Goal: Task Accomplishment & Management: Complete application form

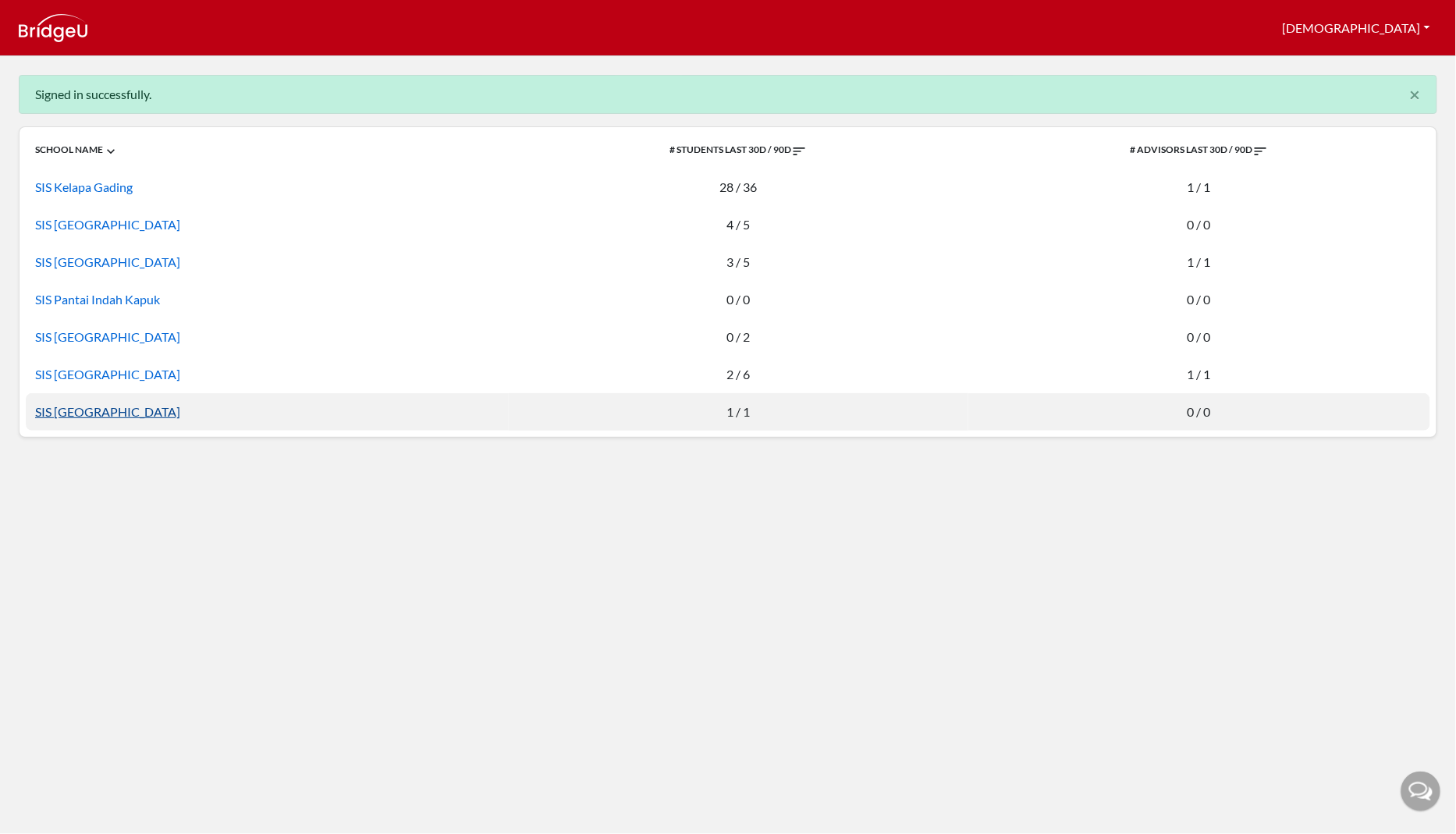
click at [74, 414] on link "SIS Surabaya" at bounding box center [107, 411] width 145 height 15
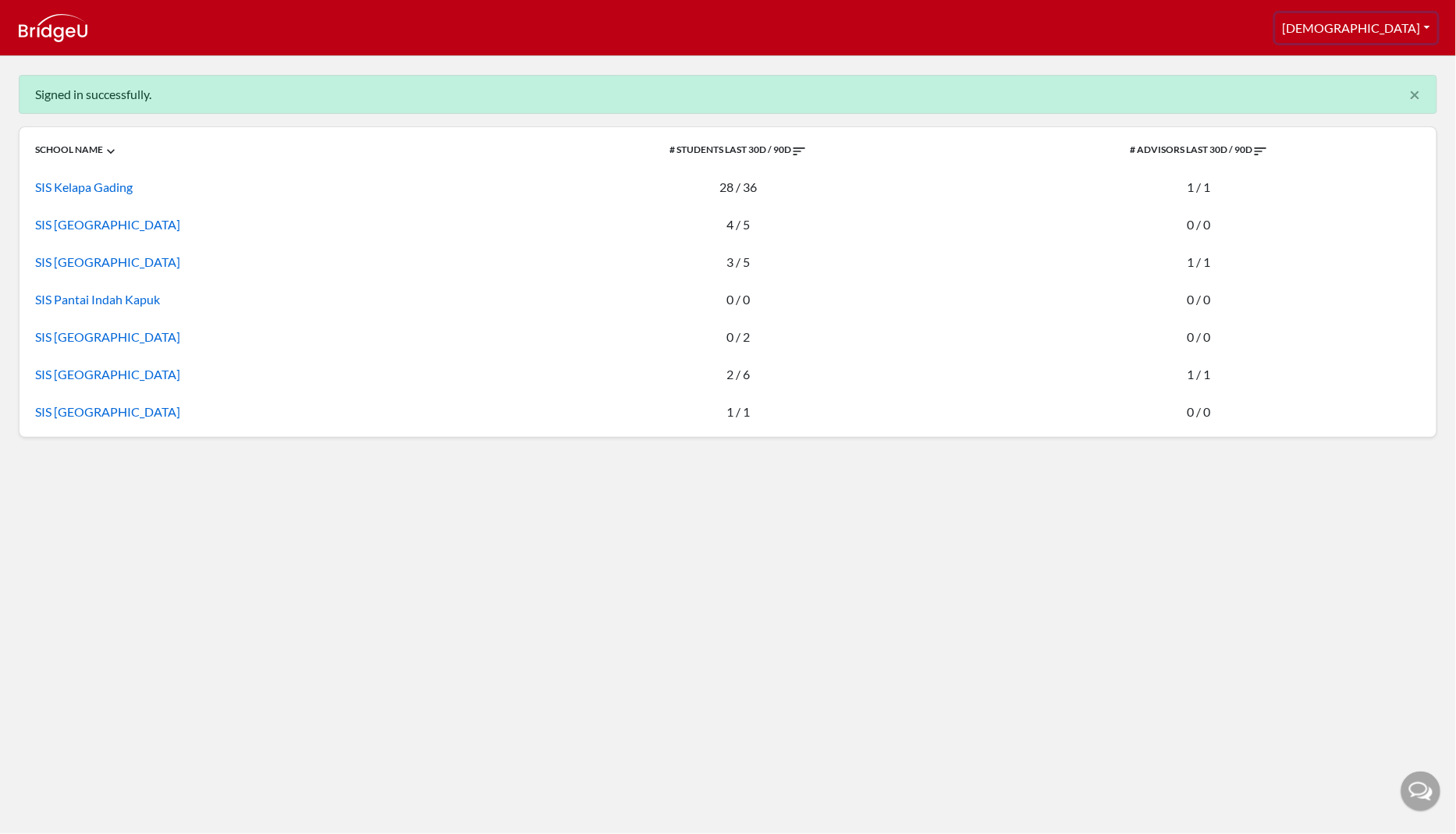
click at [1428, 29] on button "[DEMOGRAPHIC_DATA]" at bounding box center [1356, 28] width 162 height 30
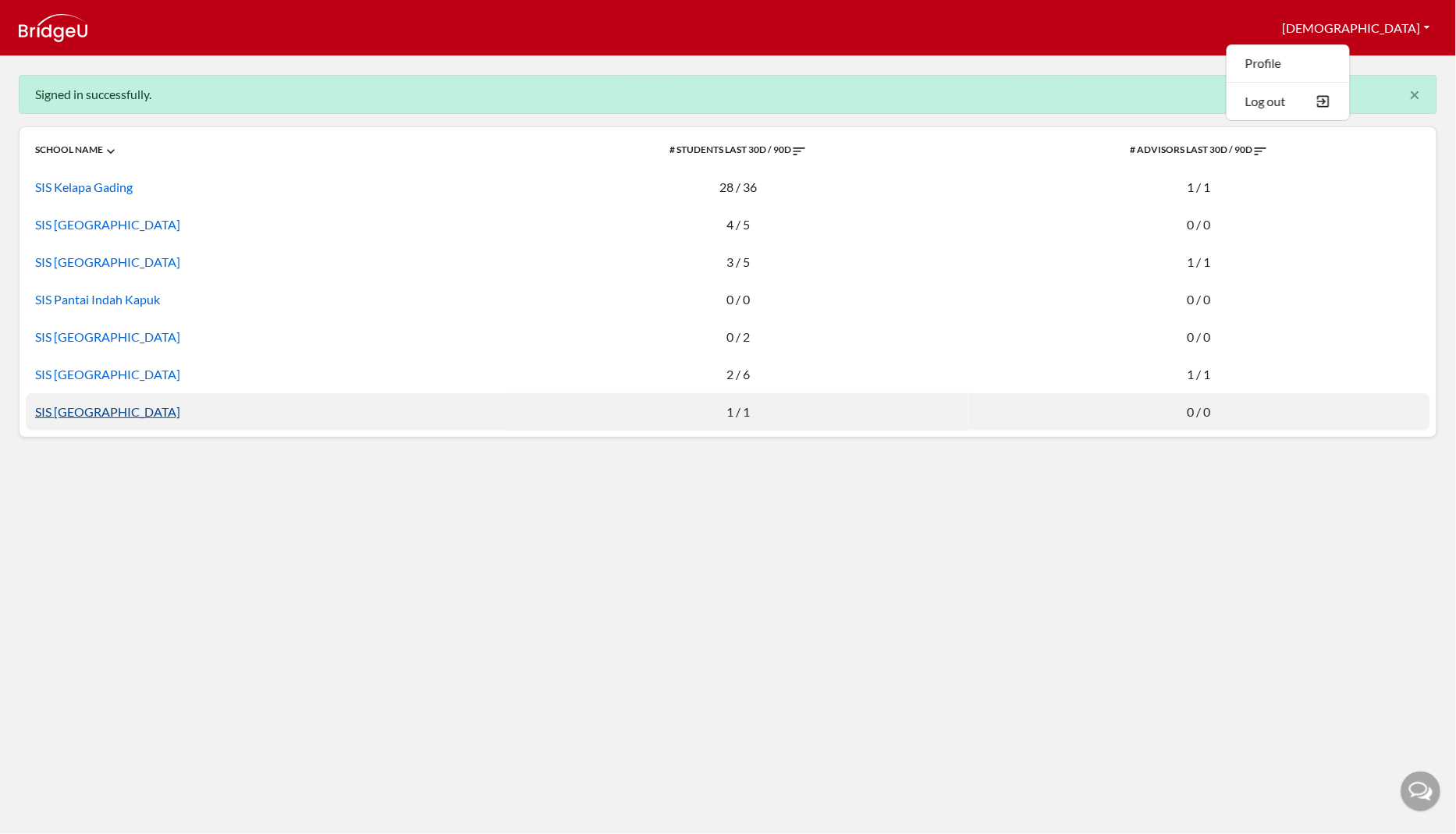
click at [90, 411] on link "SIS Surabaya" at bounding box center [107, 411] width 145 height 15
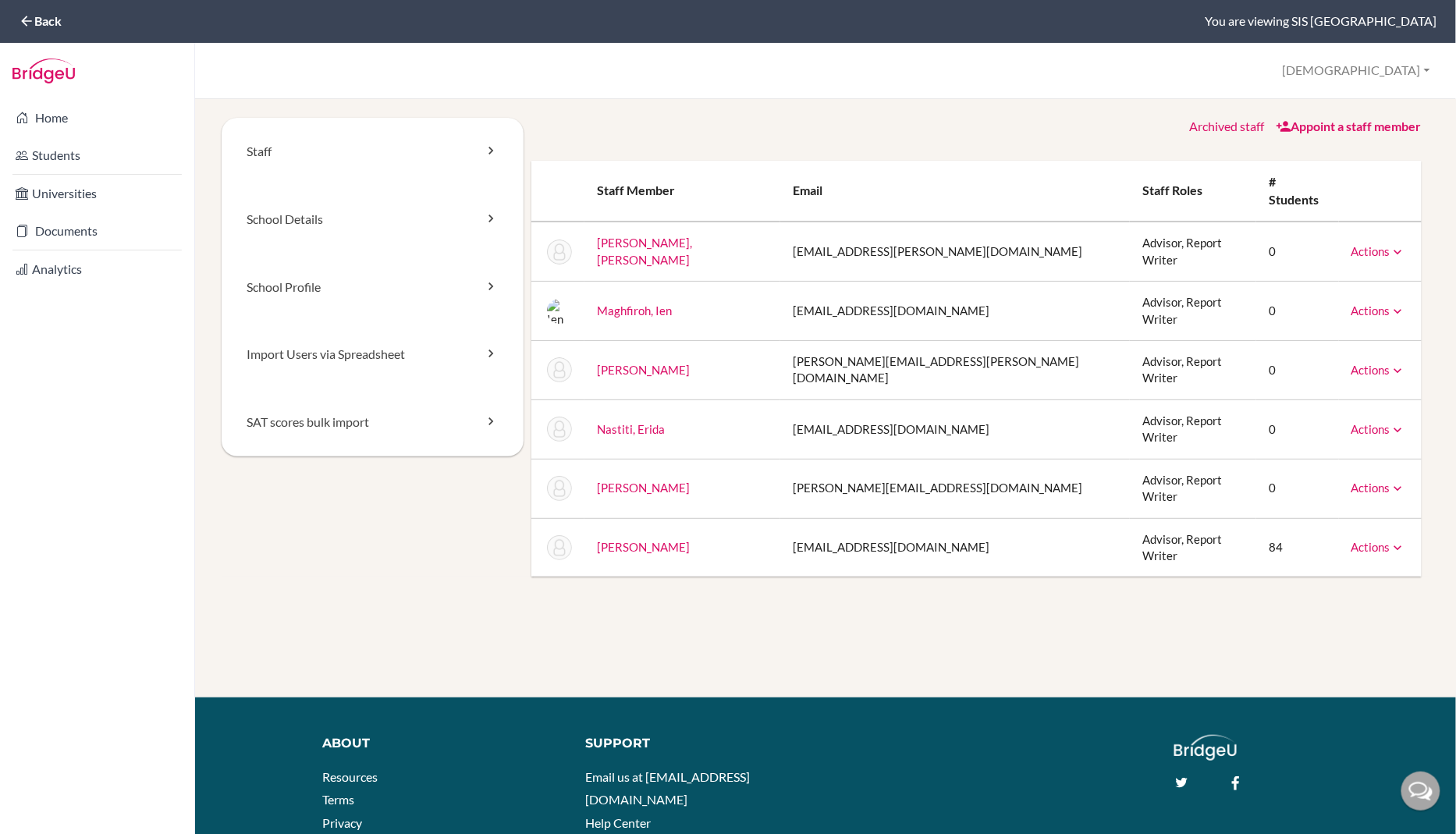
click at [1342, 128] on link "Appoint a staff member" at bounding box center [1348, 126] width 146 height 15
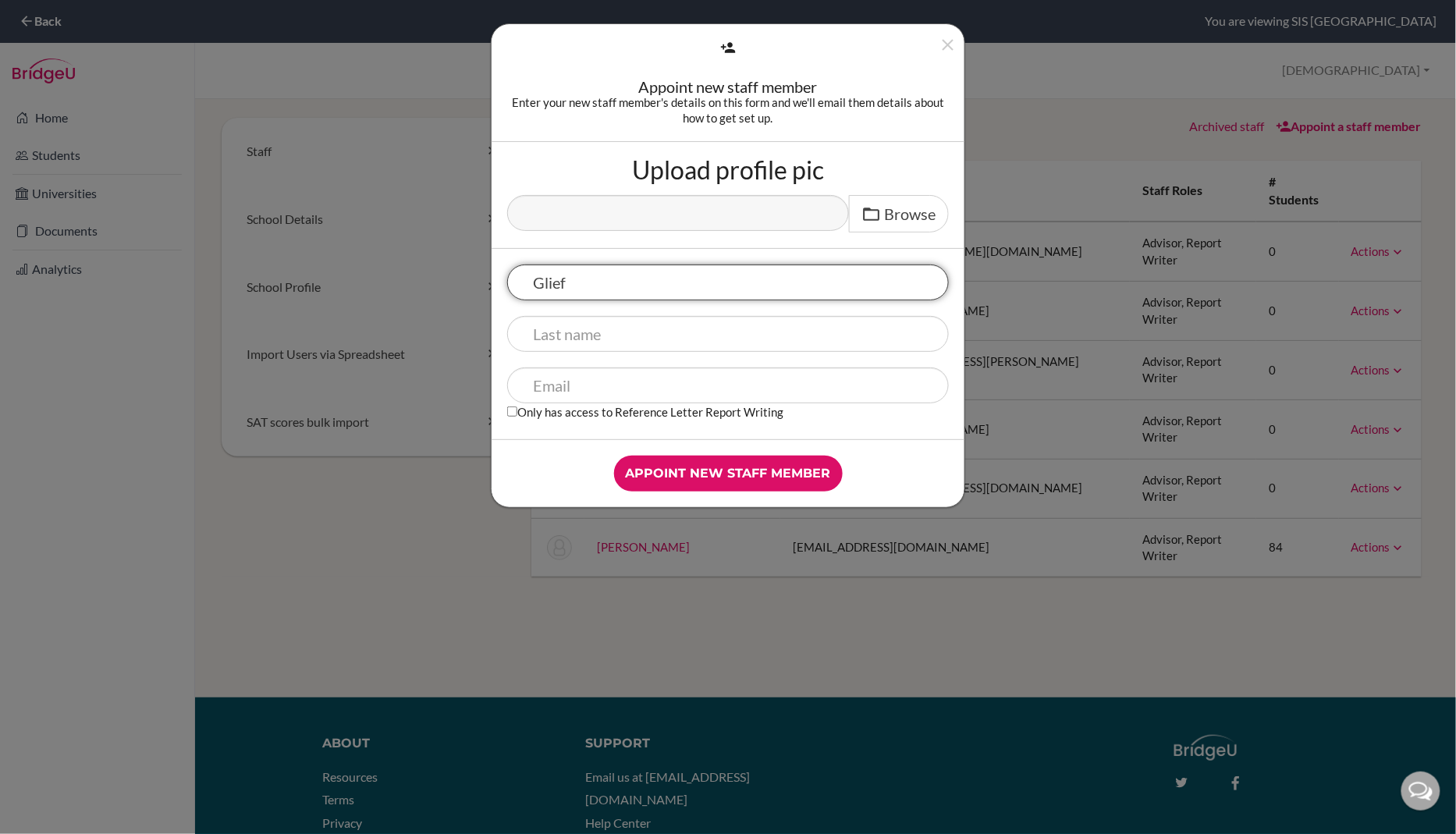
type input "Glief"
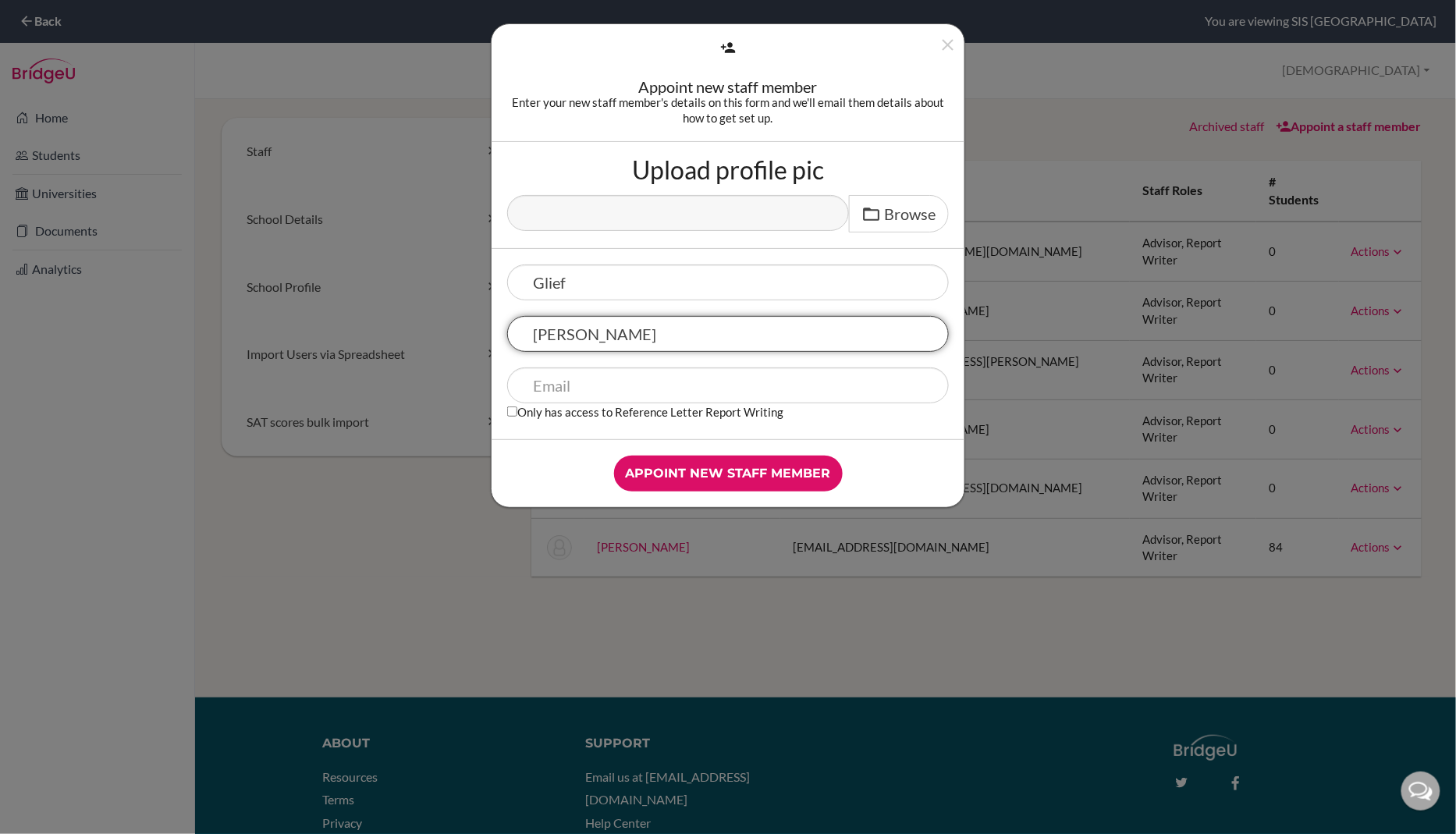
type input "[PERSON_NAME]"
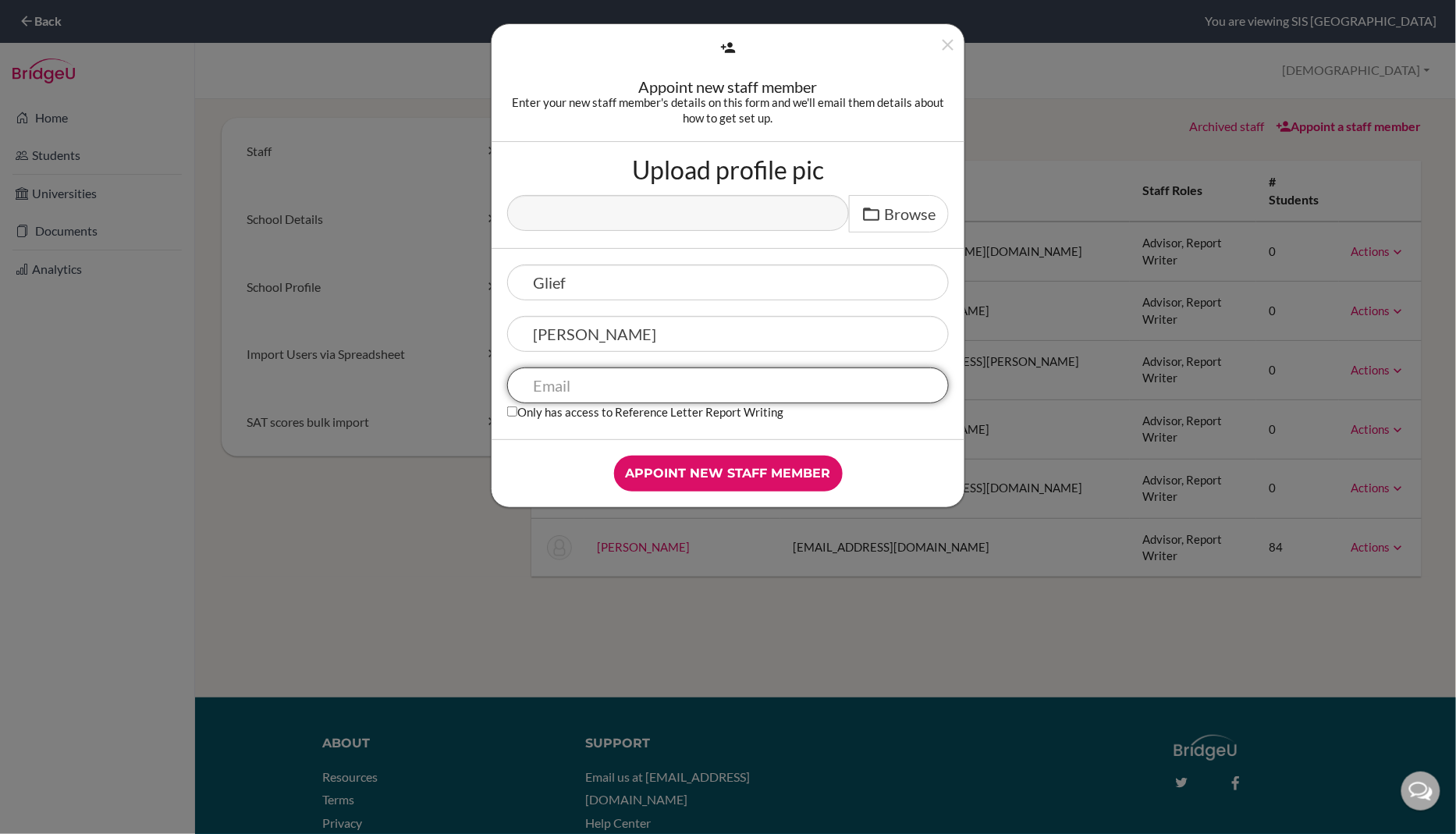
click at [583, 384] on input "text" at bounding box center [728, 385] width 442 height 36
paste input "[EMAIL_ADDRESS][DOMAIN_NAME]"
type input "glief.miranda@sisschools.org"
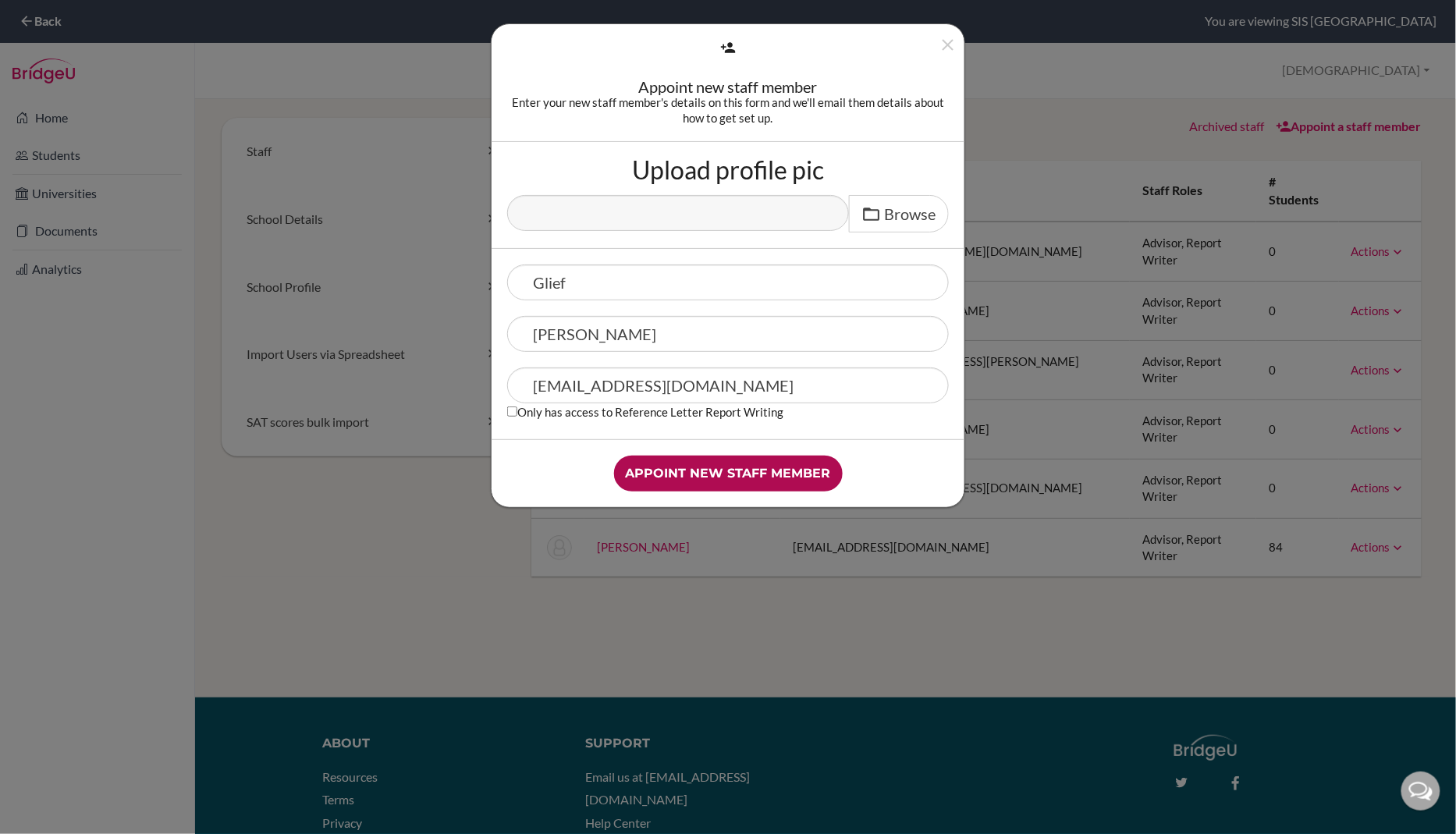
click at [700, 467] on input "Appoint new staff member" at bounding box center [728, 473] width 229 height 36
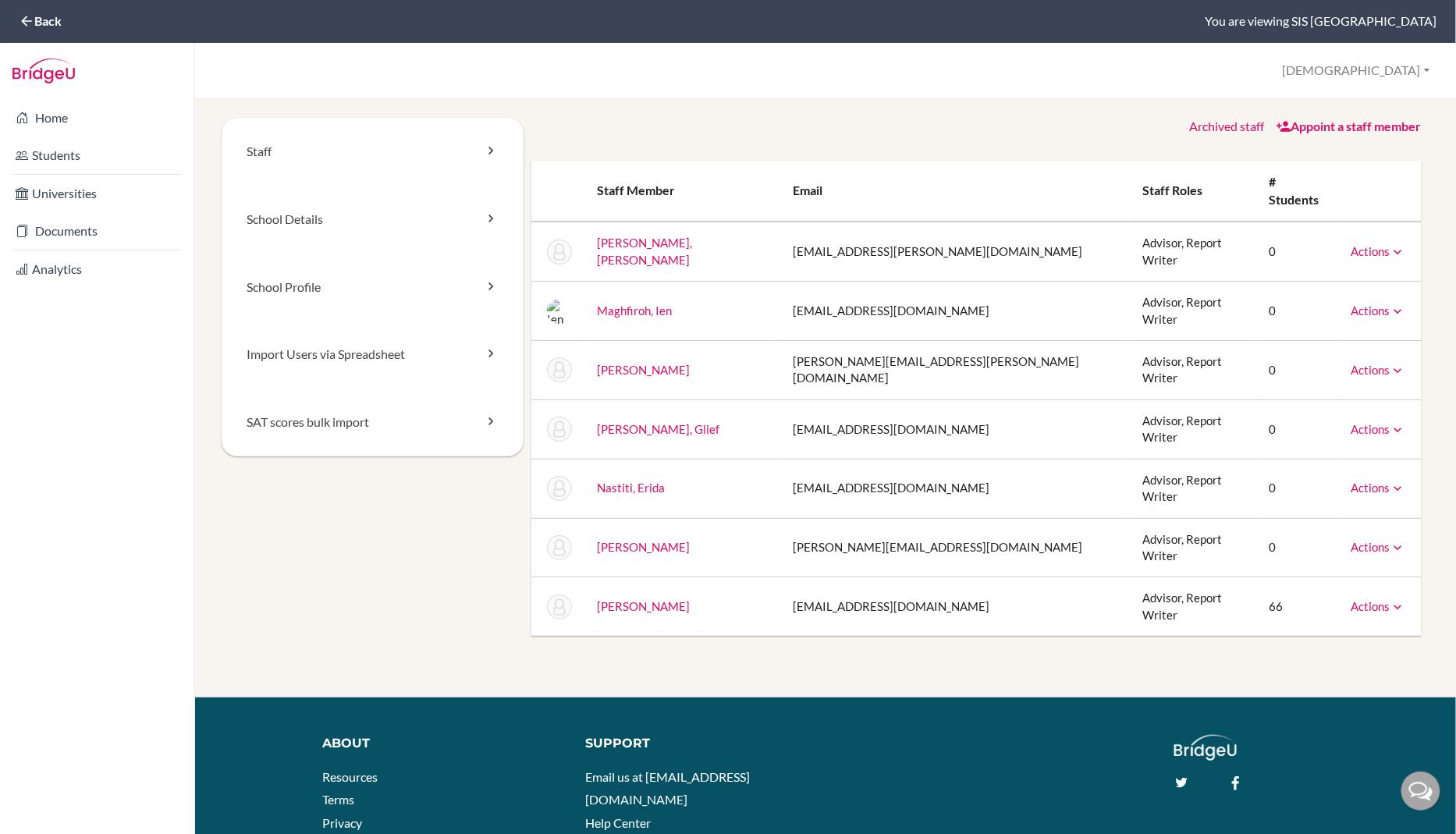
click at [1400, 423] on icon at bounding box center [1398, 430] width 15 height 15
click at [1330, 489] on link "Archive" at bounding box center [1338, 500] width 133 height 23
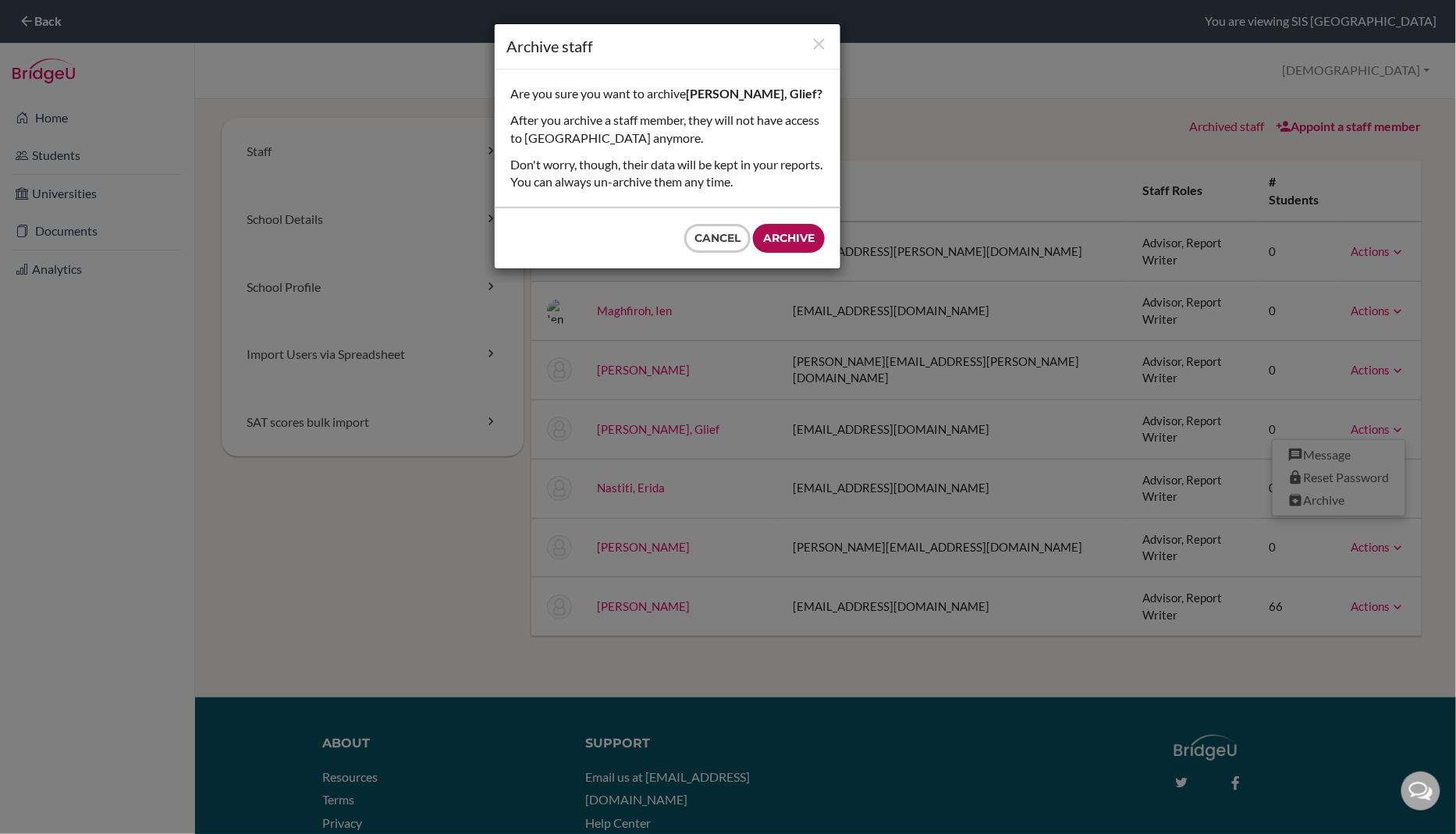
click at [796, 238] on input "Archive" at bounding box center [789, 239] width 72 height 29
type input "Archive"
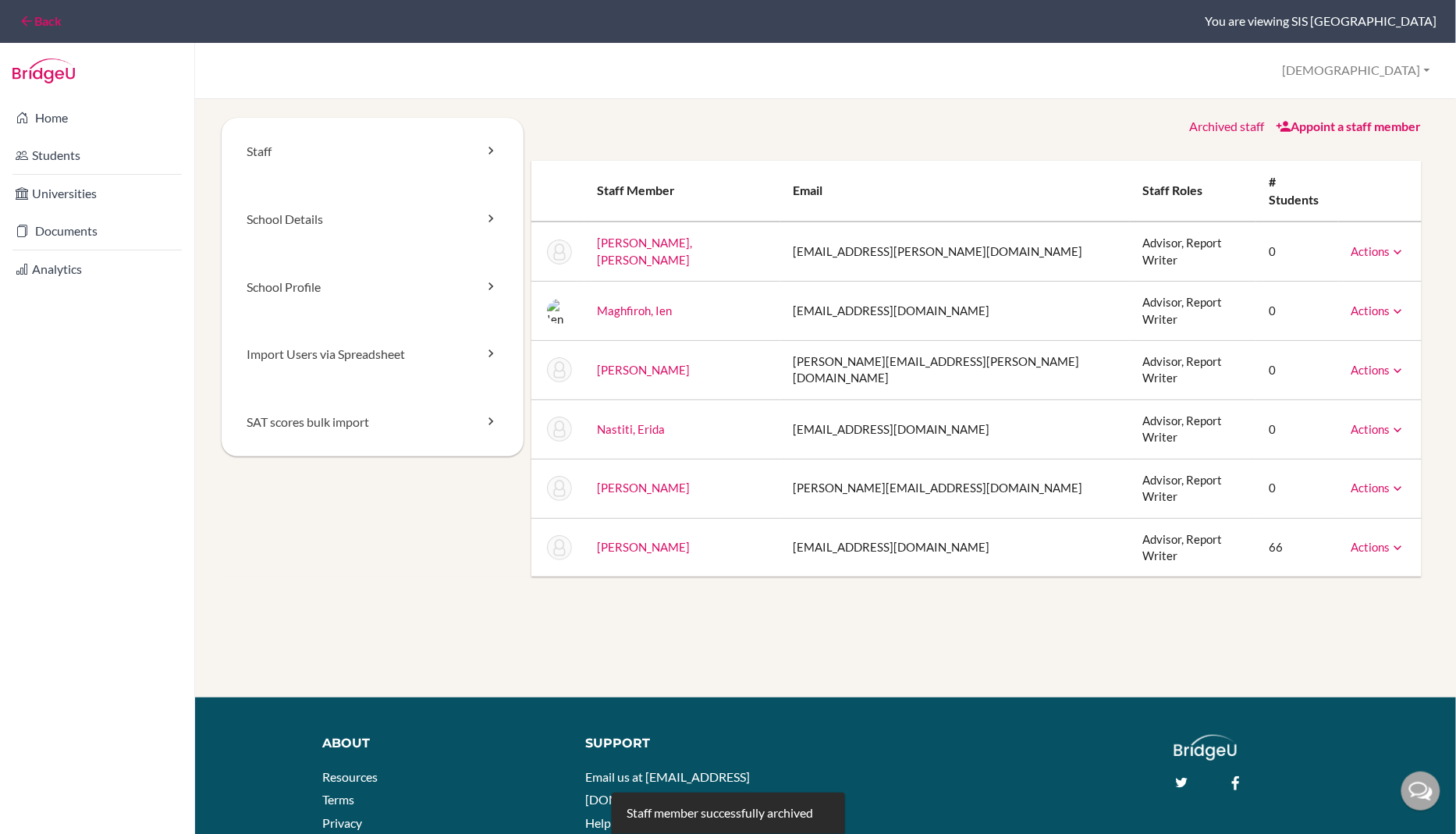
click at [40, 23] on link "Back" at bounding box center [40, 21] width 43 height 15
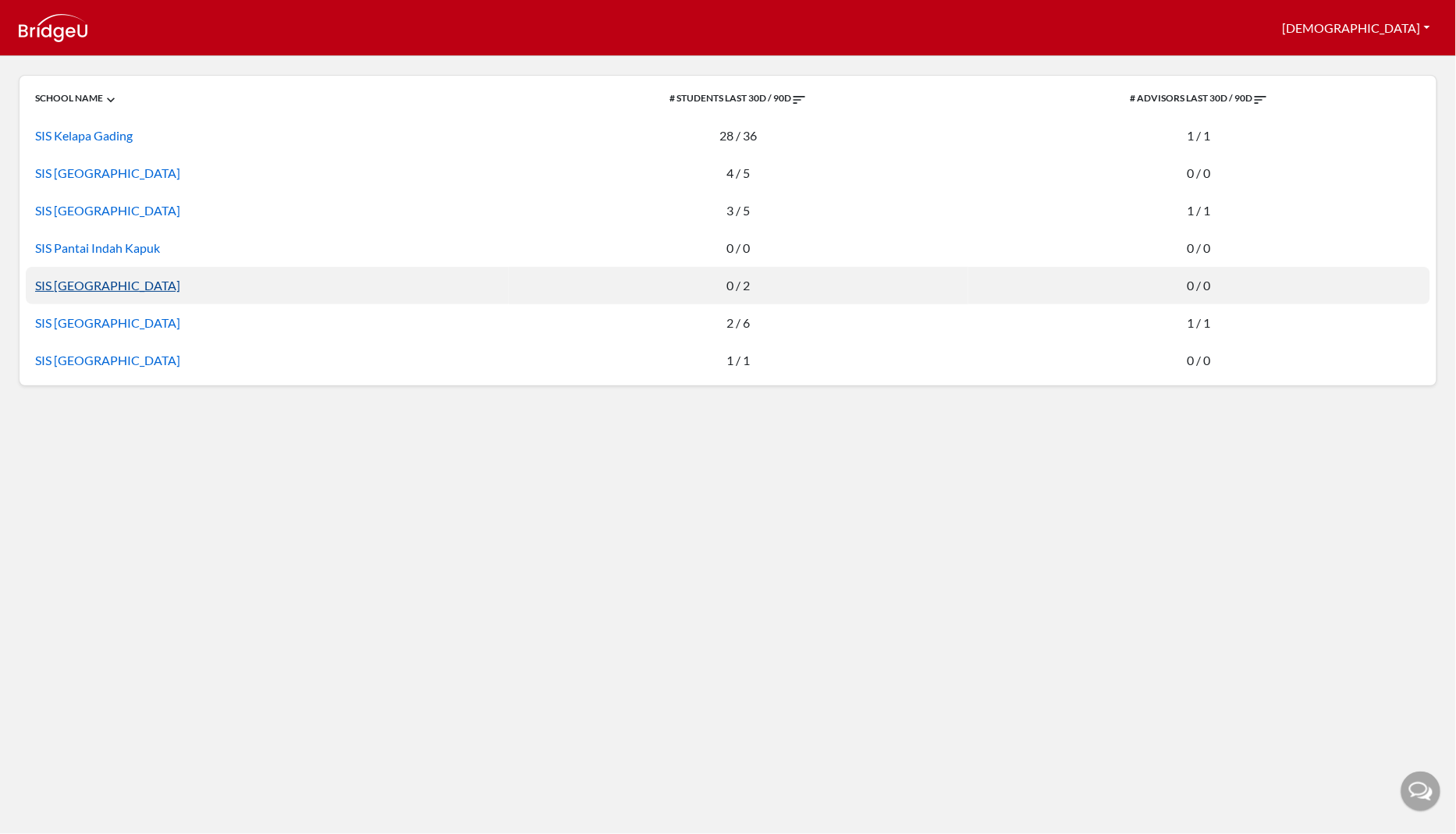
click at [98, 284] on link "SIS Semarang" at bounding box center [107, 285] width 145 height 15
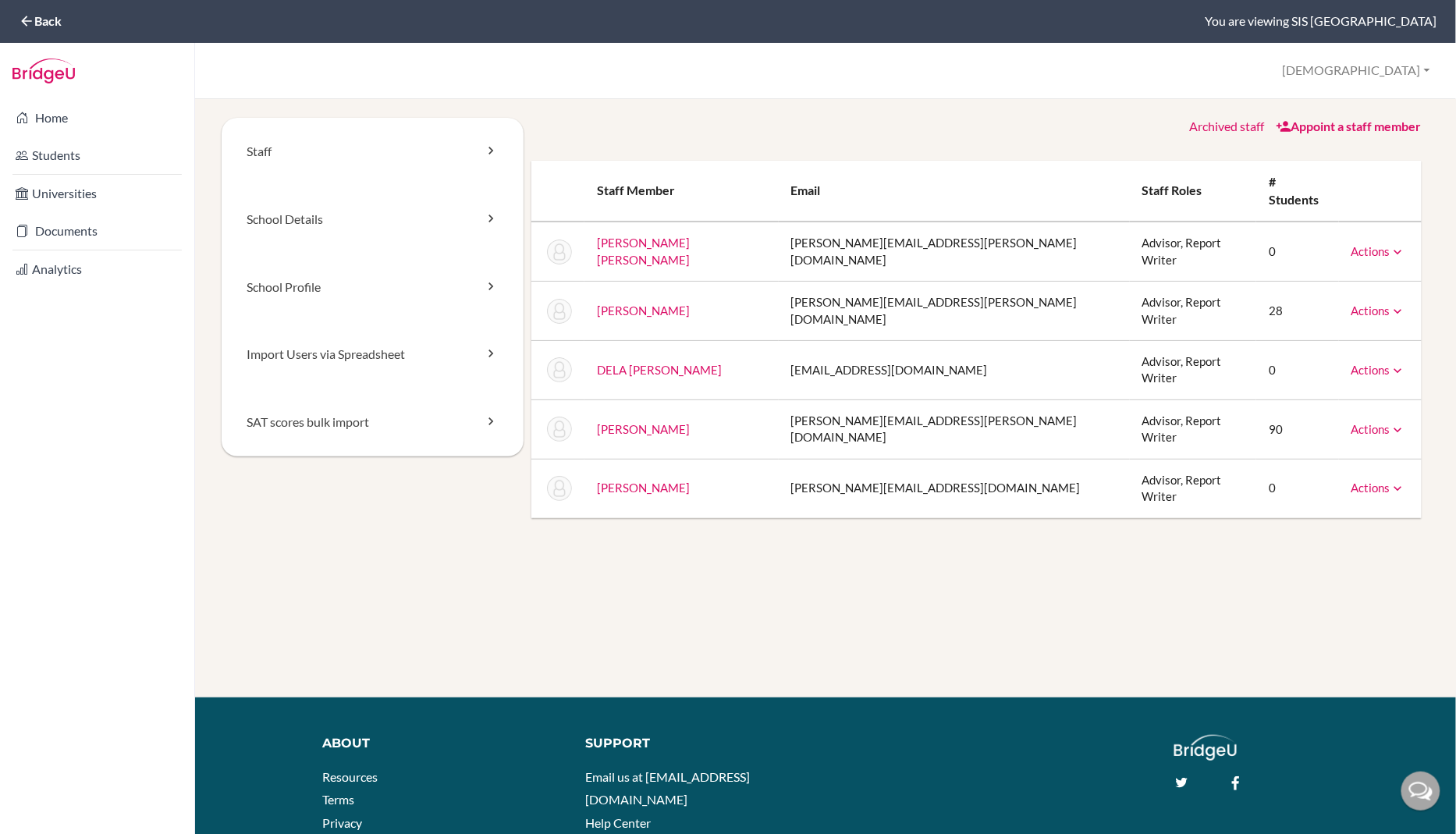
click at [1352, 129] on link "Appoint a staff member" at bounding box center [1348, 126] width 146 height 15
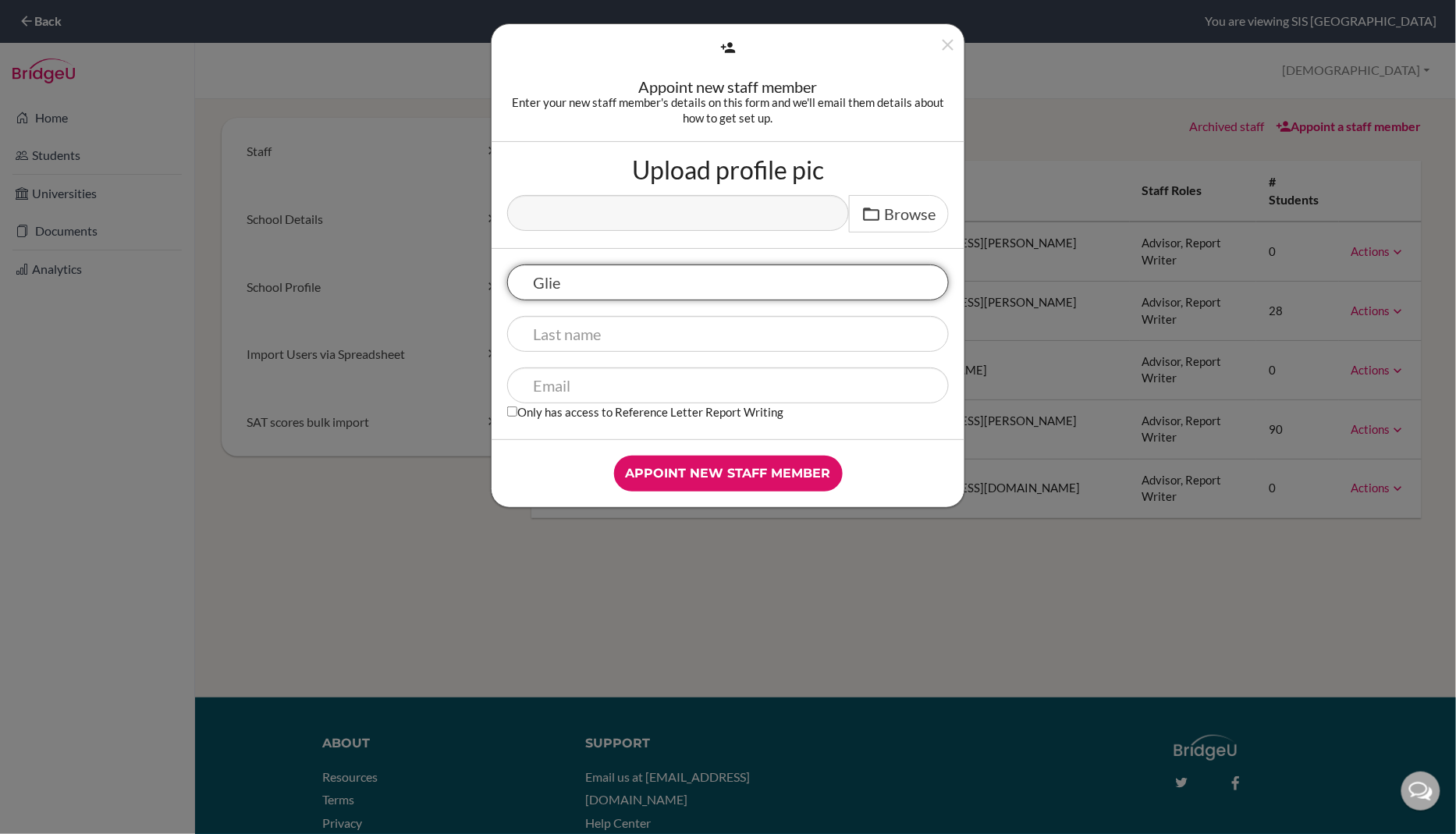
type input "Glief"
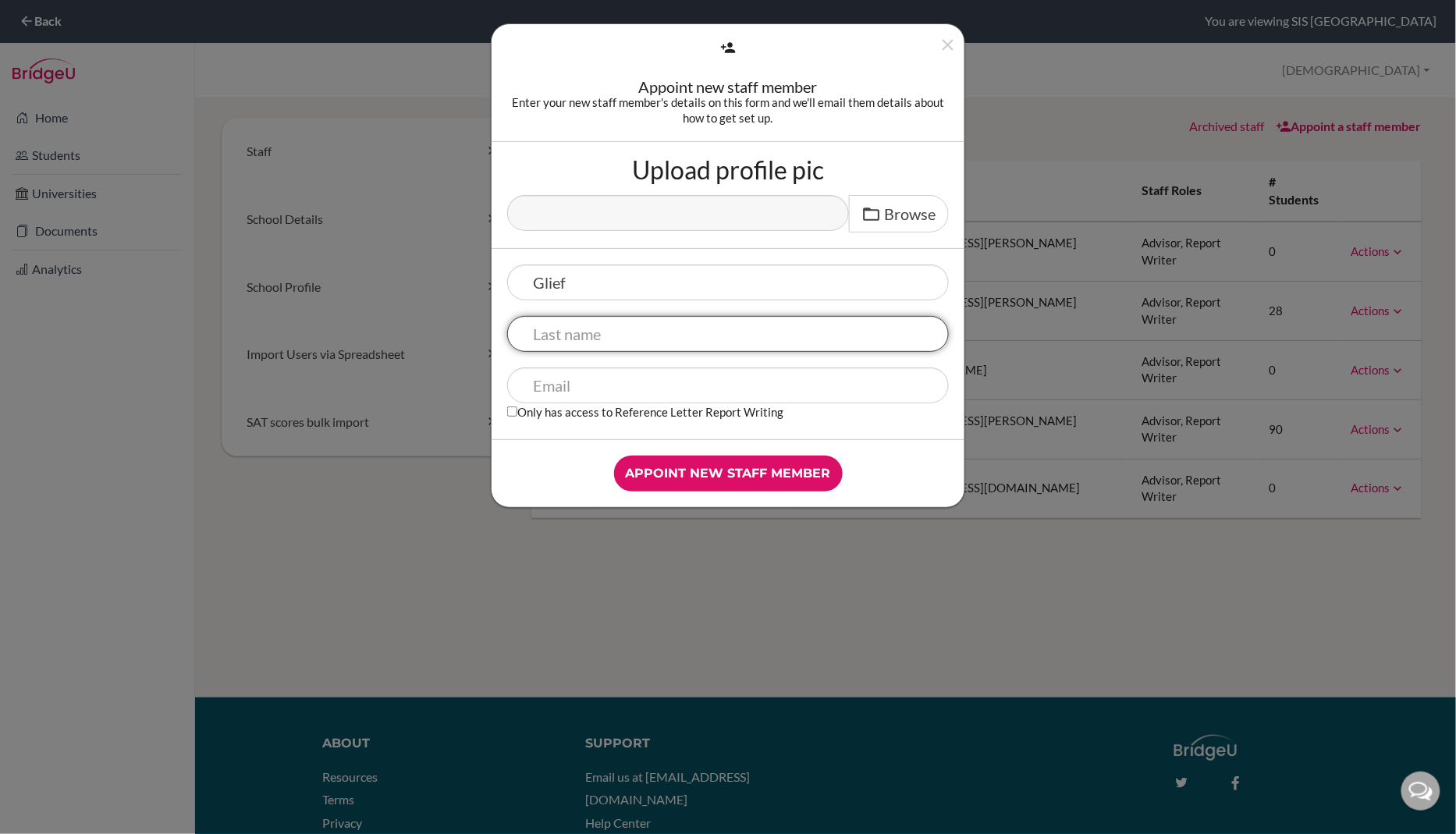
click at [601, 327] on input "text" at bounding box center [728, 334] width 442 height 36
type input "Miranda"
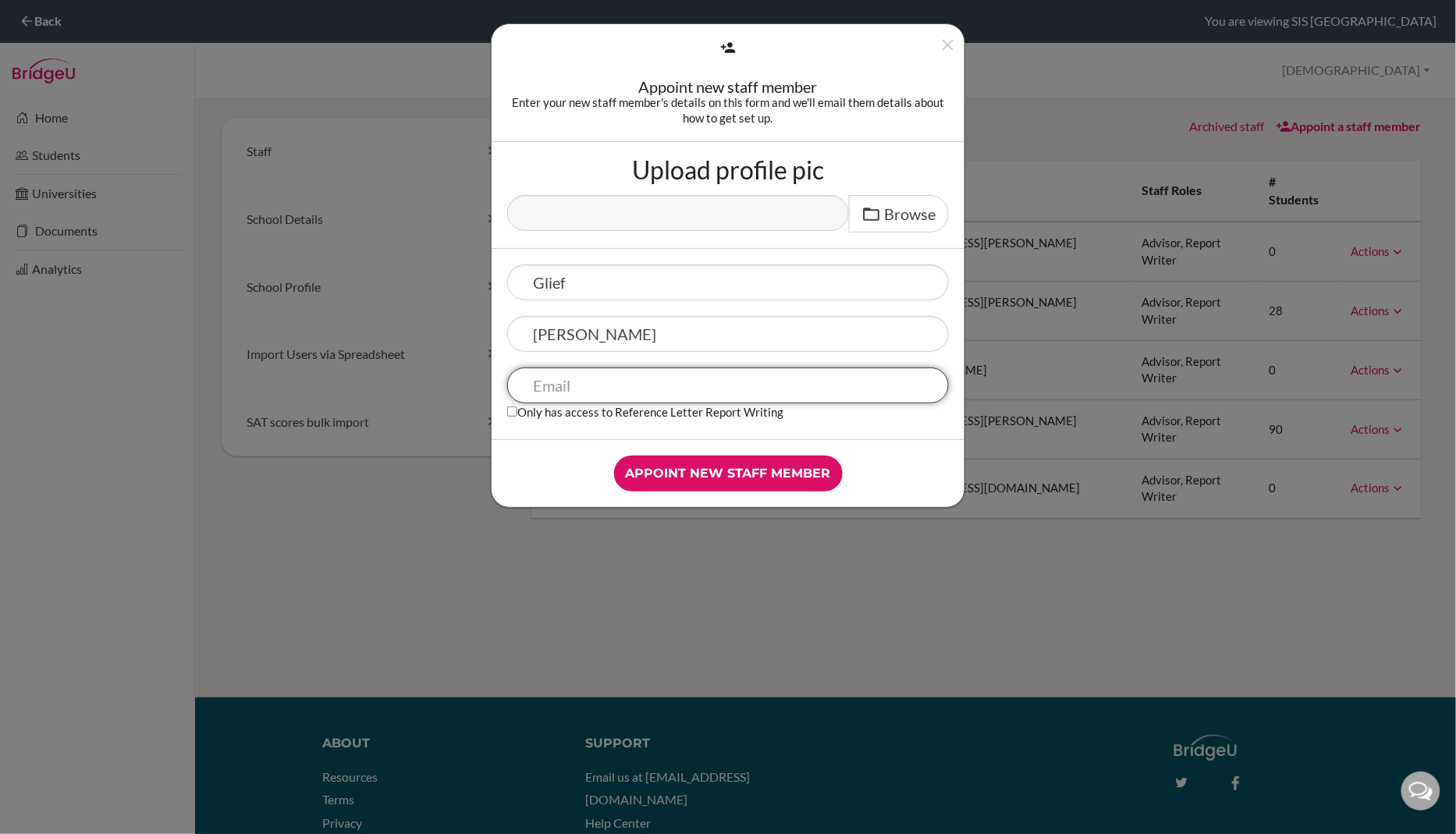
click at [617, 394] on input "text" at bounding box center [728, 385] width 442 height 36
paste input "[EMAIL_ADDRESS][DOMAIN_NAME]"
type input "[EMAIL_ADDRESS][DOMAIN_NAME]"
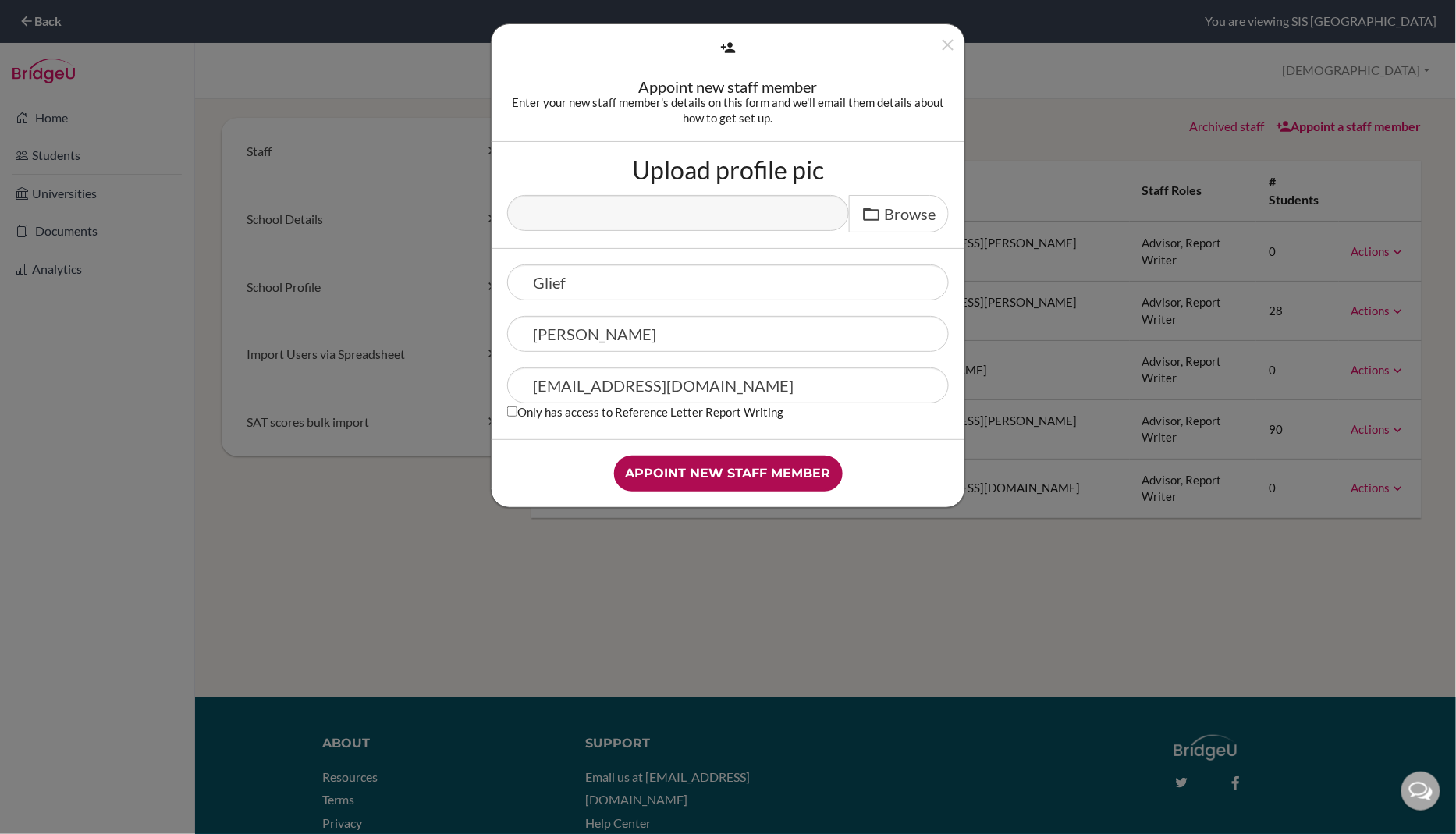
click at [677, 466] on input "Appoint new staff member" at bounding box center [728, 473] width 229 height 36
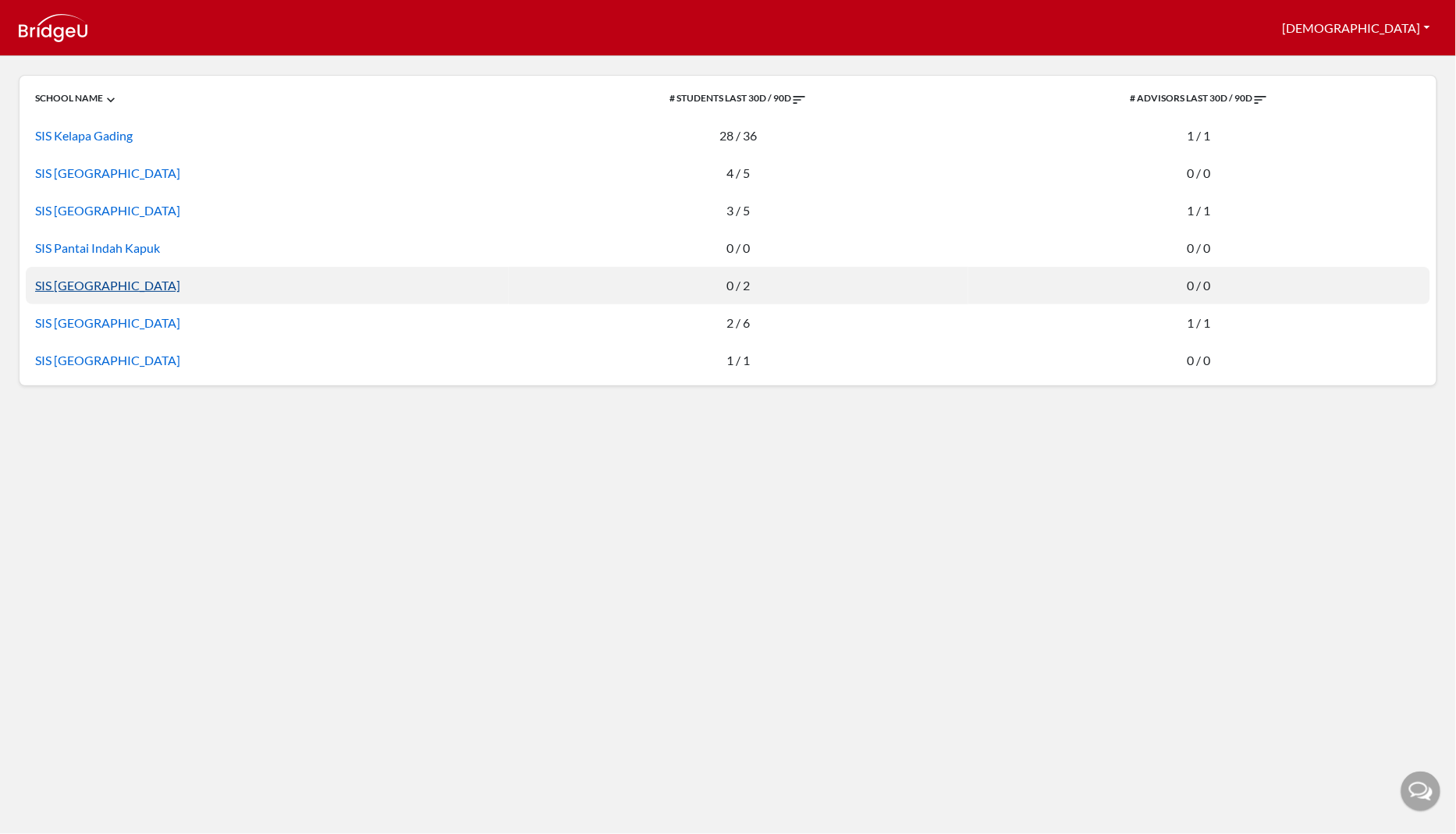
click at [74, 291] on link "SIS Semarang" at bounding box center [107, 285] width 145 height 15
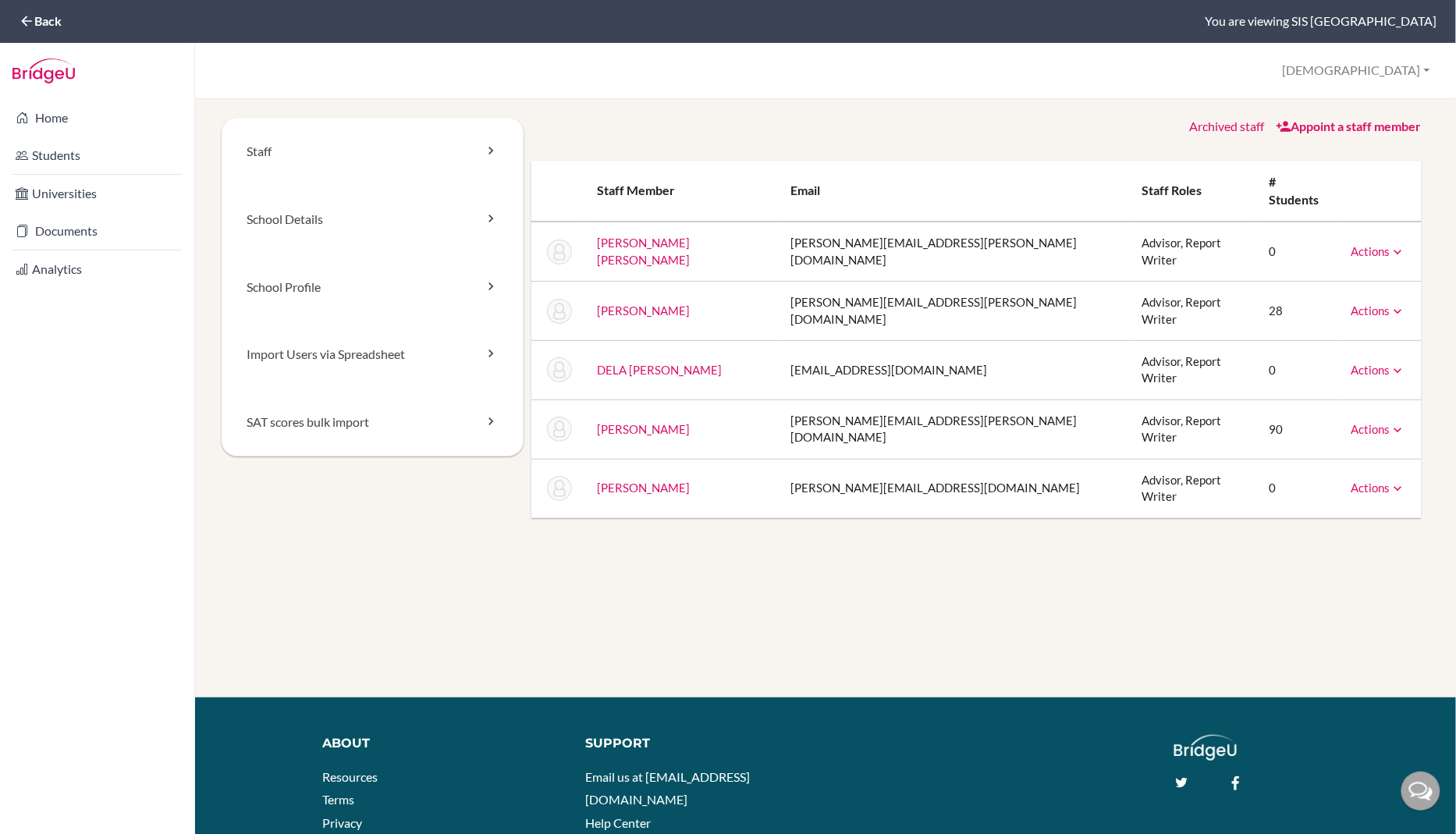
click at [1388, 124] on link "Appoint a staff member" at bounding box center [1348, 126] width 146 height 15
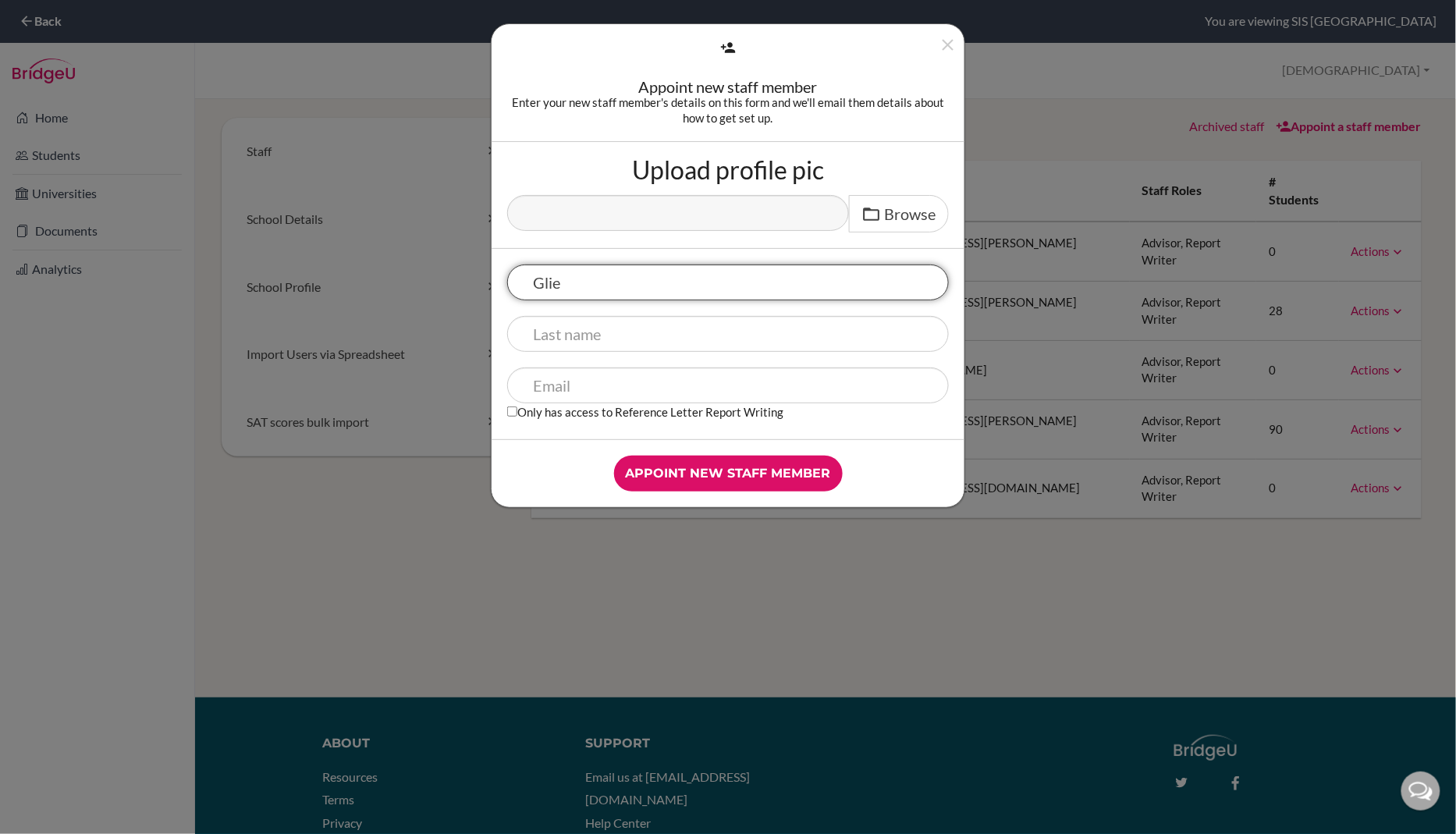
type input "Glief"
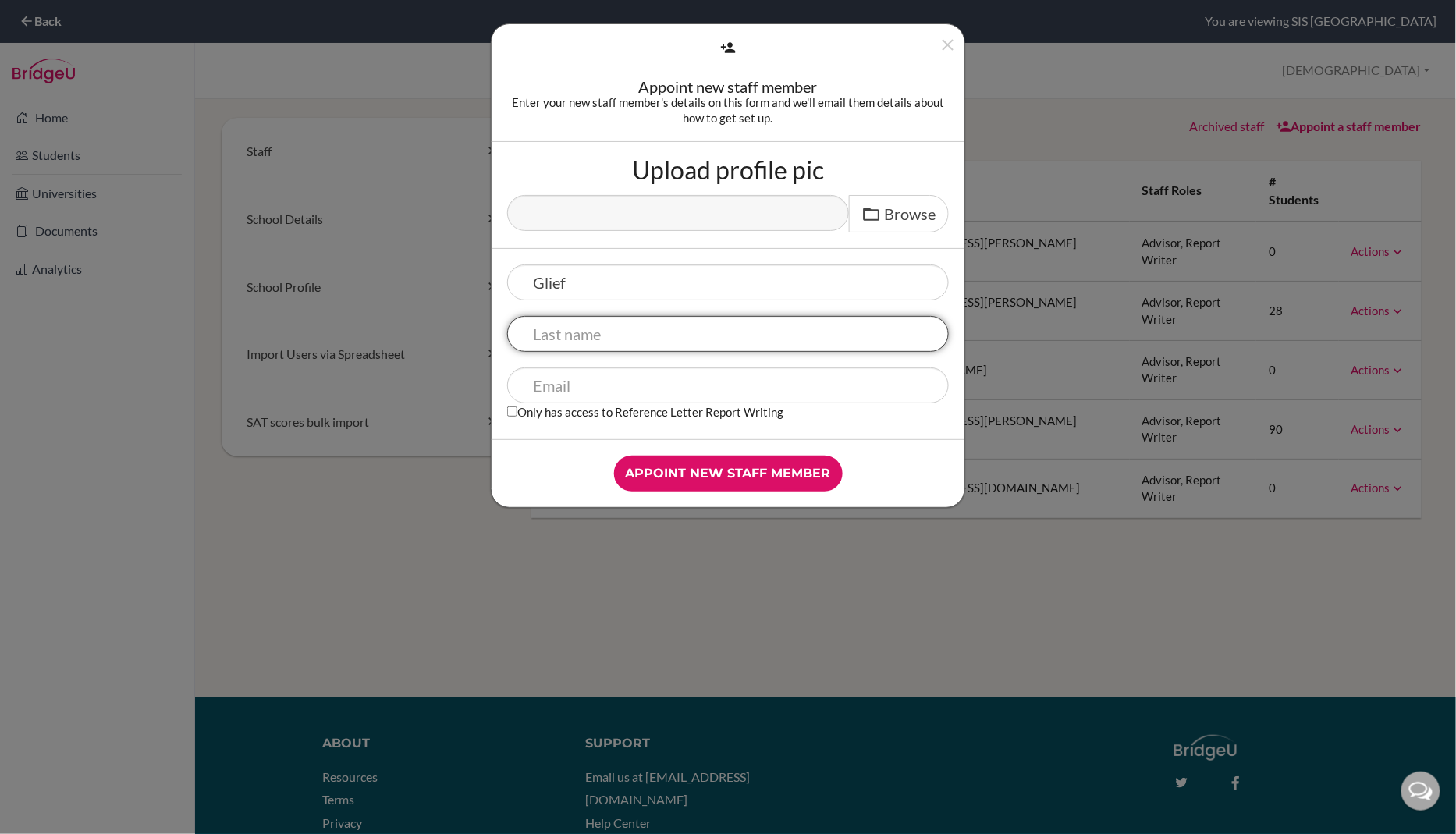
click at [611, 316] on input "text" at bounding box center [728, 334] width 442 height 36
type input "Miranda"
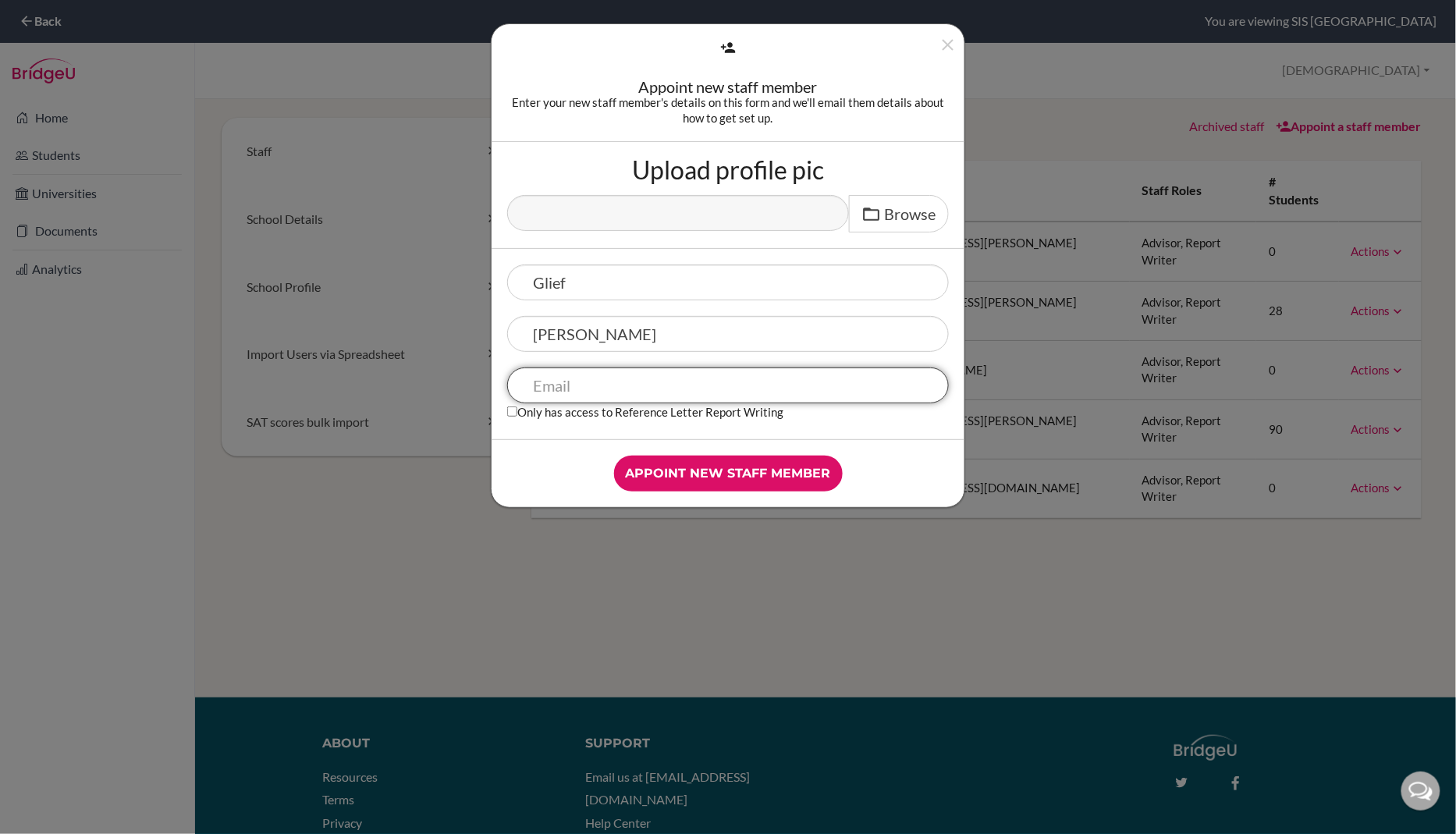
click at [623, 384] on input "text" at bounding box center [728, 385] width 442 height 36
paste input "glief.miranda@sisschools.org"
type input "glief.miranda@sisschools.org"
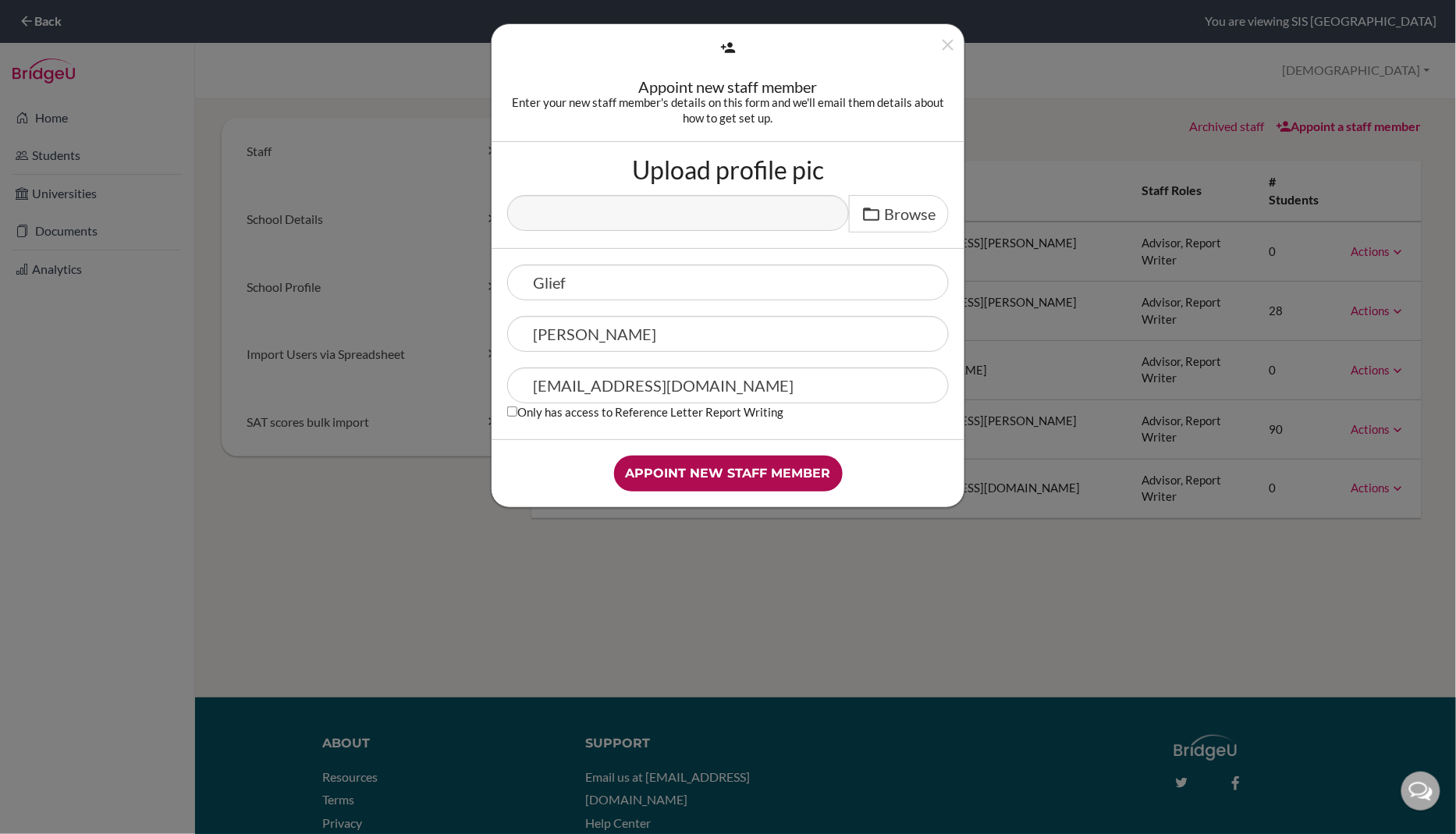
click at [688, 464] on input "Appoint new staff member" at bounding box center [728, 473] width 229 height 36
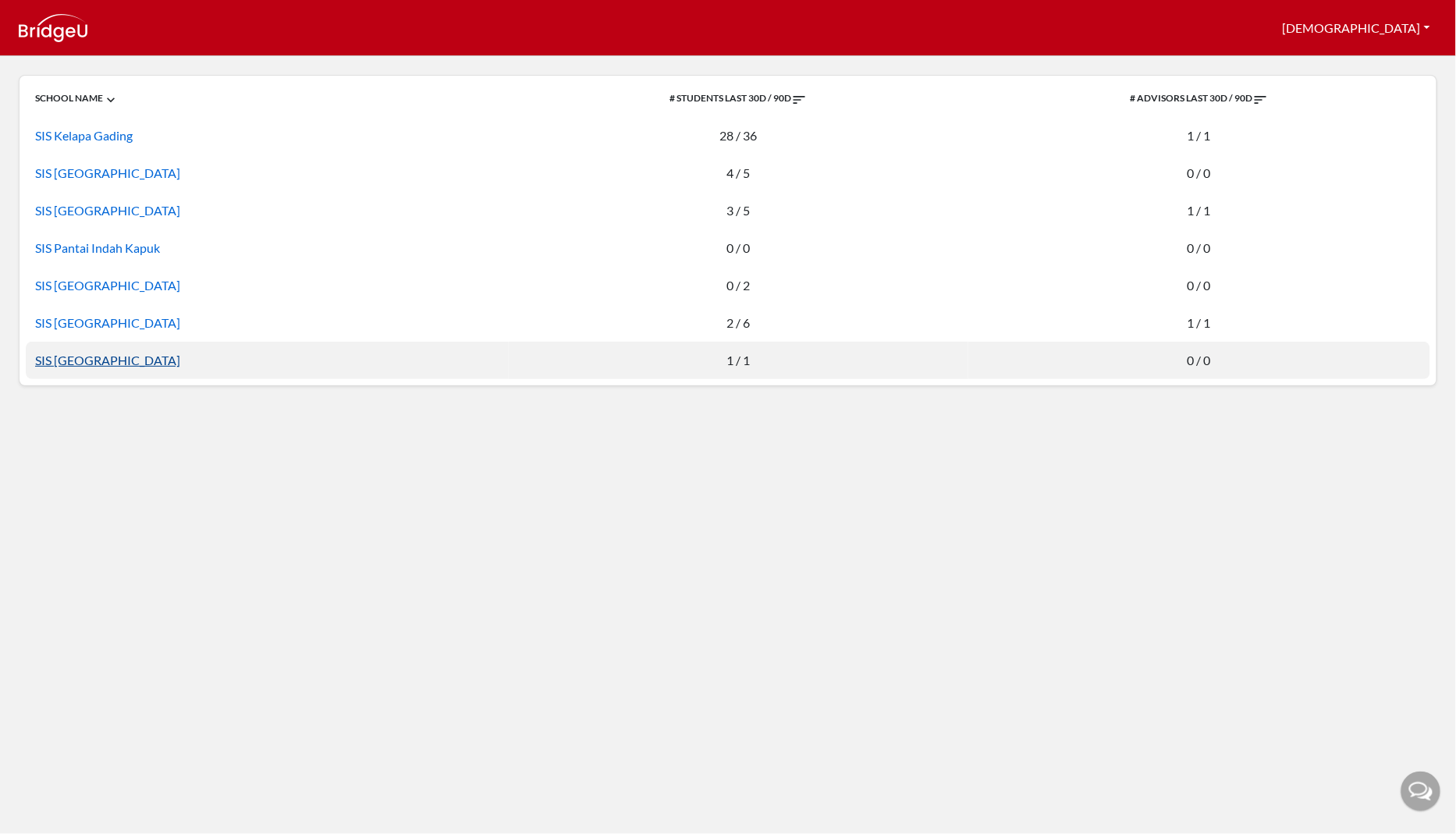
click at [75, 360] on link "SIS Surabaya" at bounding box center [107, 361] width 145 height 15
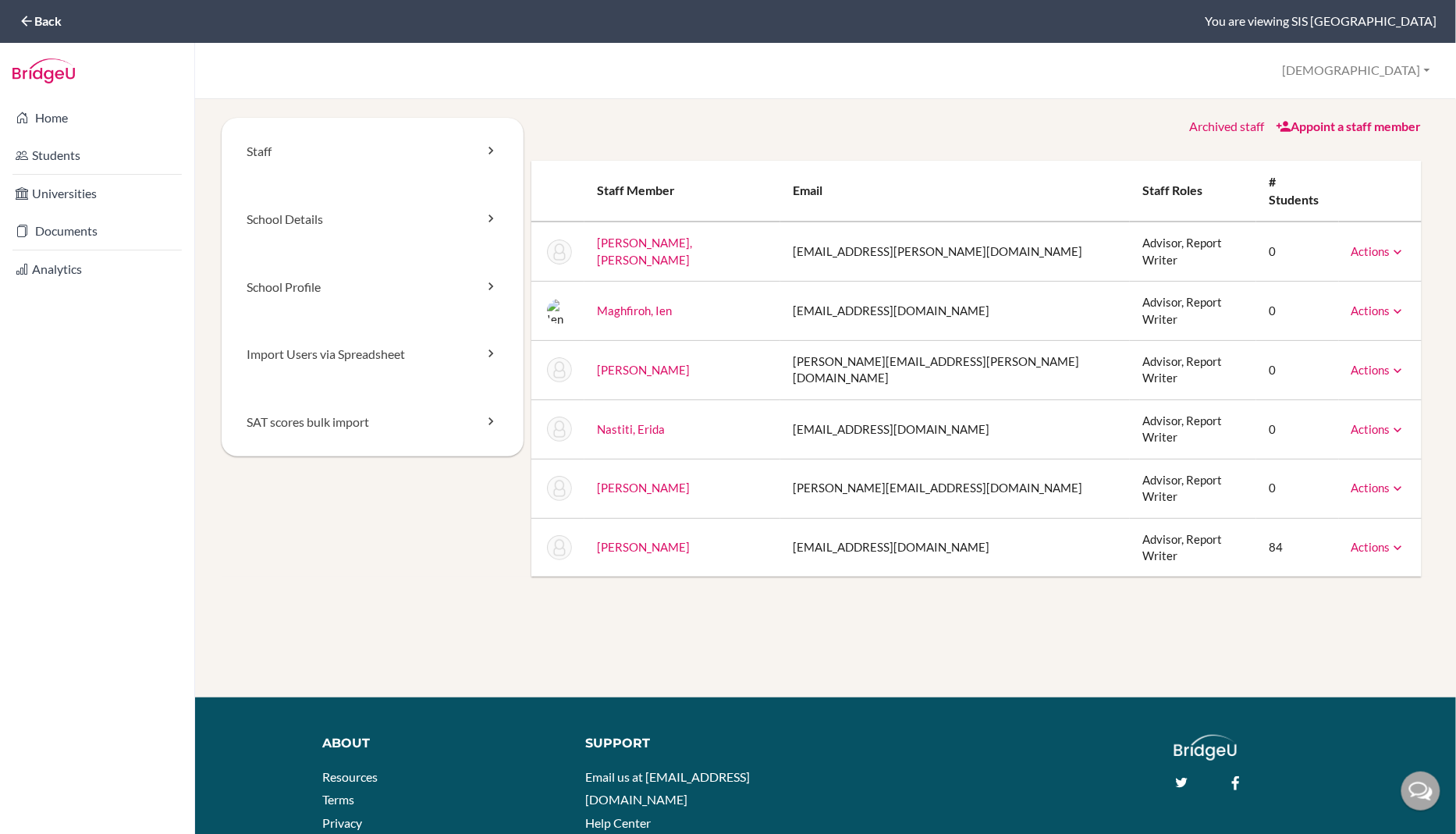
click at [1241, 127] on link "Archived staff" at bounding box center [1227, 126] width 74 height 15
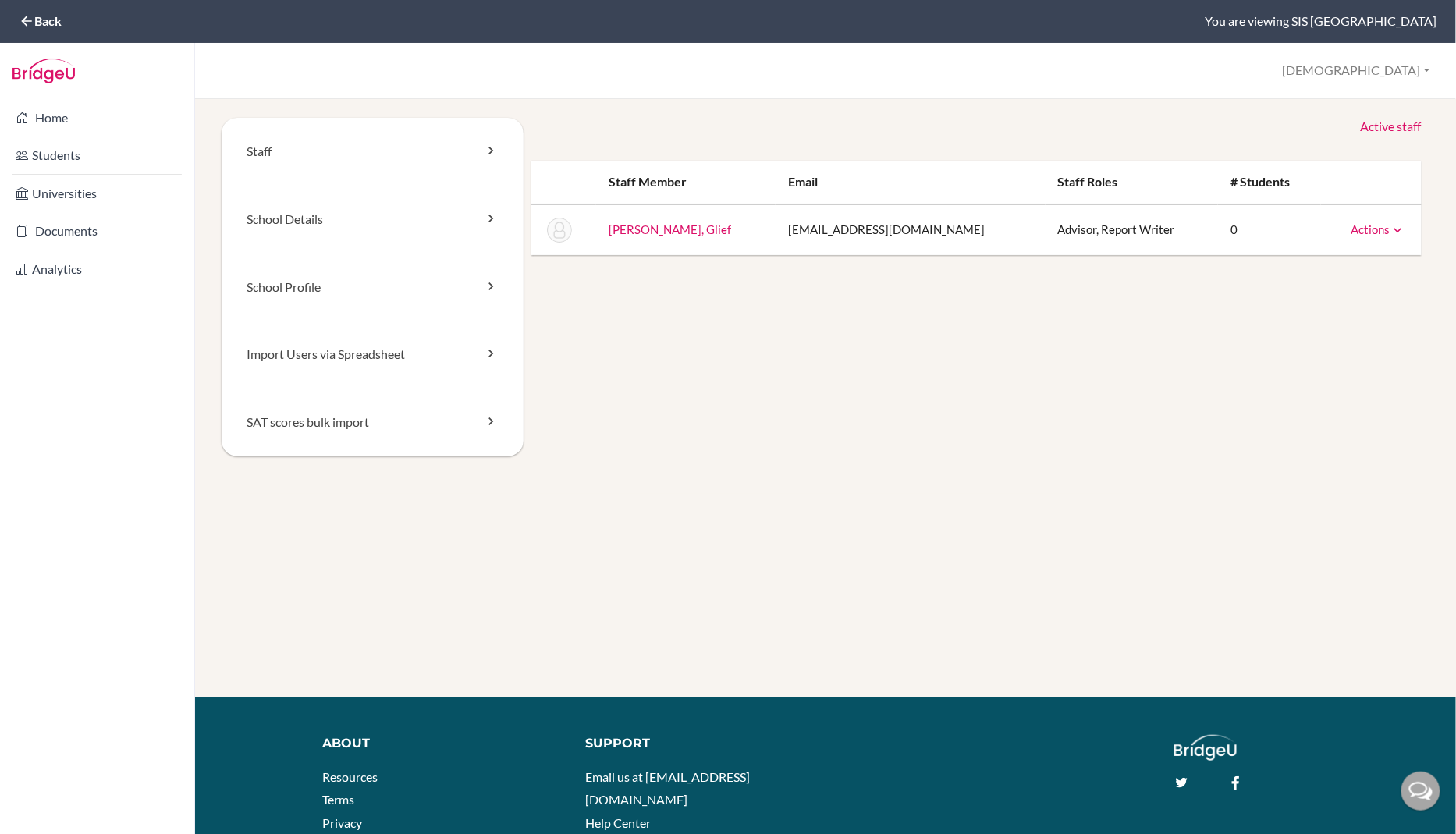
click at [1401, 225] on icon at bounding box center [1398, 230] width 15 height 15
click at [1373, 243] on ul "Unarchive" at bounding box center [1343, 256] width 124 height 32
click at [1389, 217] on td "Actions Unarchive" at bounding box center [1371, 230] width 101 height 51
click at [1389, 231] on link "Actions" at bounding box center [1379, 229] width 55 height 14
click at [1362, 258] on link "Unarchive" at bounding box center [1343, 256] width 124 height 23
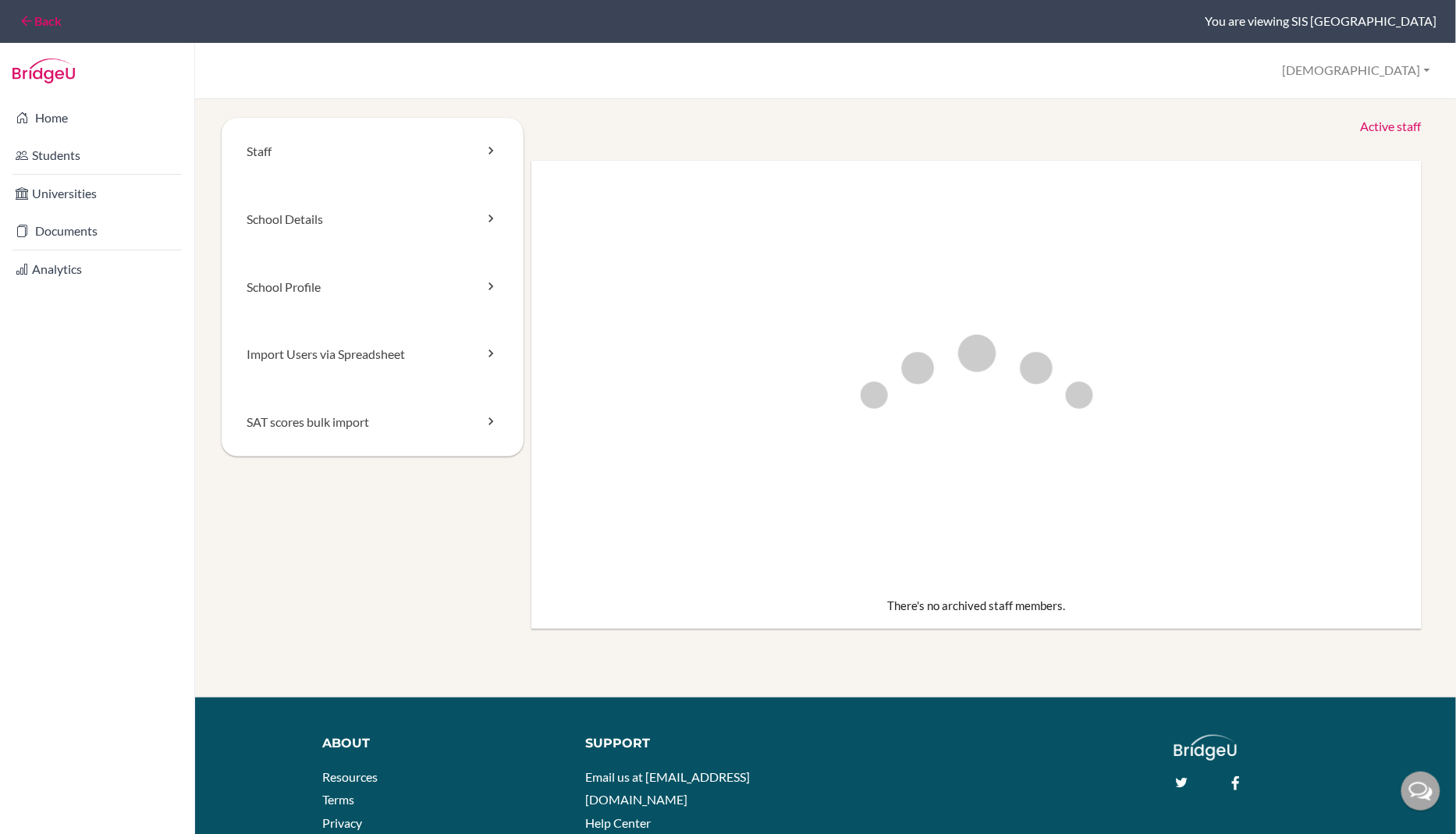
click at [28, 20] on icon at bounding box center [26, 21] width 15 height 15
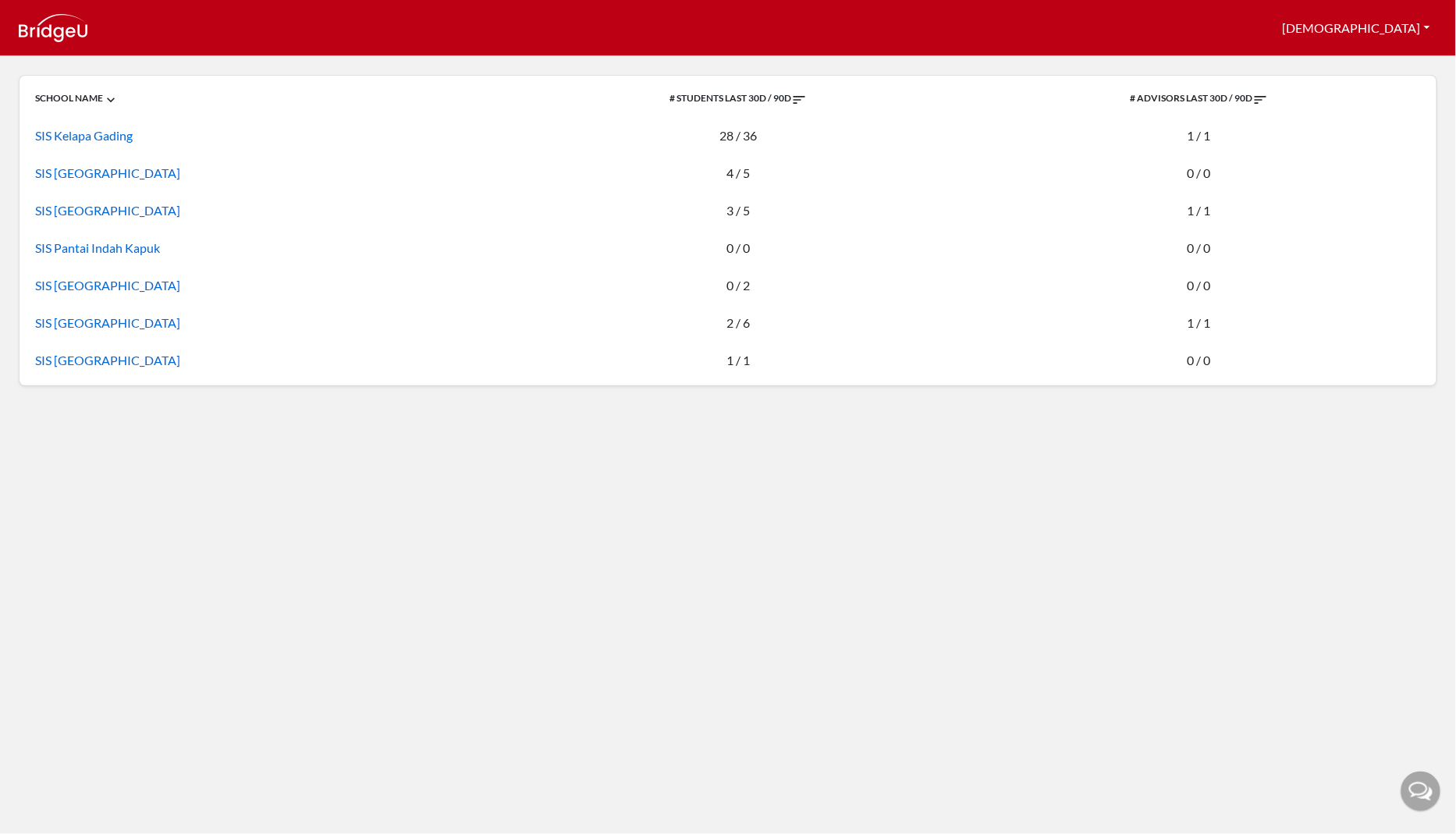
click at [85, 279] on link "SIS [GEOGRAPHIC_DATA]" at bounding box center [107, 285] width 145 height 15
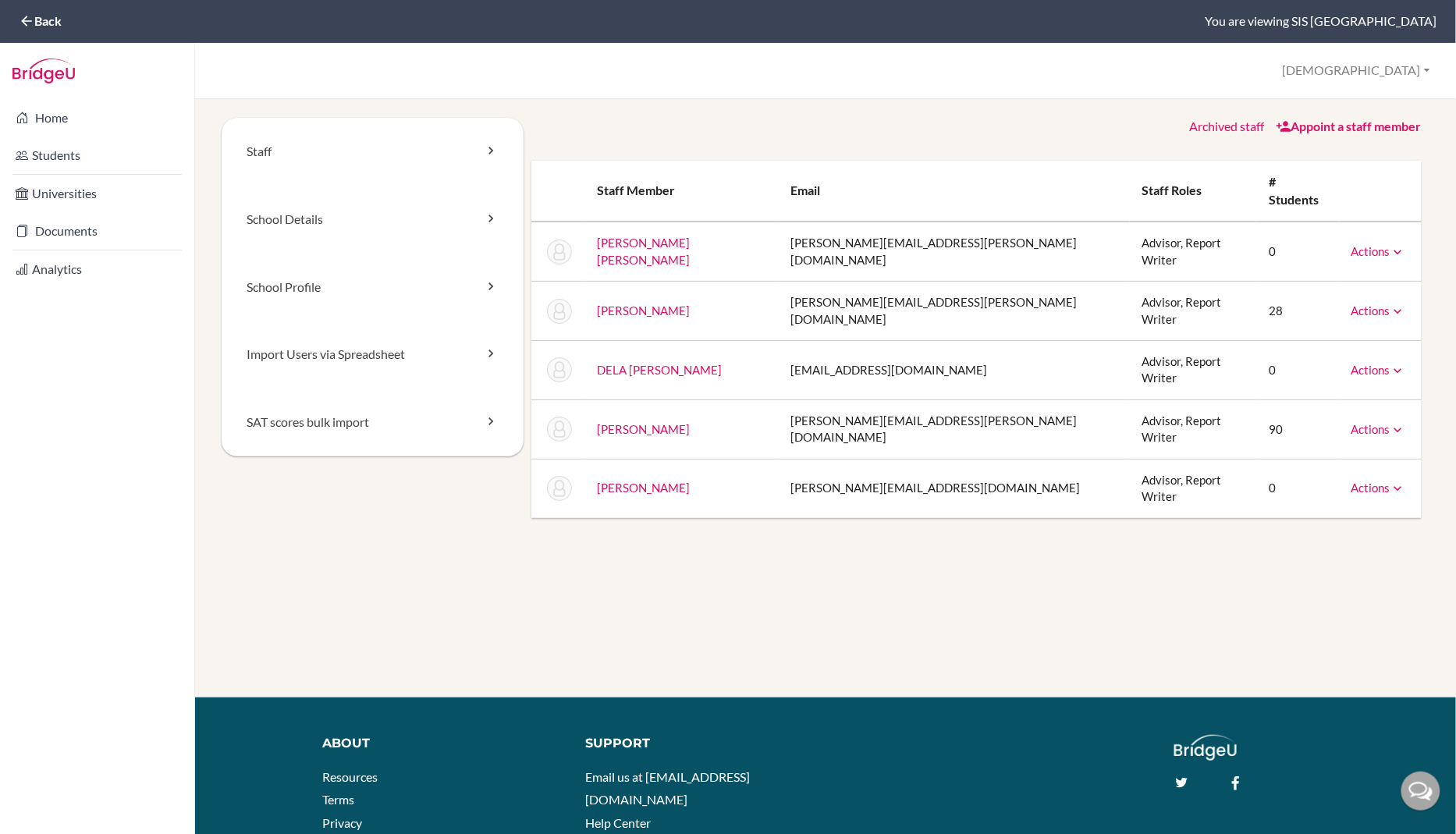
click at [1361, 129] on link "Appoint a staff member" at bounding box center [1348, 126] width 146 height 15
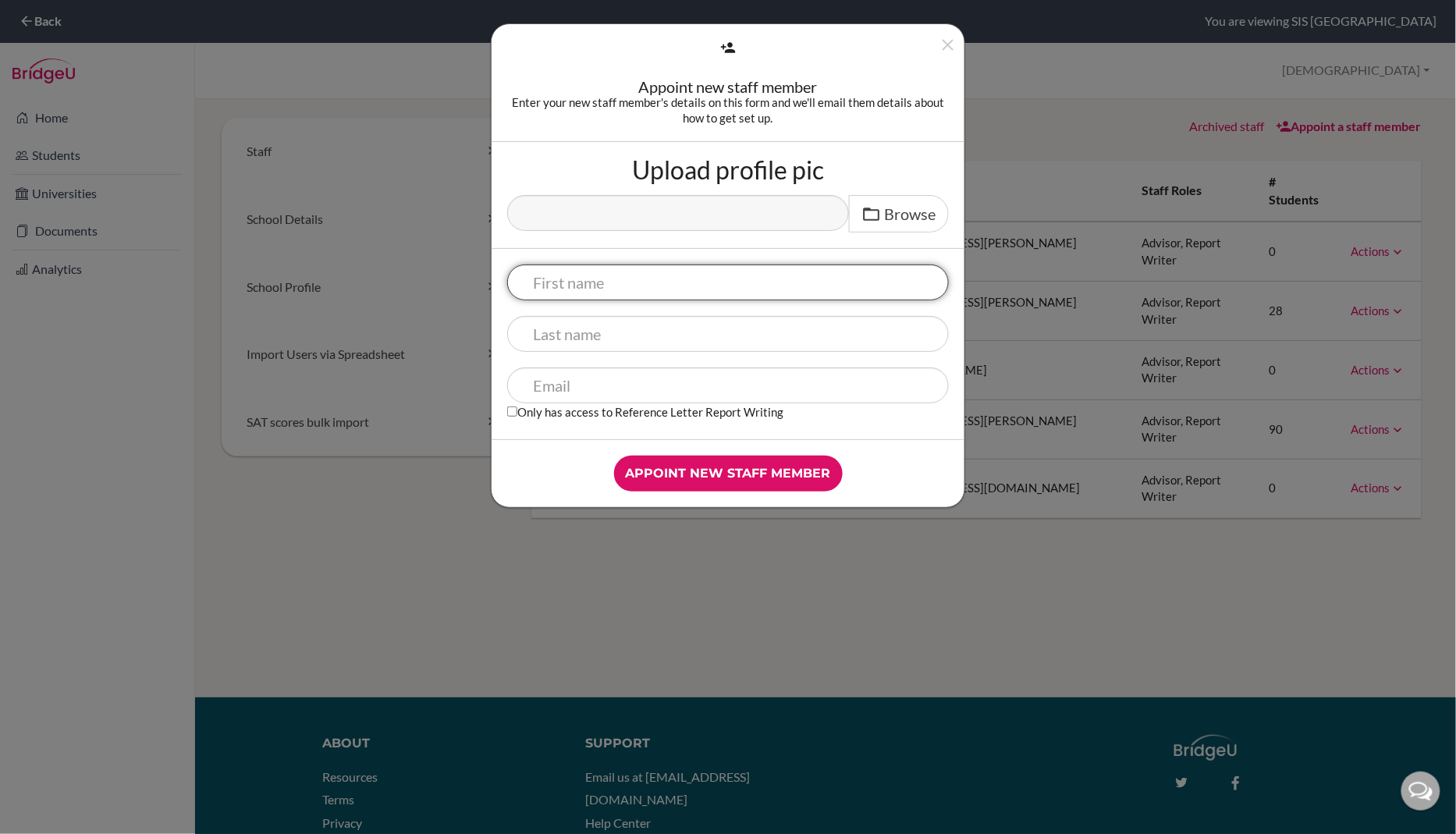
click at [670, 268] on input "text" at bounding box center [728, 282] width 442 height 36
type input "Glief"
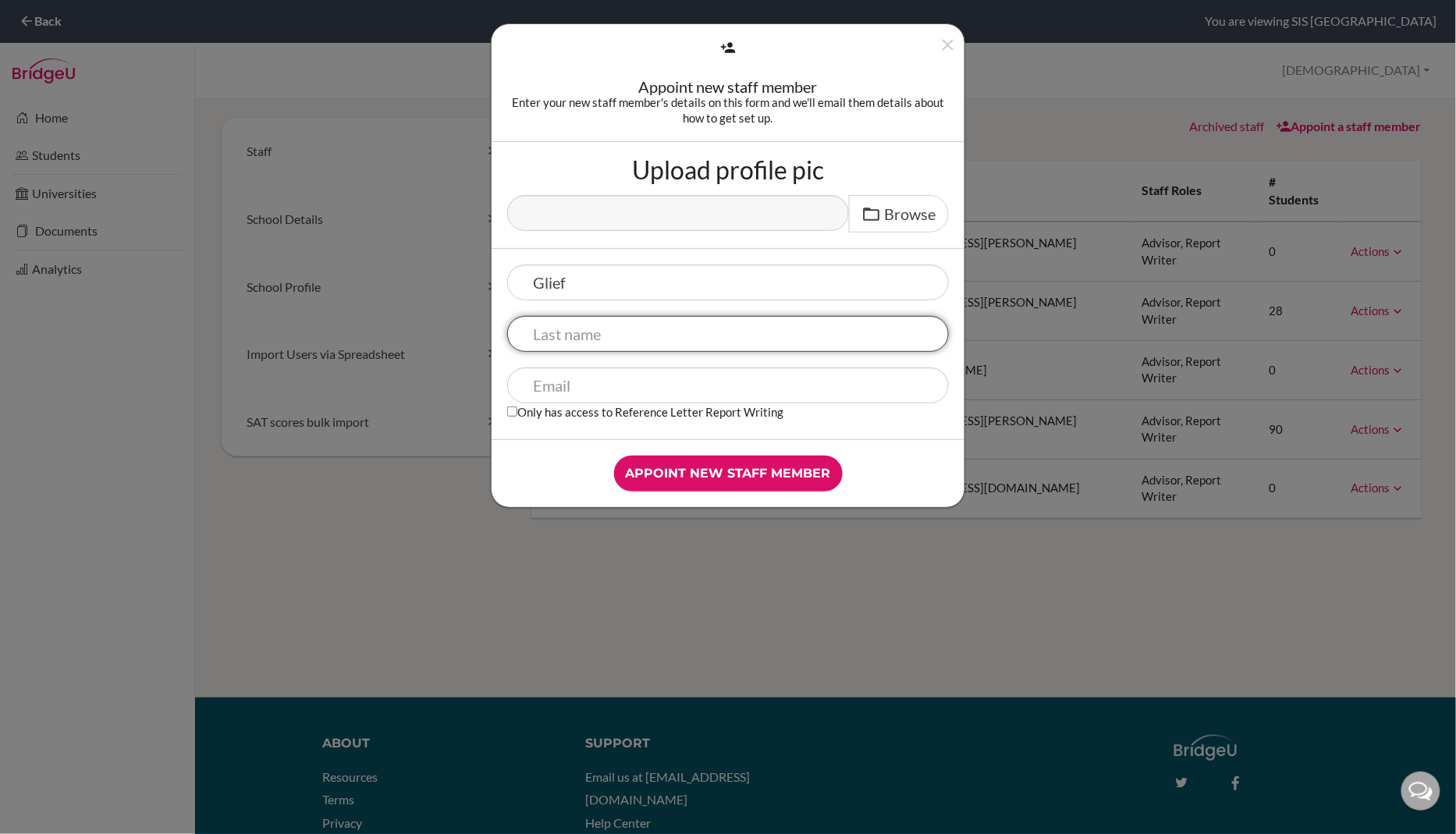
click at [645, 335] on input "text" at bounding box center [728, 334] width 442 height 36
type input "[PERSON_NAME]"
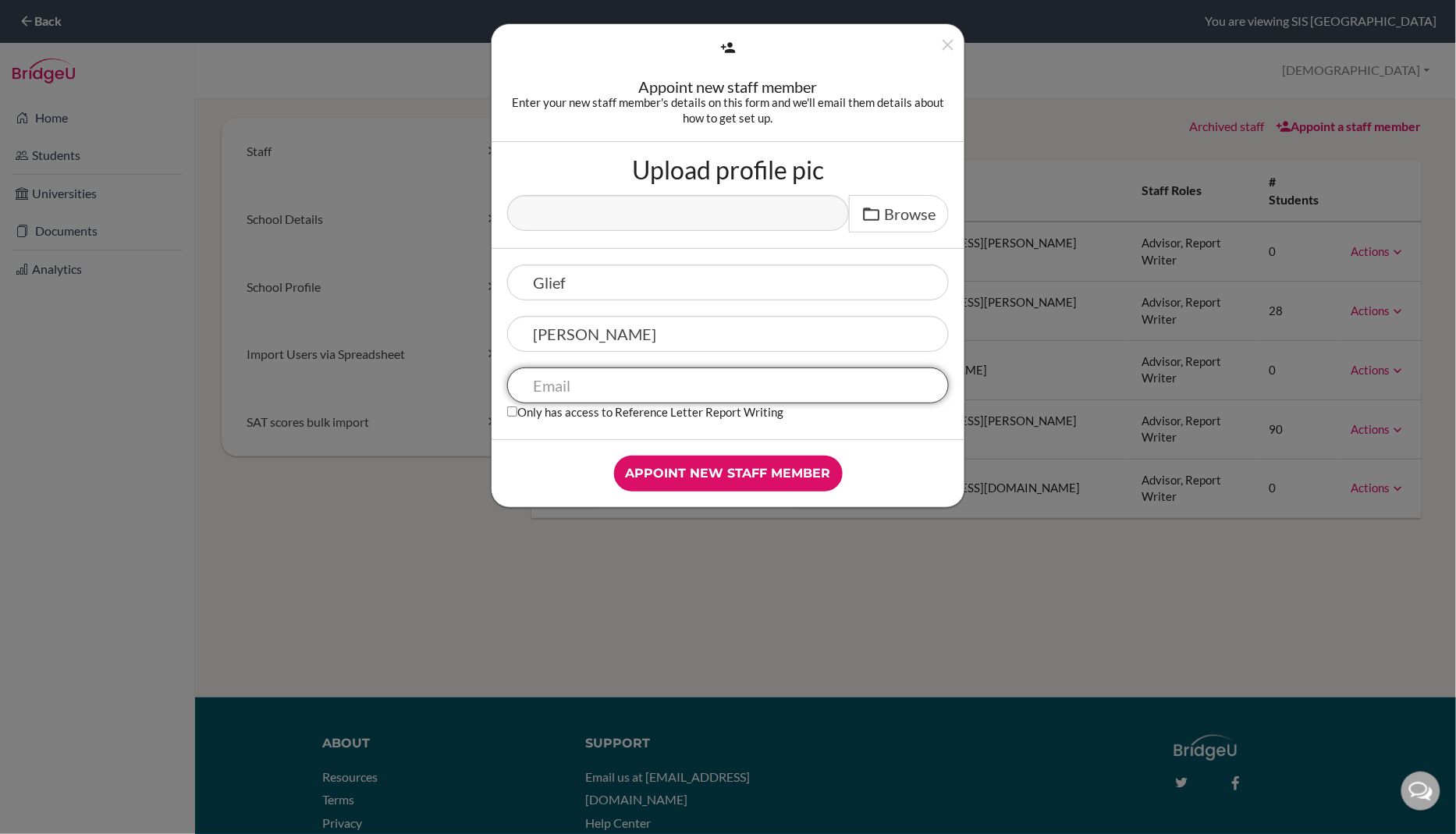
click at [599, 380] on input "text" at bounding box center [728, 385] width 442 height 36
paste input "[EMAIL_ADDRESS][DOMAIN_NAME]"
type input "[EMAIL_ADDRESS][DOMAIN_NAME]"
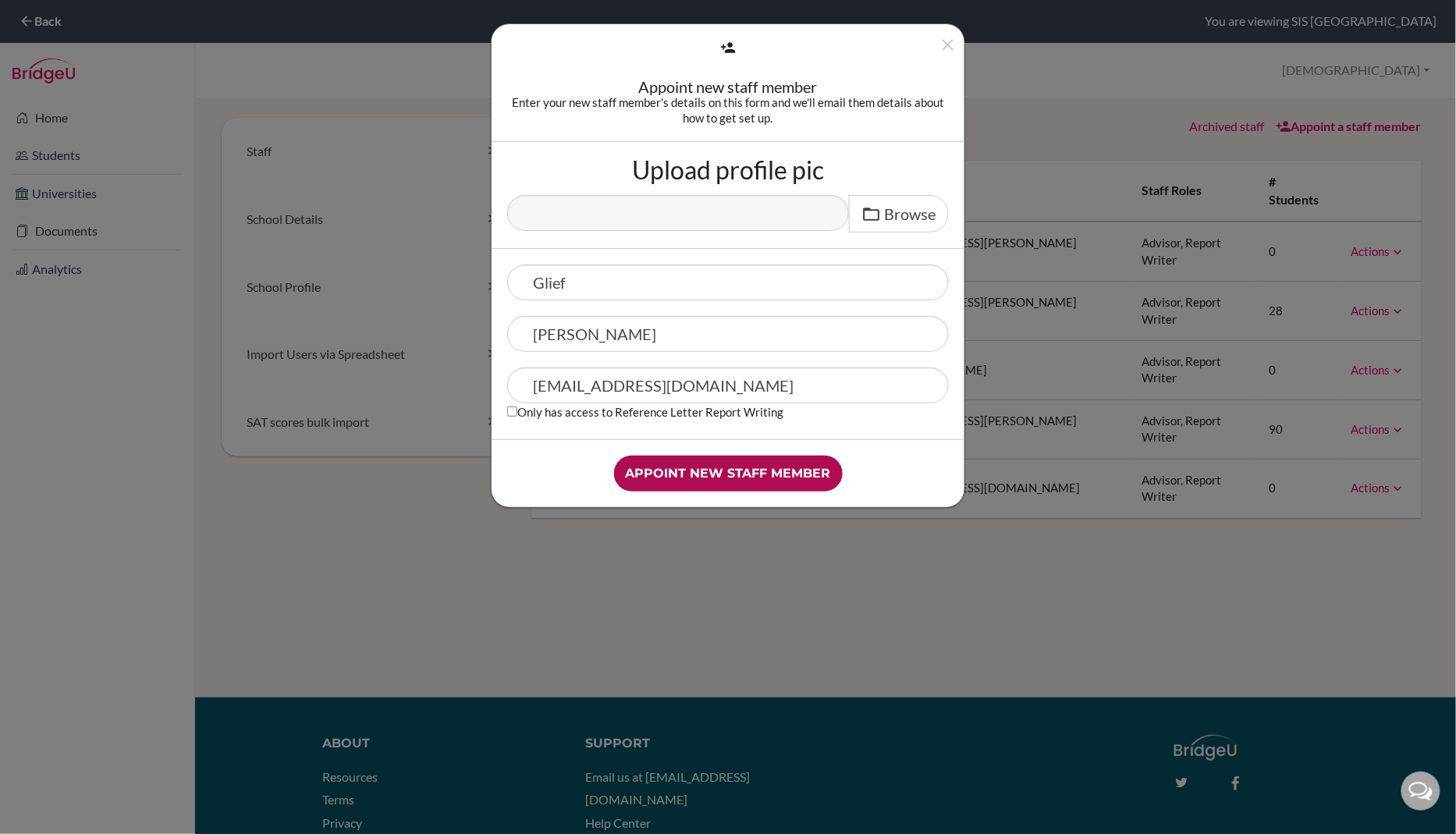
click at [712, 468] on input "Appoint new staff member" at bounding box center [728, 473] width 229 height 36
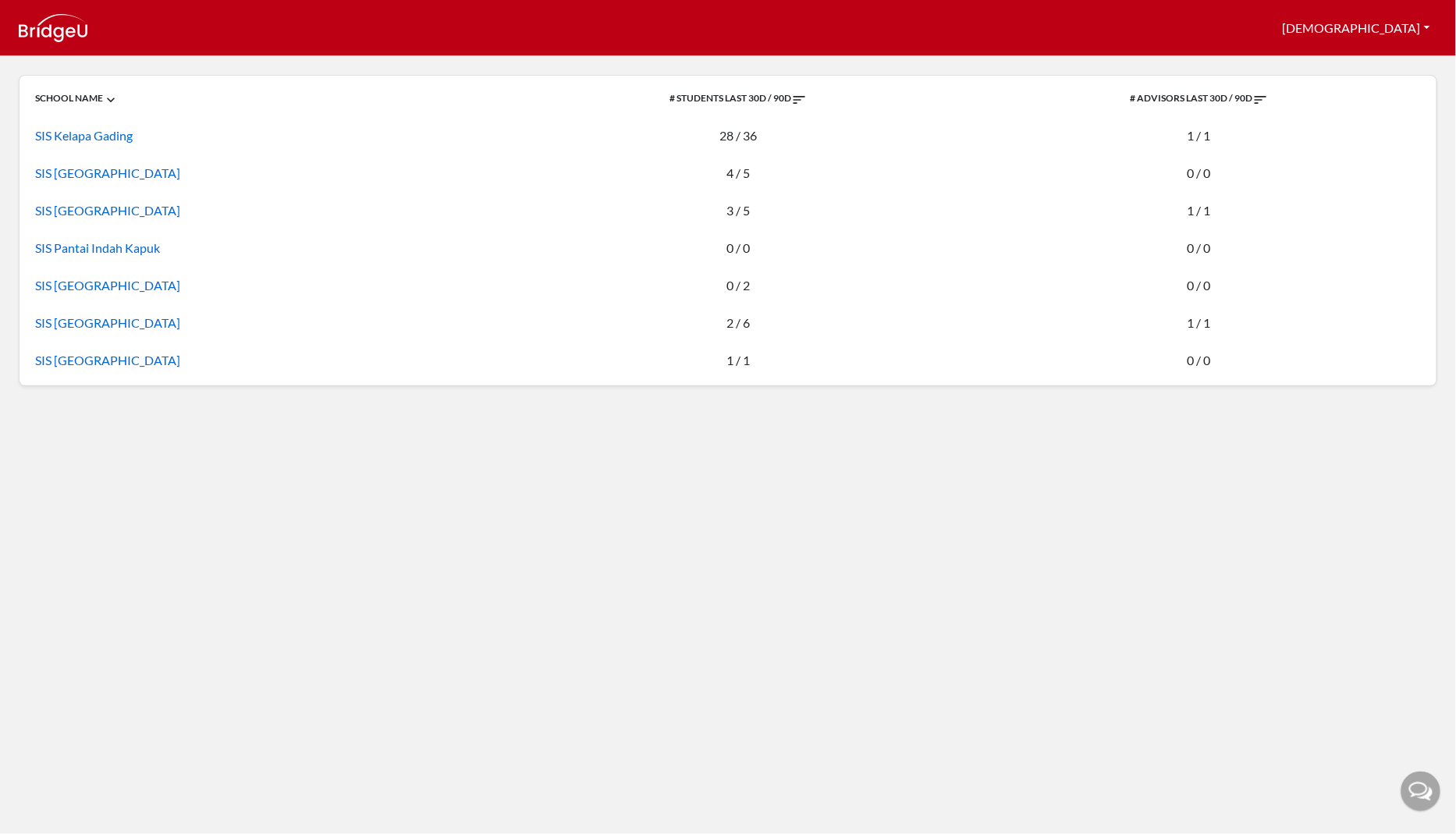
click at [1419, 793] on div at bounding box center [1421, 792] width 39 height 39
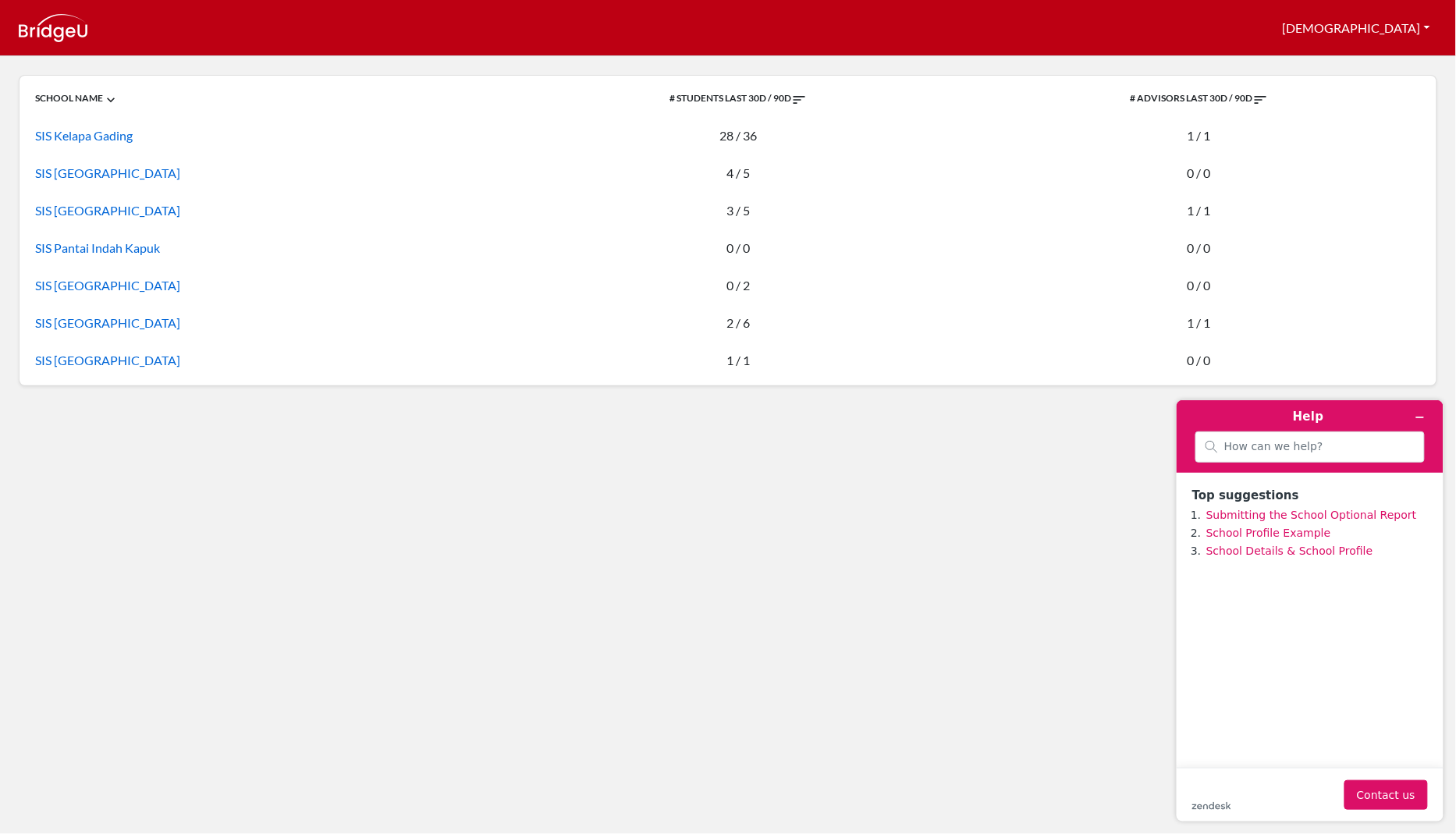
click at [1223, 783] on div "zendesk .cls-1{fill:#03363d;} Contact us" at bounding box center [1310, 794] width 235 height 30
click at [1230, 777] on footer "zendesk .cls-1{fill:#03363d;} Contact us" at bounding box center [1309, 794] width 267 height 54
click at [1261, 445] on input "search" at bounding box center [1318, 446] width 190 height 14
type input "transfer staff from one school to another"
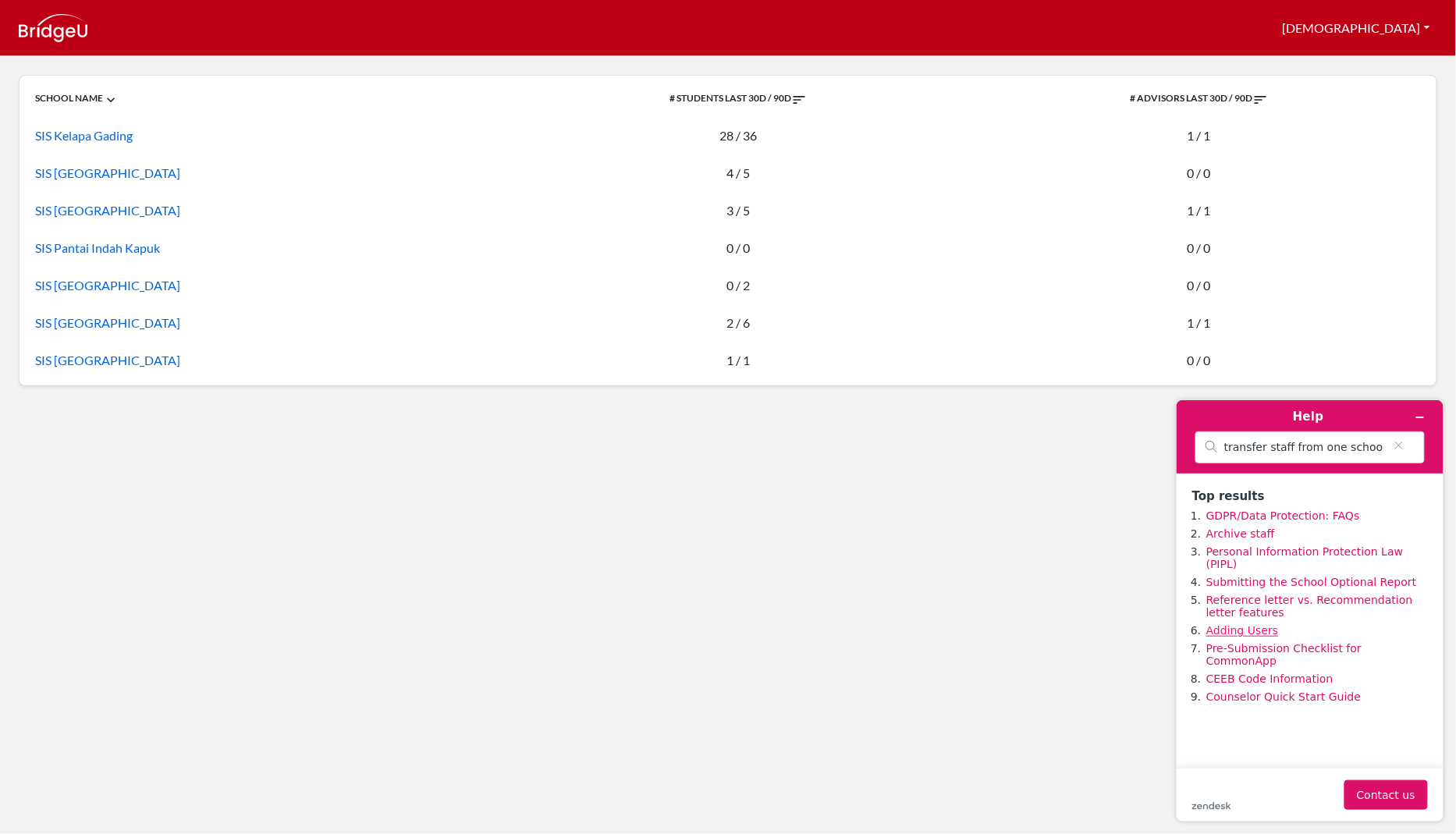
click at [1258, 623] on link "Adding Users" at bounding box center [1241, 629] width 72 height 13
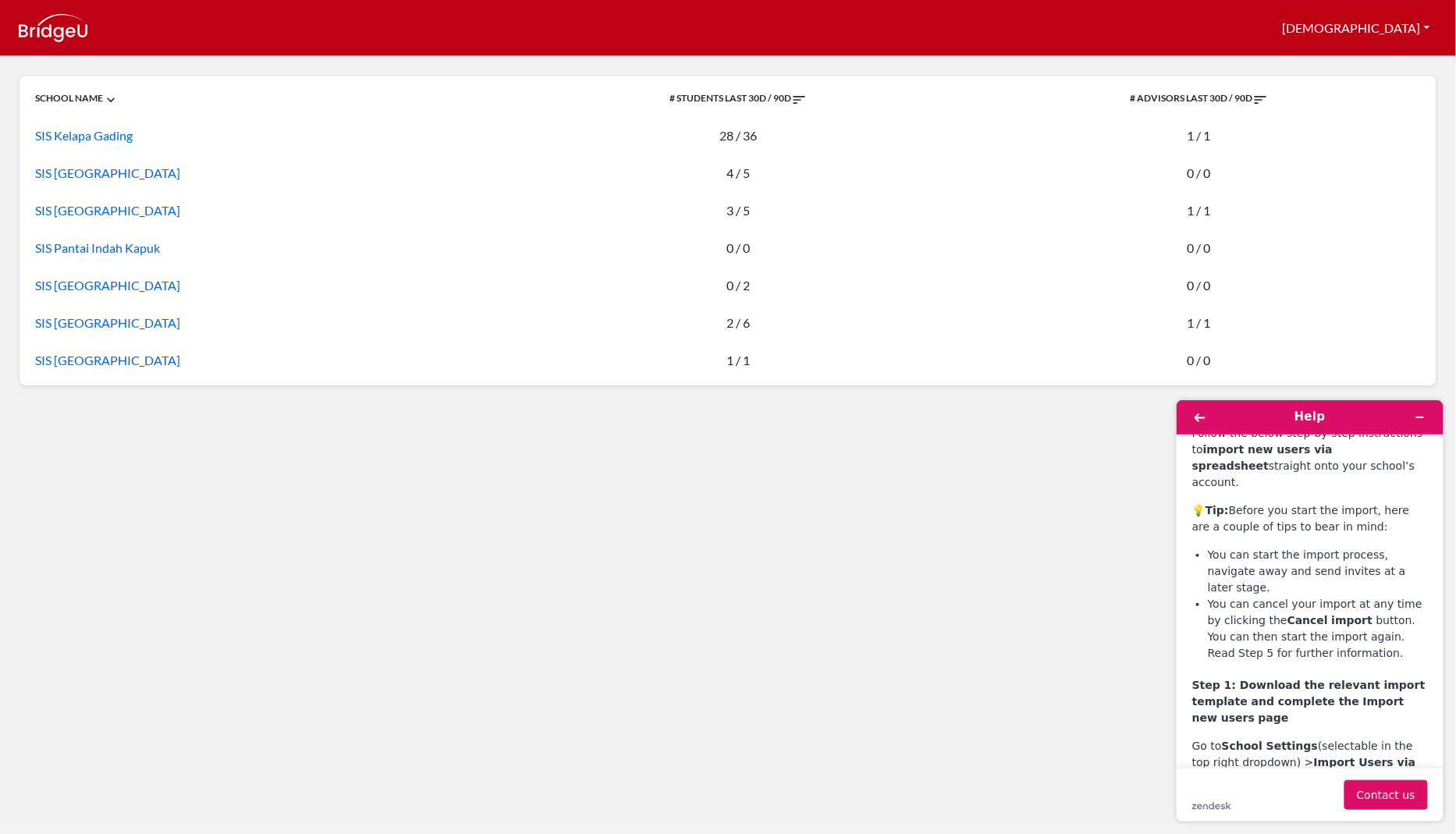
scroll to position [198, 0]
click at [1397, 794] on button "Contact us" at bounding box center [1385, 794] width 84 height 30
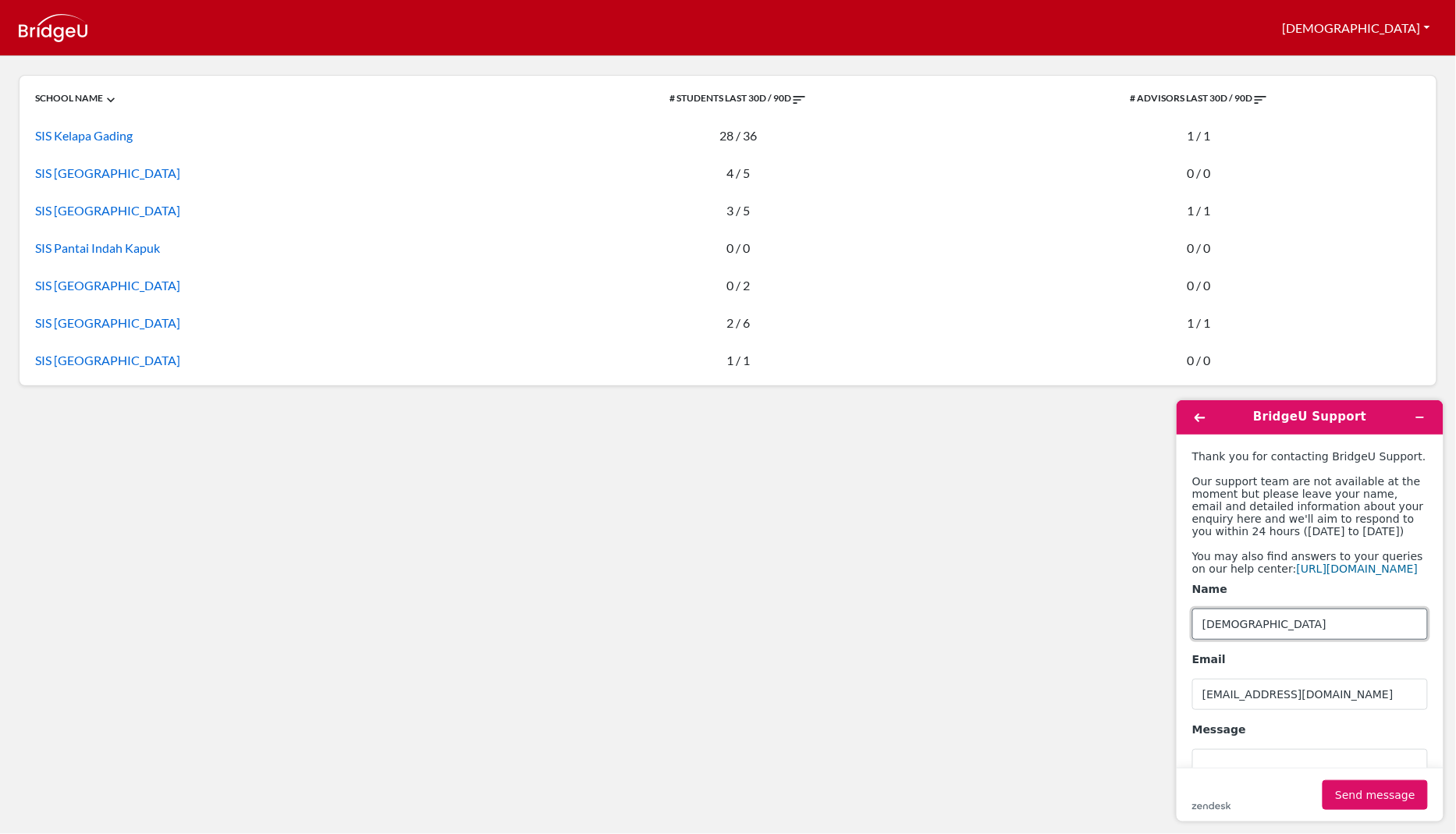
click at [1270, 639] on input "[DEMOGRAPHIC_DATA]" at bounding box center [1310, 623] width 235 height 31
type input "Andi"
click at [1271, 615] on div "Name Andi" at bounding box center [1310, 610] width 235 height 58
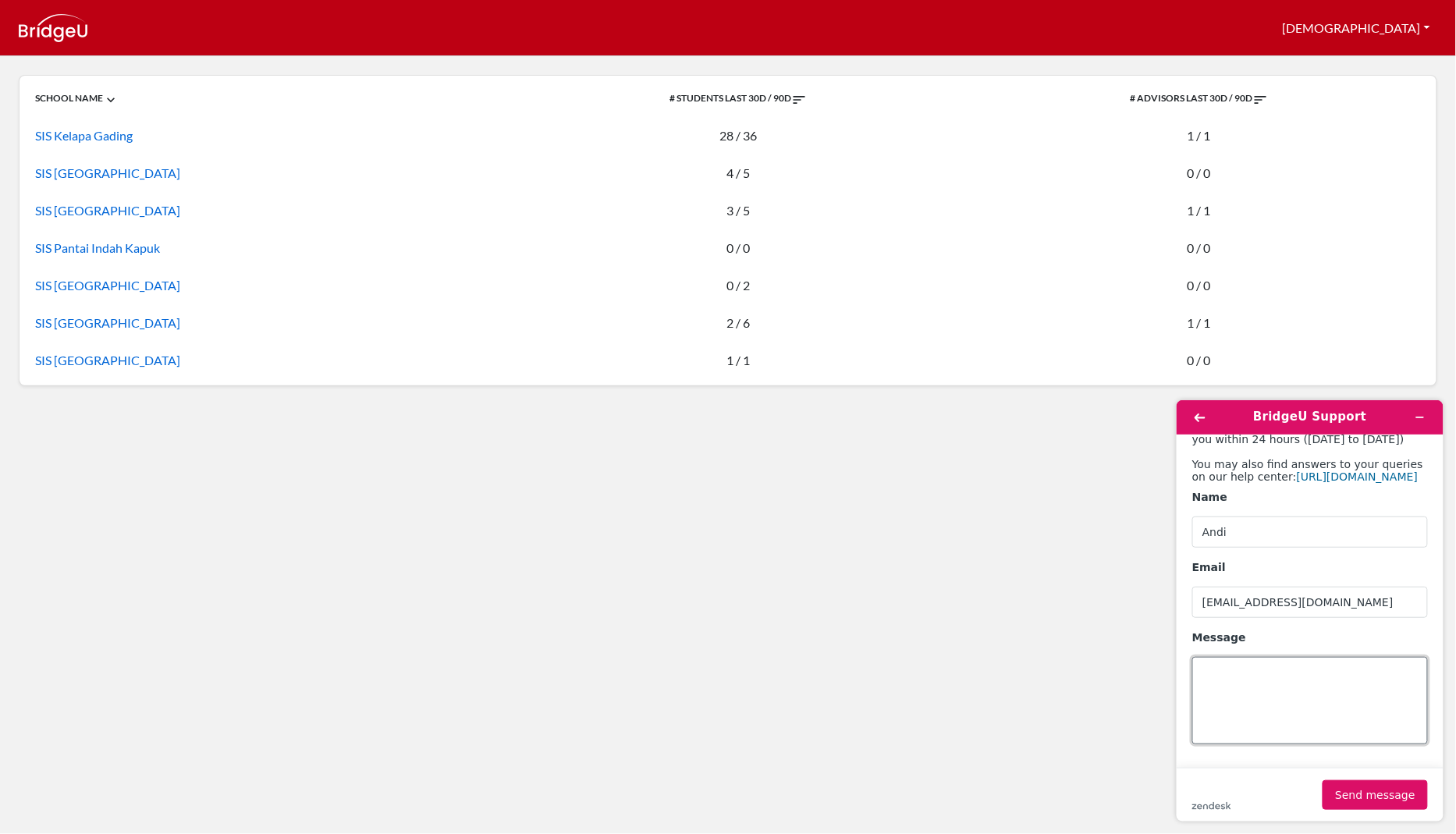
click at [1233, 683] on textarea "Message" at bounding box center [1310, 699] width 235 height 87
type textarea "Hi, We have some personnel changes and need to move one counselor from one scho…"
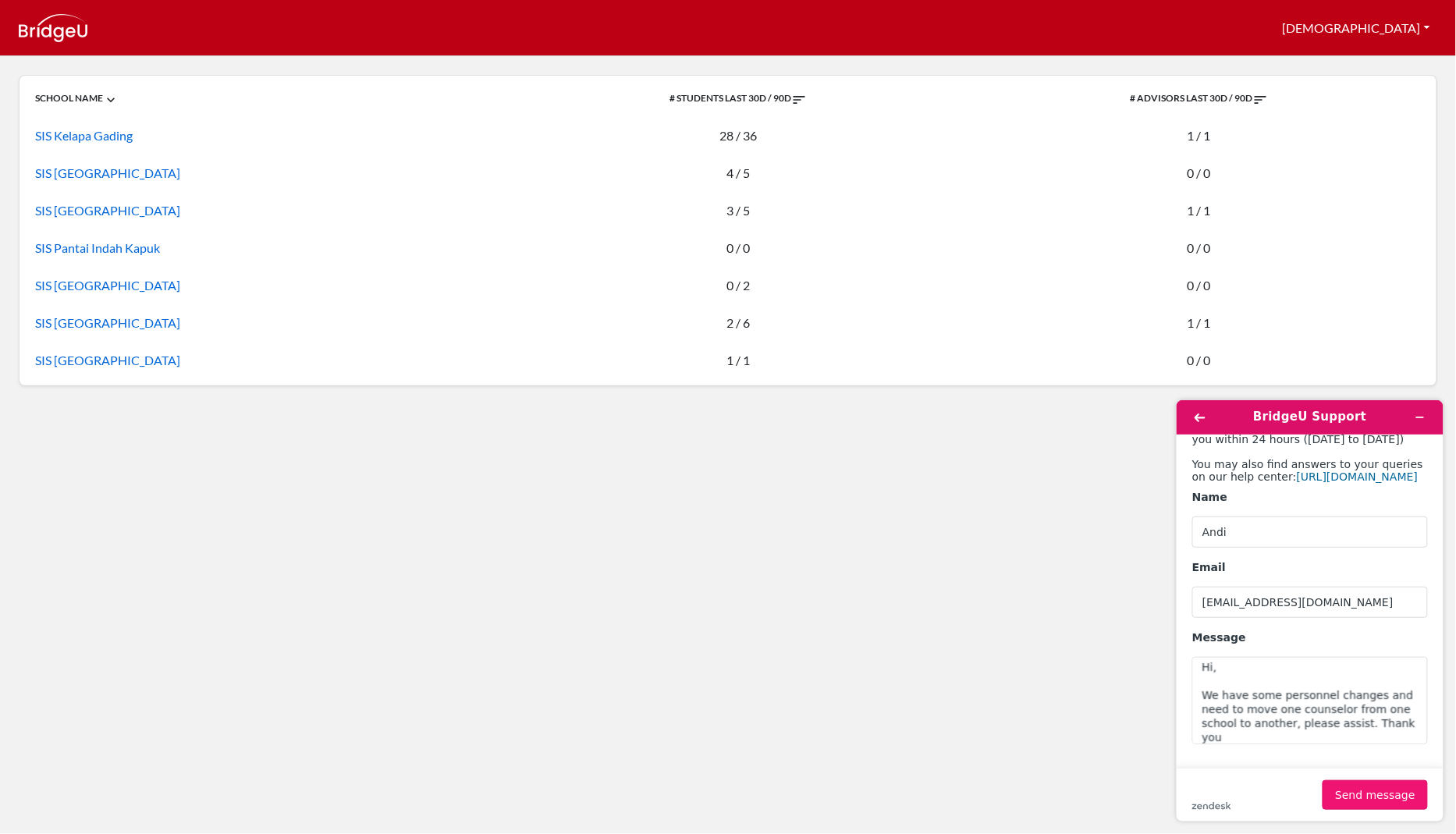
click at [1394, 794] on button "Send message" at bounding box center [1374, 794] width 105 height 30
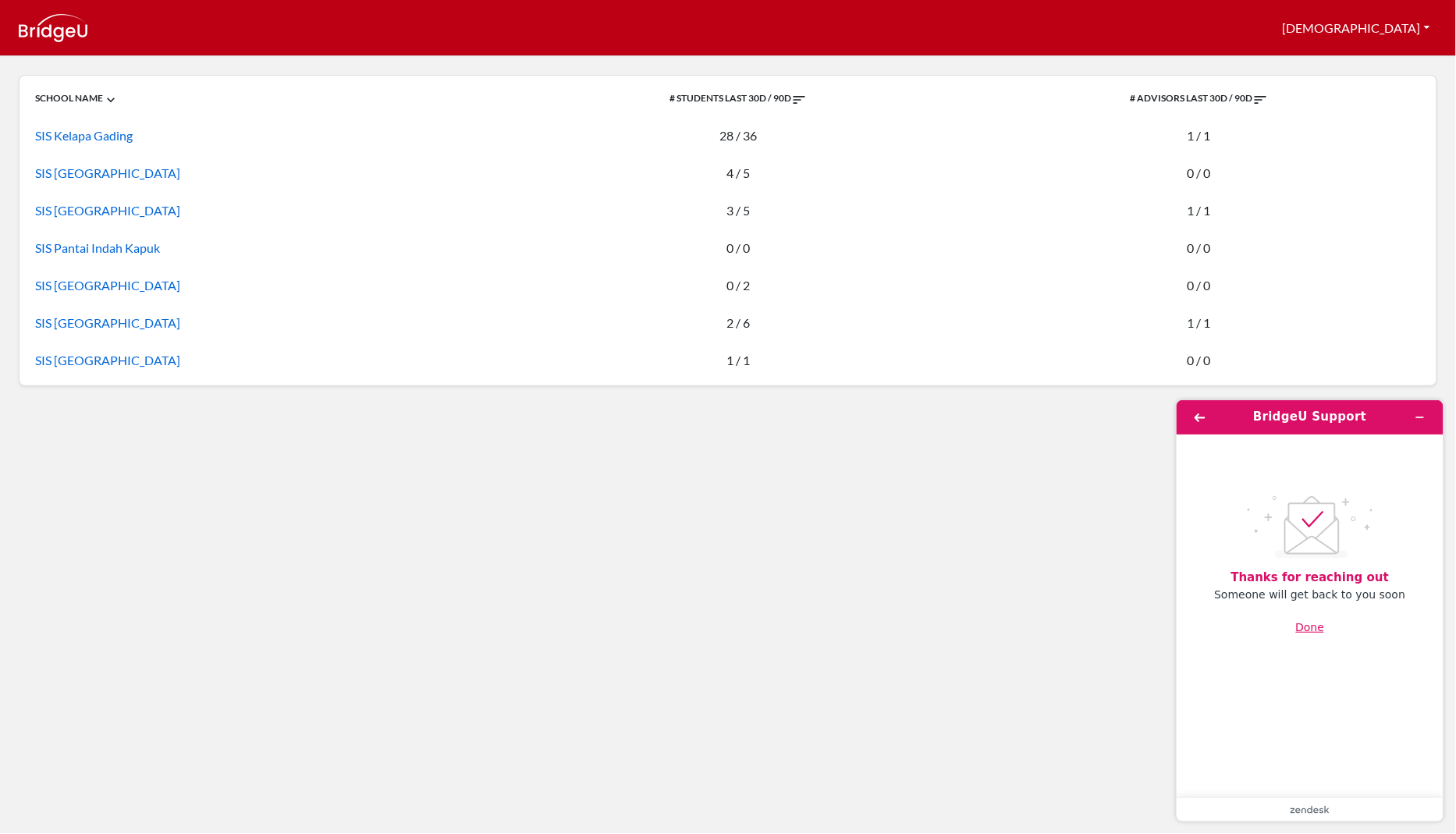
click at [1313, 621] on button "Done" at bounding box center [1310, 627] width 29 height 30
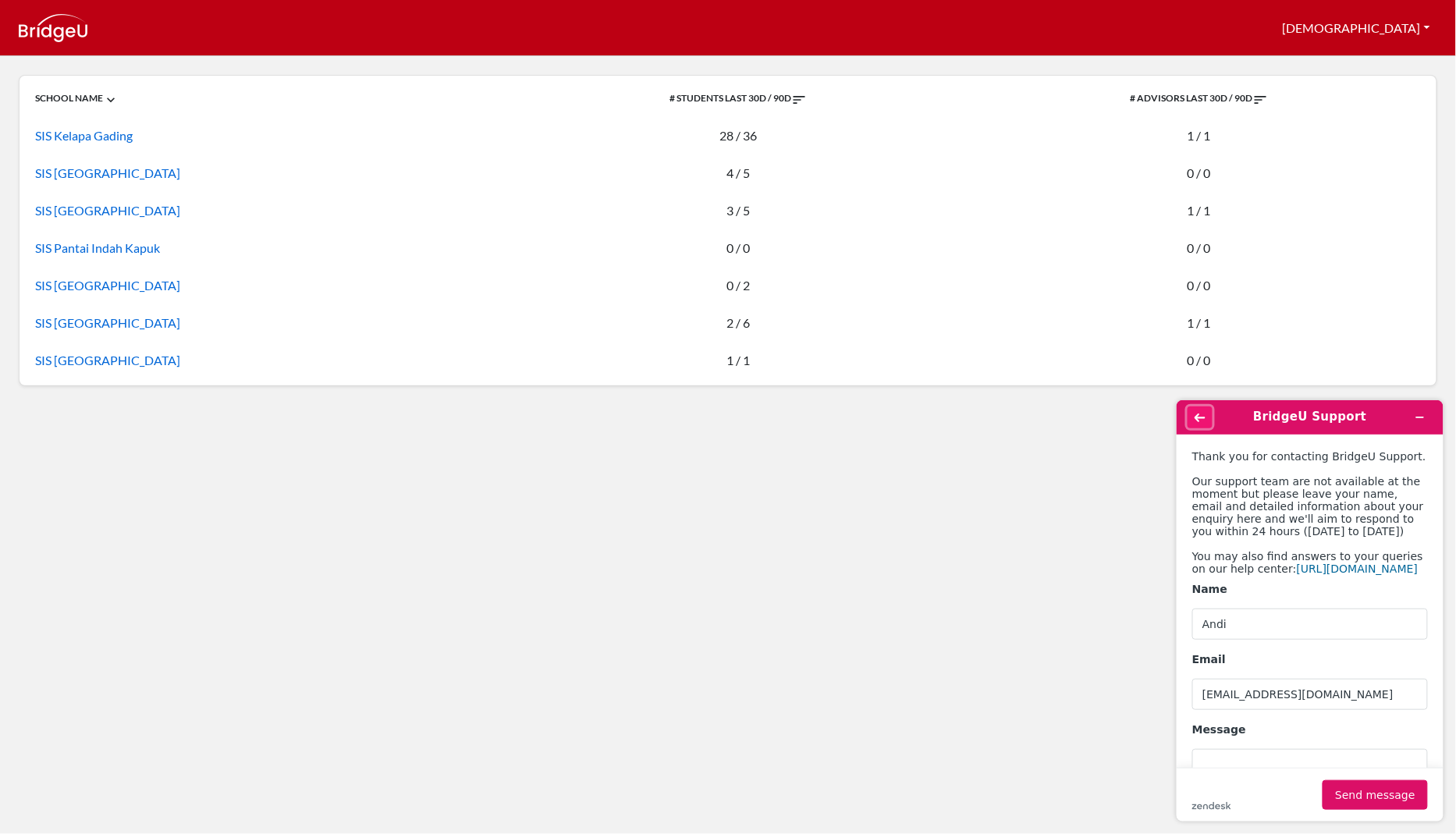
click at [1205, 410] on button "Back" at bounding box center [1199, 417] width 25 height 22
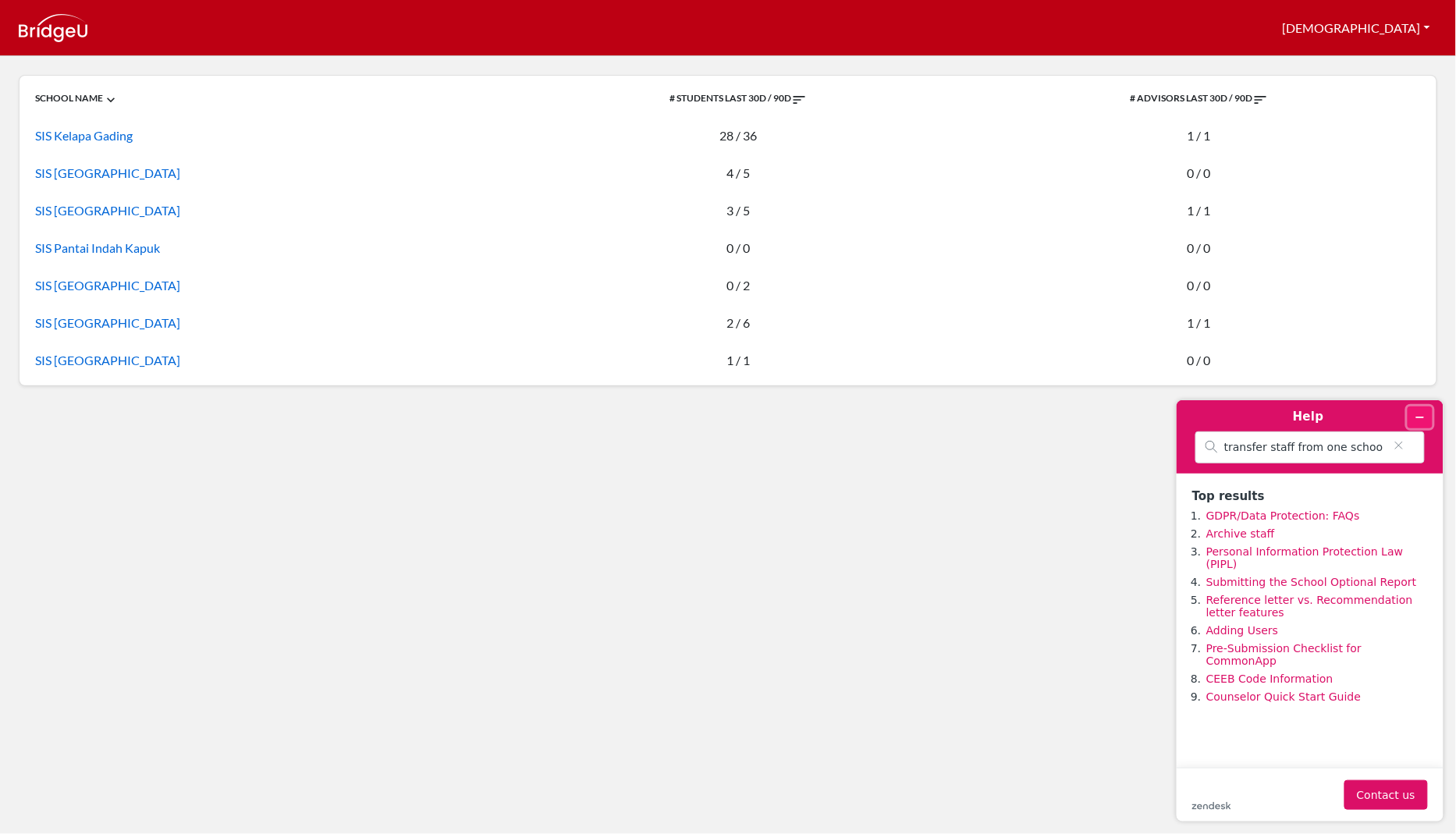
click at [1417, 415] on icon "Minimize widget" at bounding box center [1419, 417] width 11 height 11
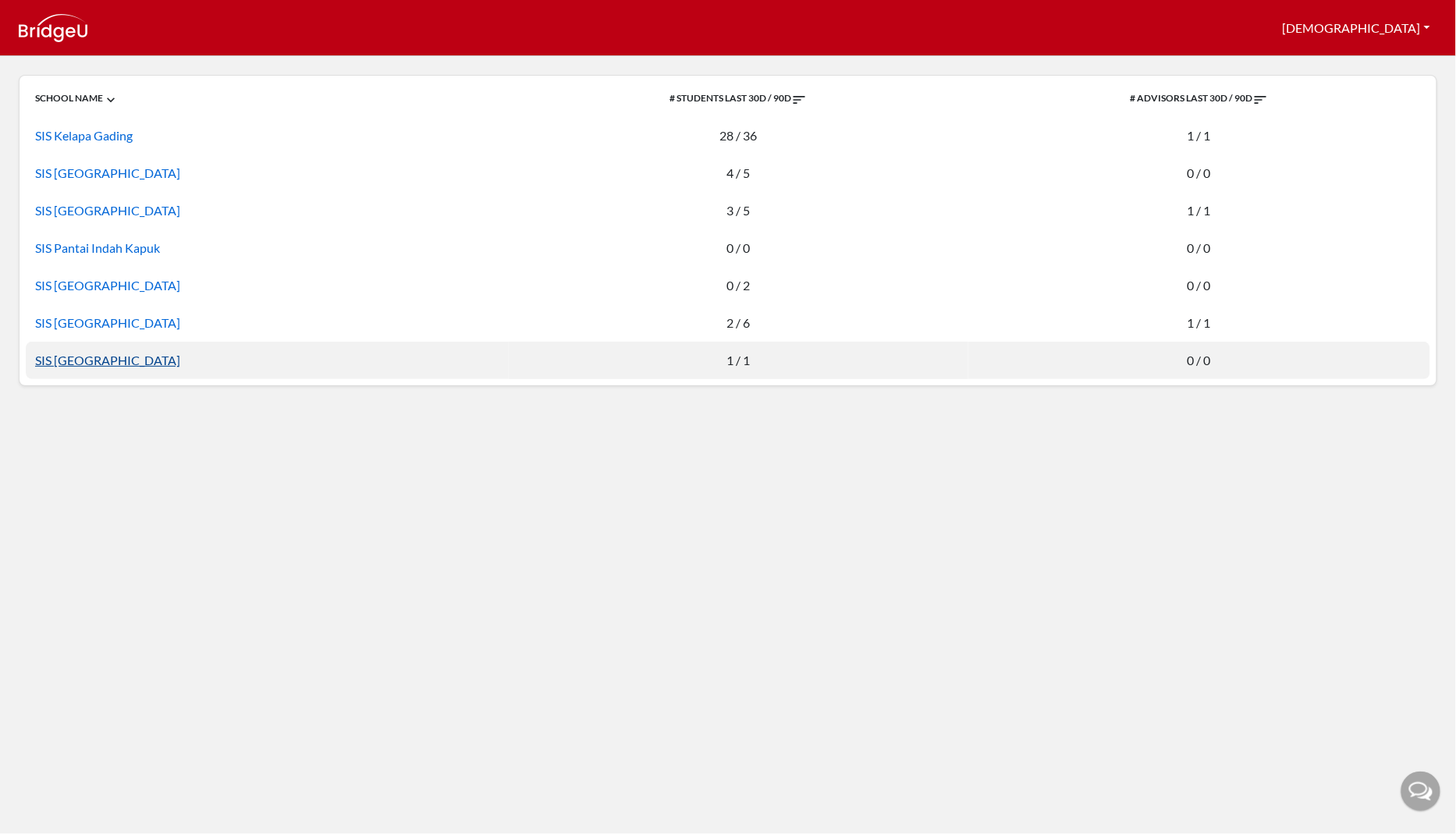
click at [81, 364] on link "SIS [GEOGRAPHIC_DATA]" at bounding box center [107, 361] width 145 height 15
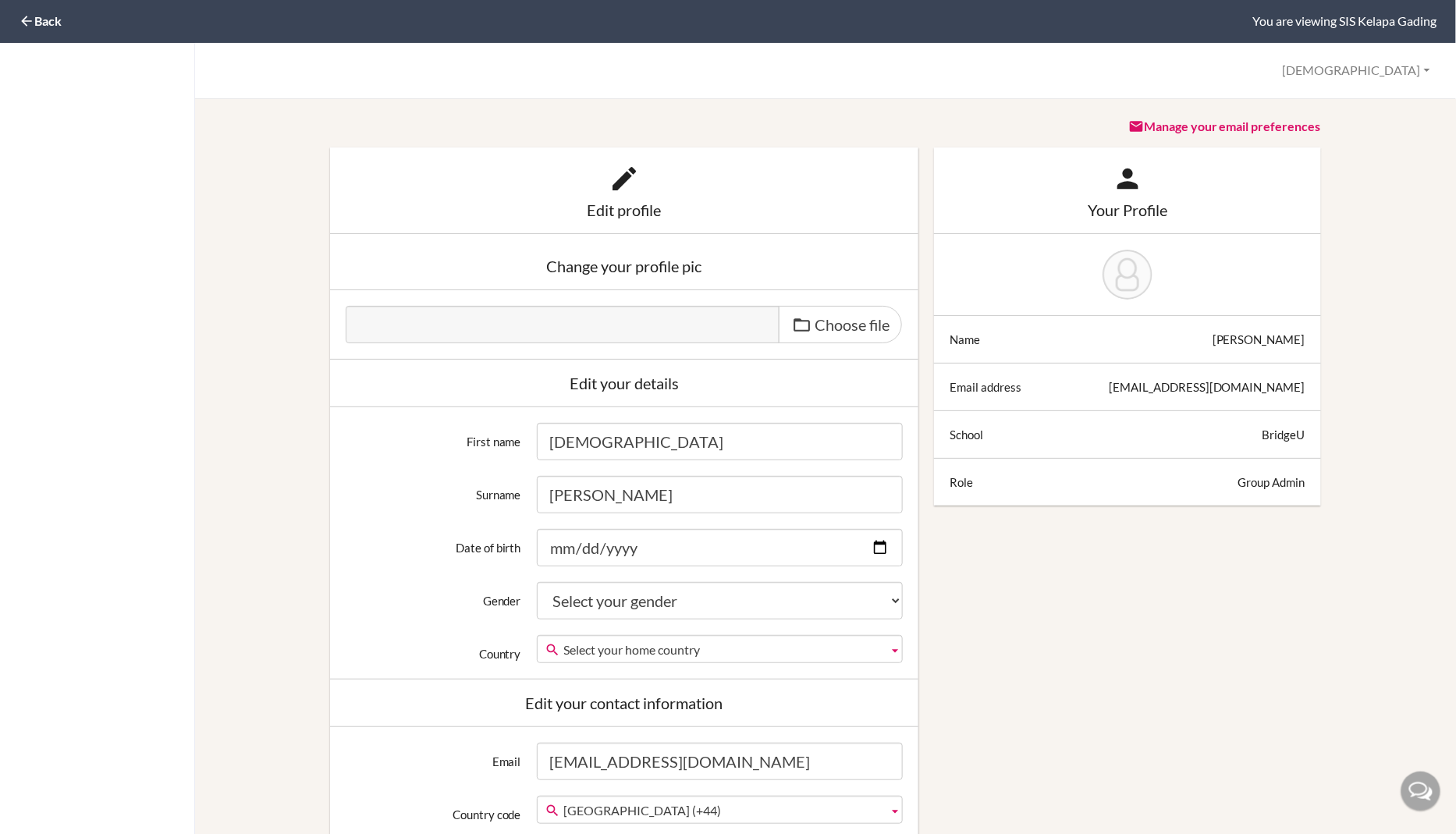
click at [587, 449] on input "[DEMOGRAPHIC_DATA]" at bounding box center [720, 442] width 366 height 37
type input "Academic"
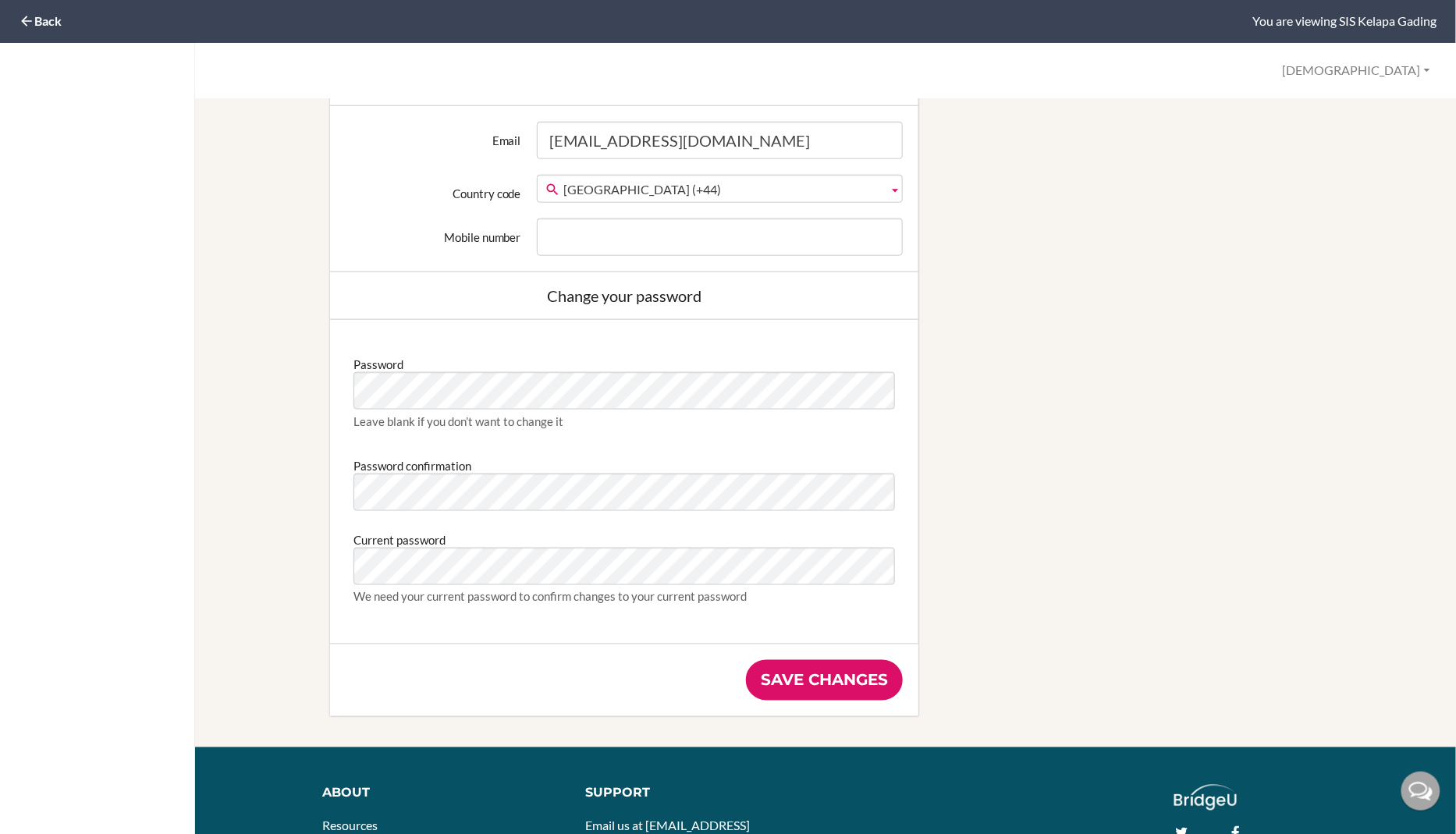
scroll to position [743, 0]
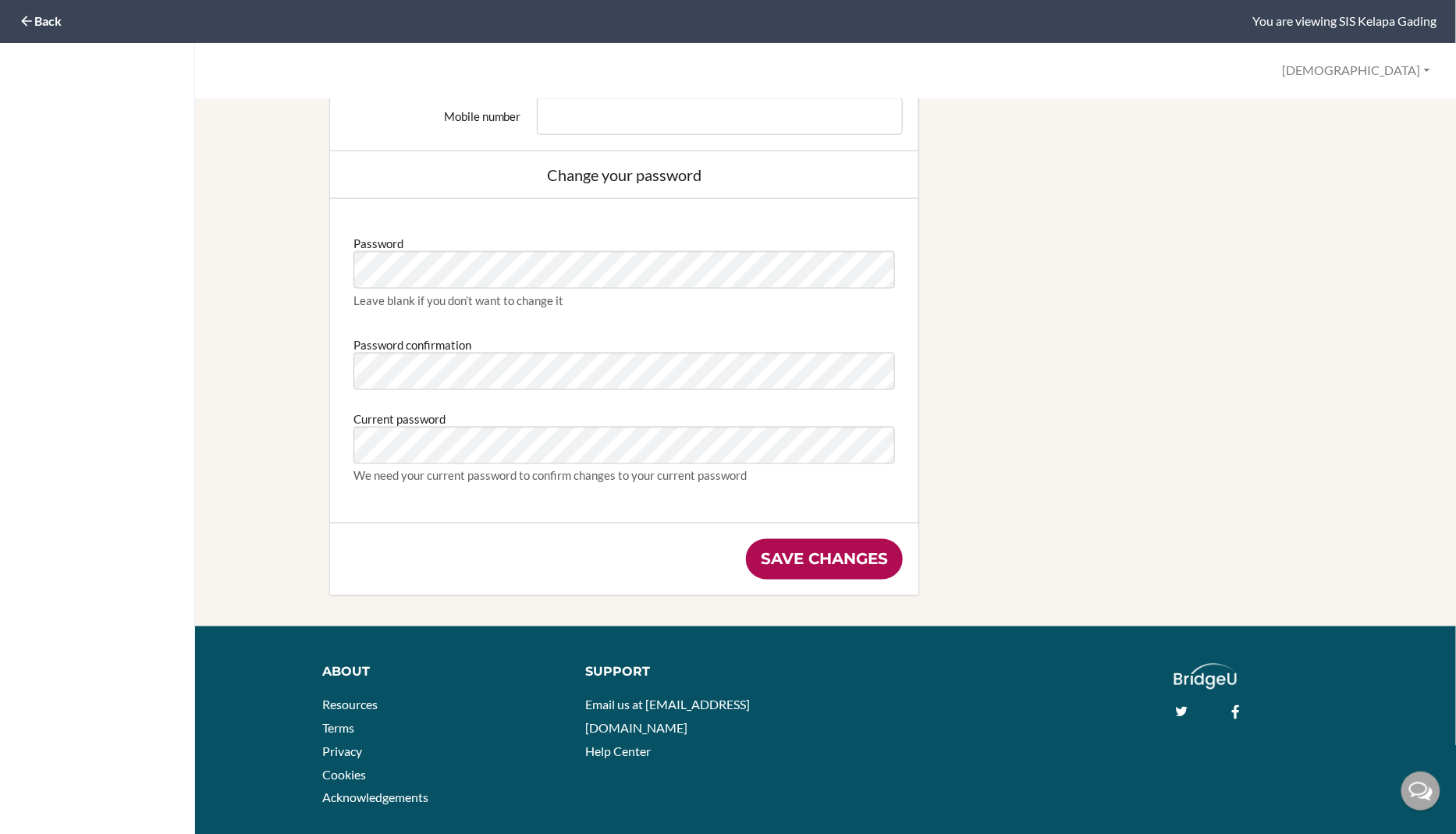
type input "Department"
click at [805, 554] on input "Save changes" at bounding box center [824, 560] width 157 height 41
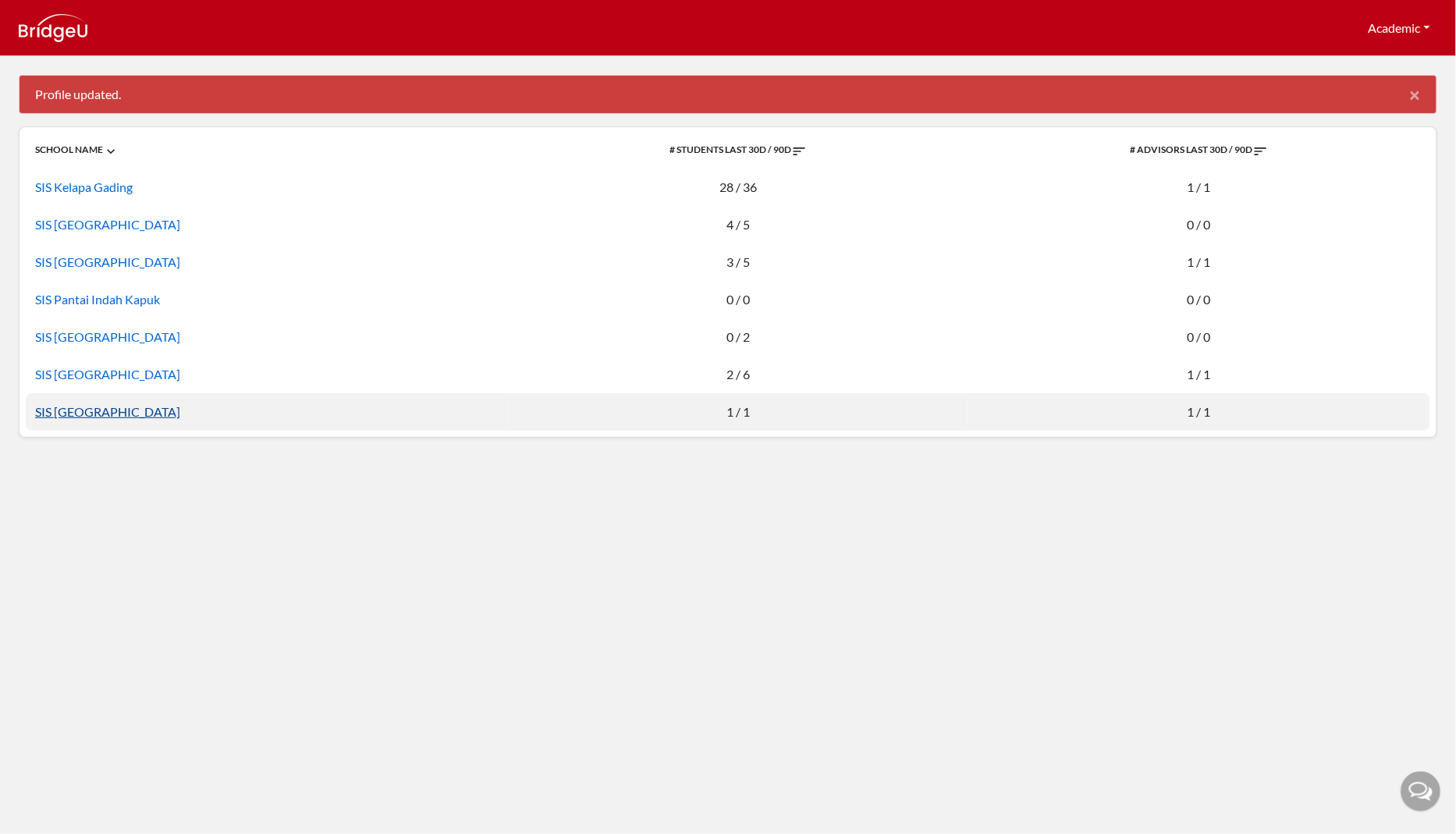
click at [82, 411] on link "SIS [GEOGRAPHIC_DATA]" at bounding box center [107, 411] width 145 height 15
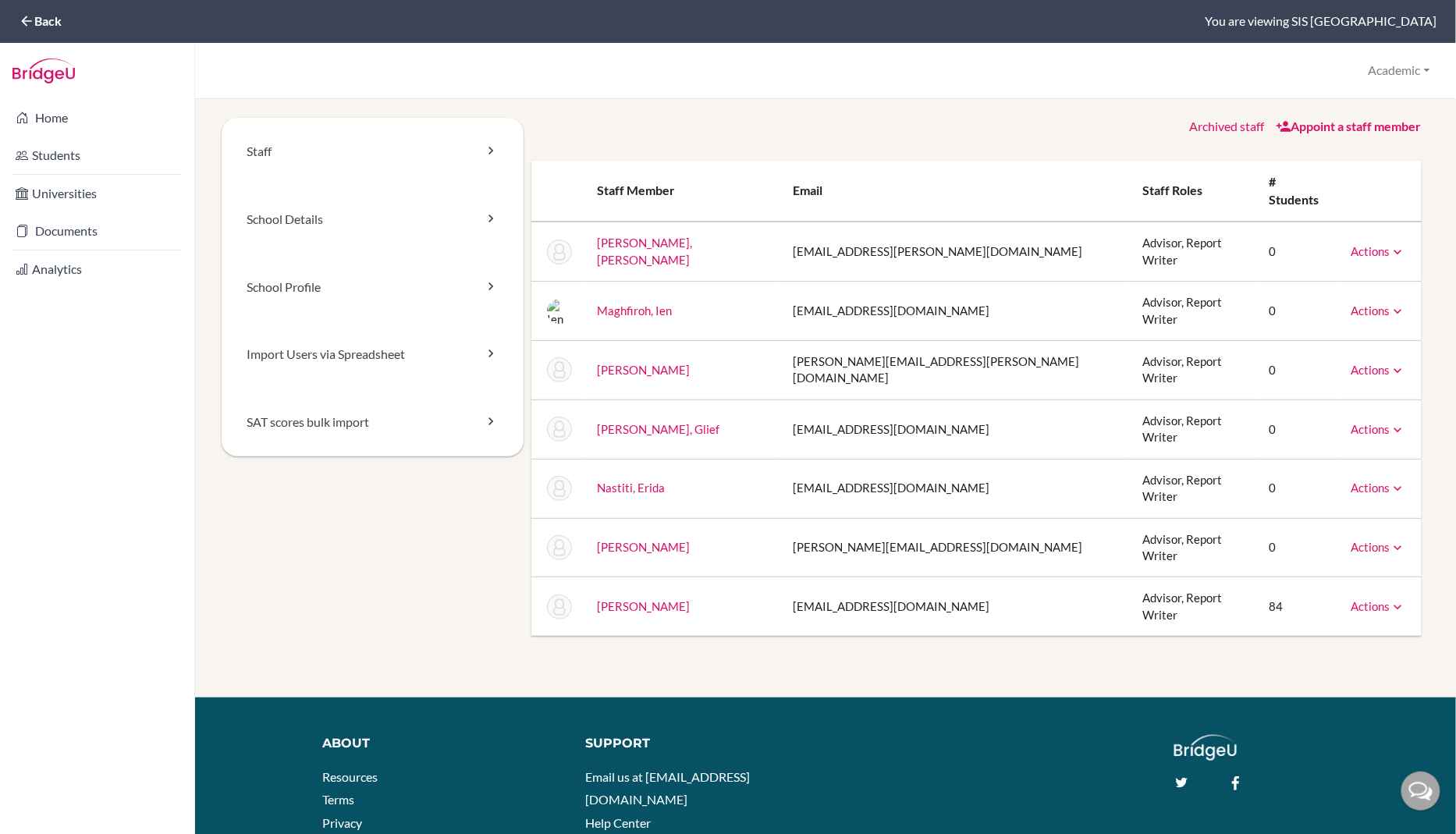
click at [1393, 423] on icon at bounding box center [1398, 430] width 15 height 15
click at [1392, 245] on icon at bounding box center [1398, 252] width 15 height 15
click at [1439, 252] on div "Staff School Details School Profile Import Users via Spreadsheet SAT scores bul…" at bounding box center [825, 488] width 1261 height 778
click at [1391, 423] on icon at bounding box center [1398, 430] width 15 height 15
click at [62, 22] on link "Back" at bounding box center [40, 21] width 43 height 15
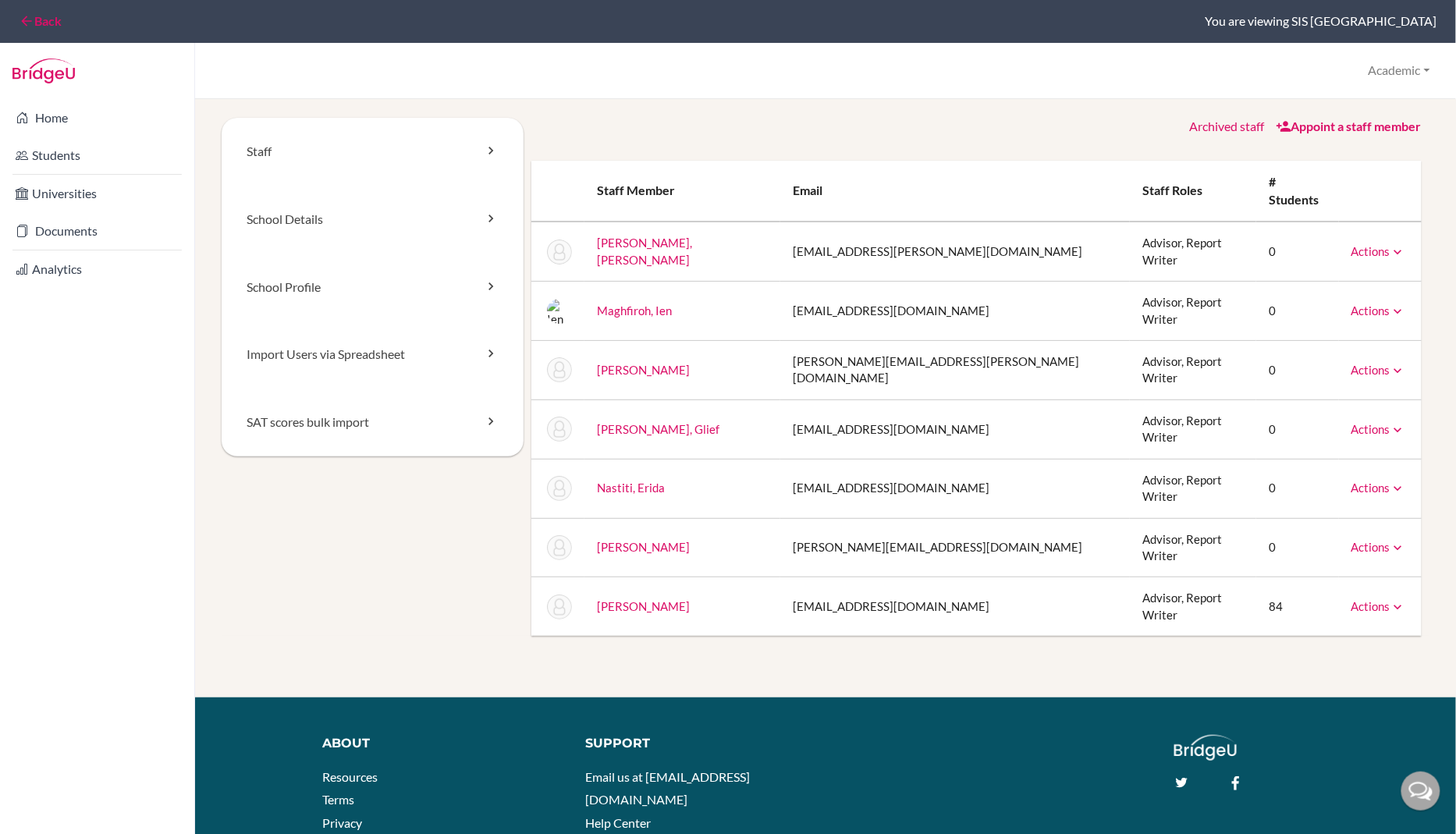
click at [47, 21] on link "Back" at bounding box center [40, 21] width 43 height 15
click at [324, 146] on link "Staff" at bounding box center [372, 152] width 302 height 68
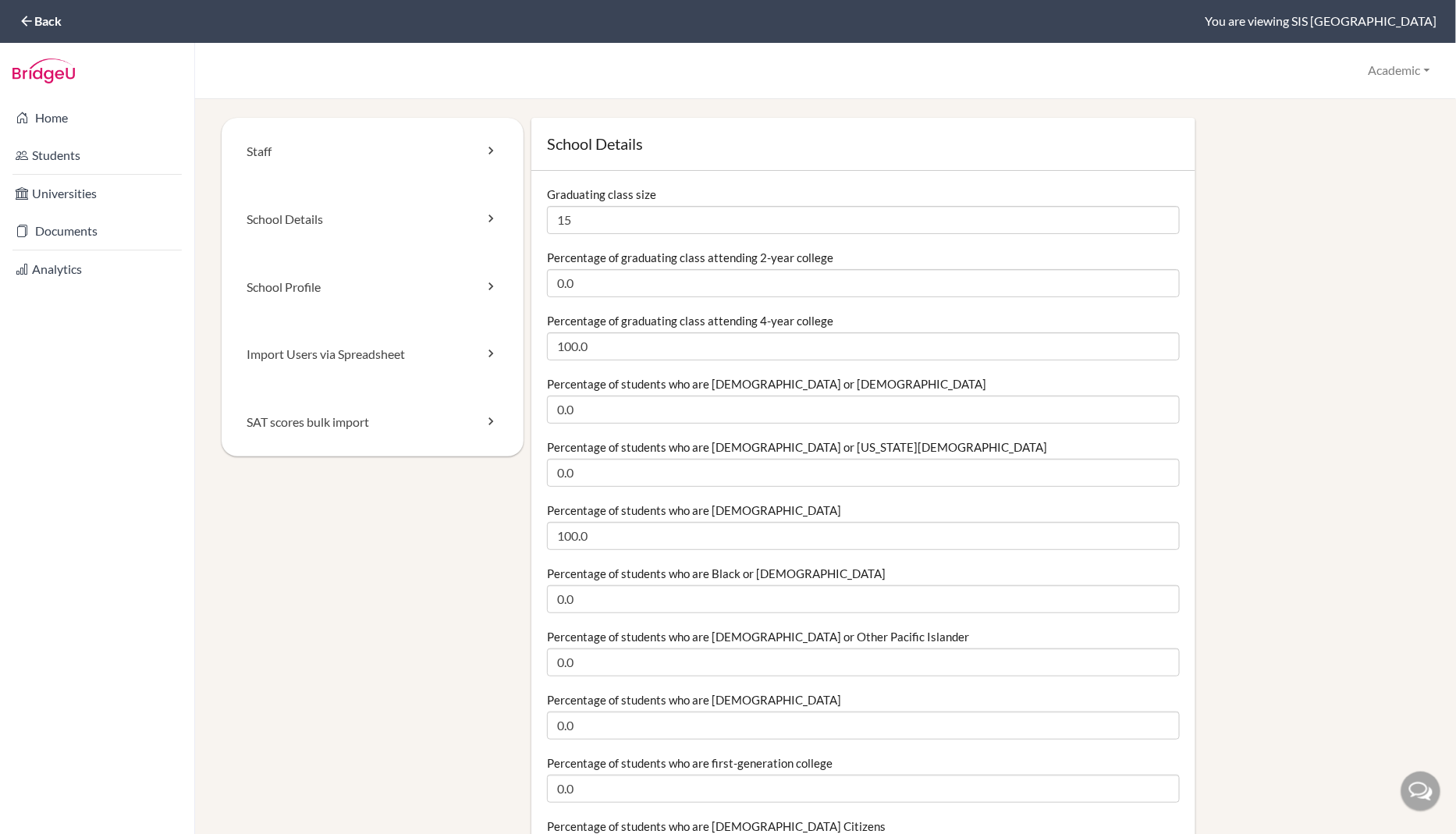
click at [33, 30] on div "Back You are viewing SIS [GEOGRAPHIC_DATA]" at bounding box center [728, 21] width 1456 height 43
click at [30, 14] on icon at bounding box center [26, 21] width 15 height 15
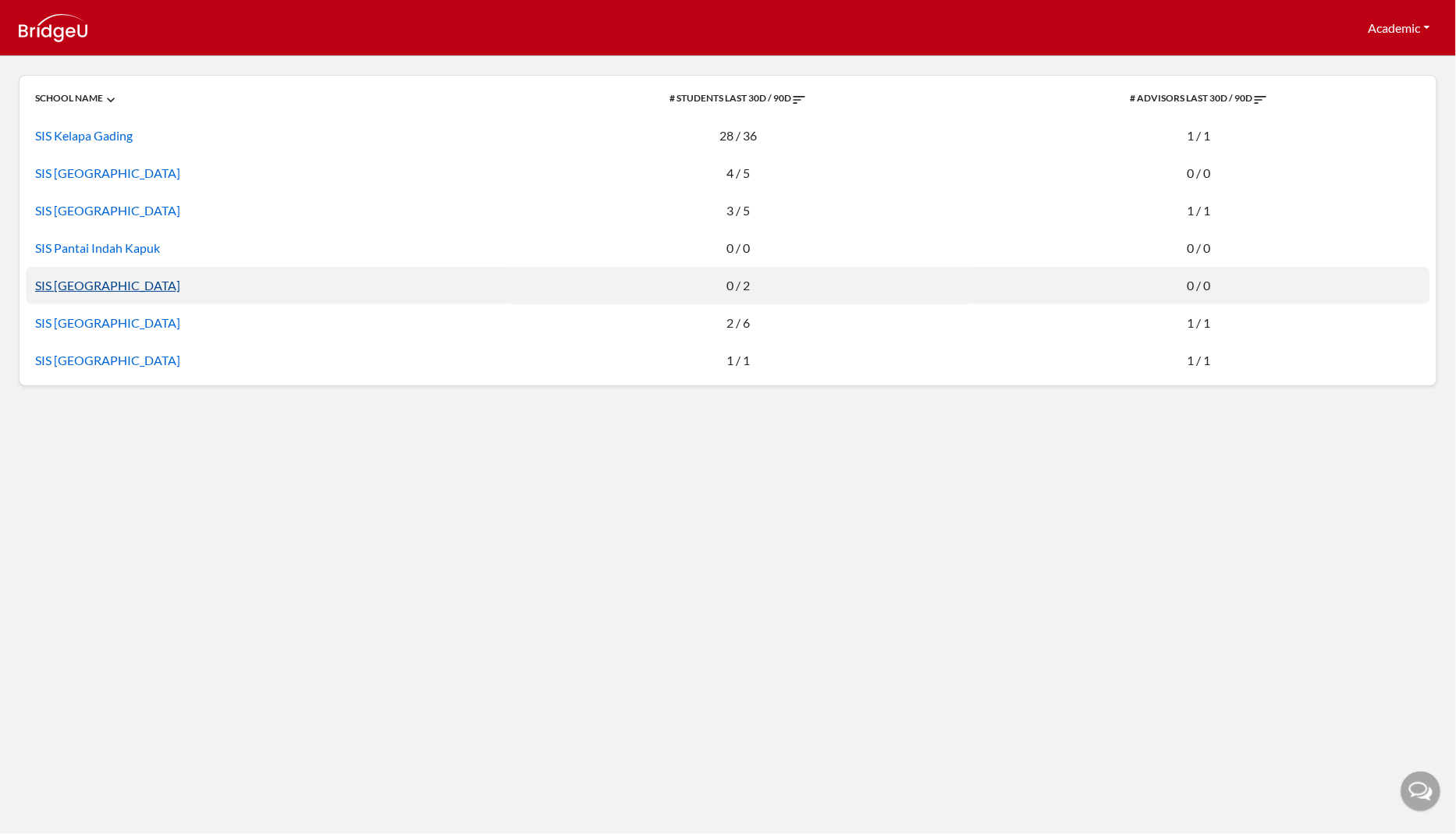
click at [78, 284] on link "SIS Semarang" at bounding box center [107, 285] width 145 height 15
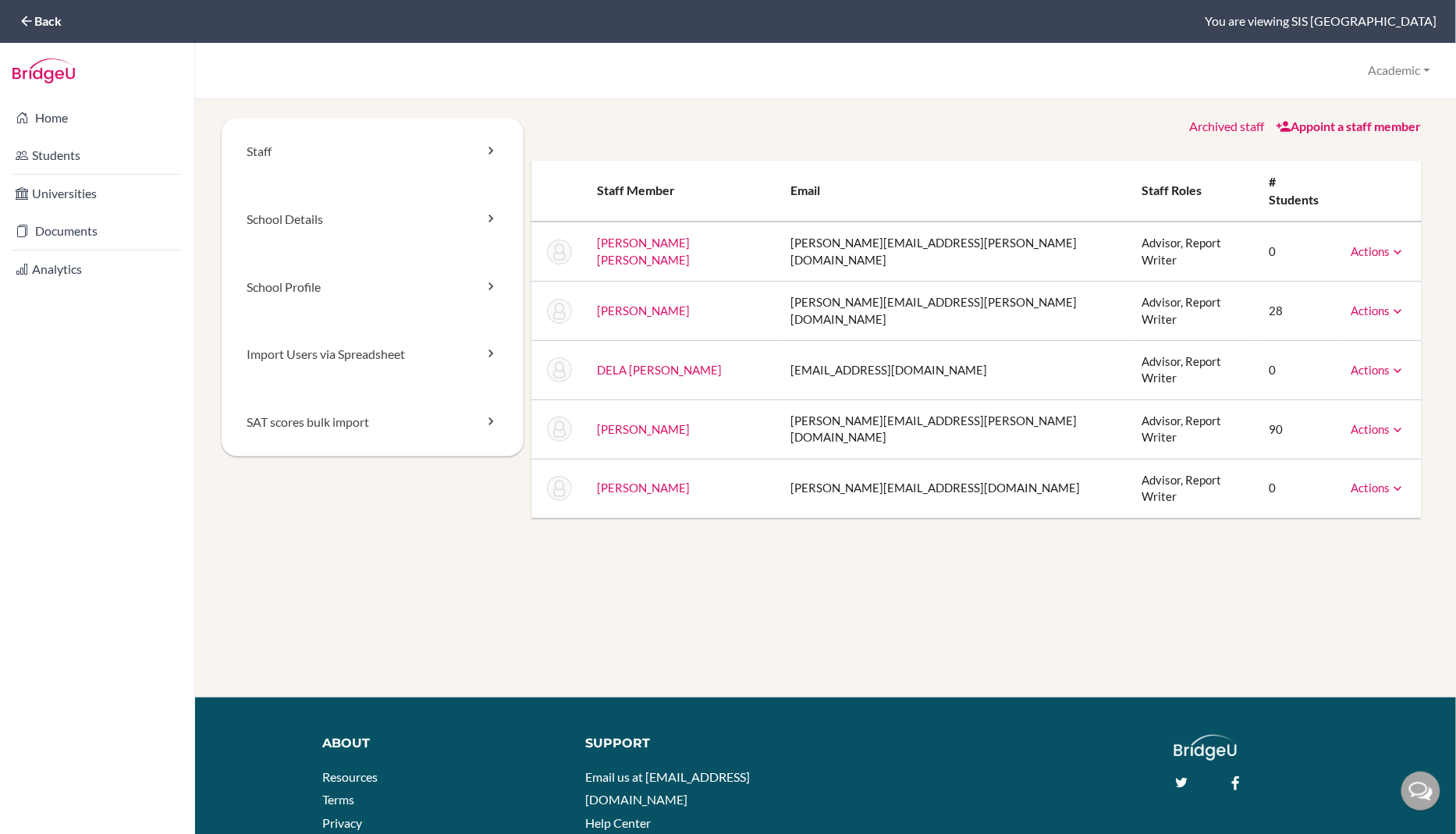
click at [1363, 132] on link "Appoint a staff member" at bounding box center [1348, 126] width 146 height 15
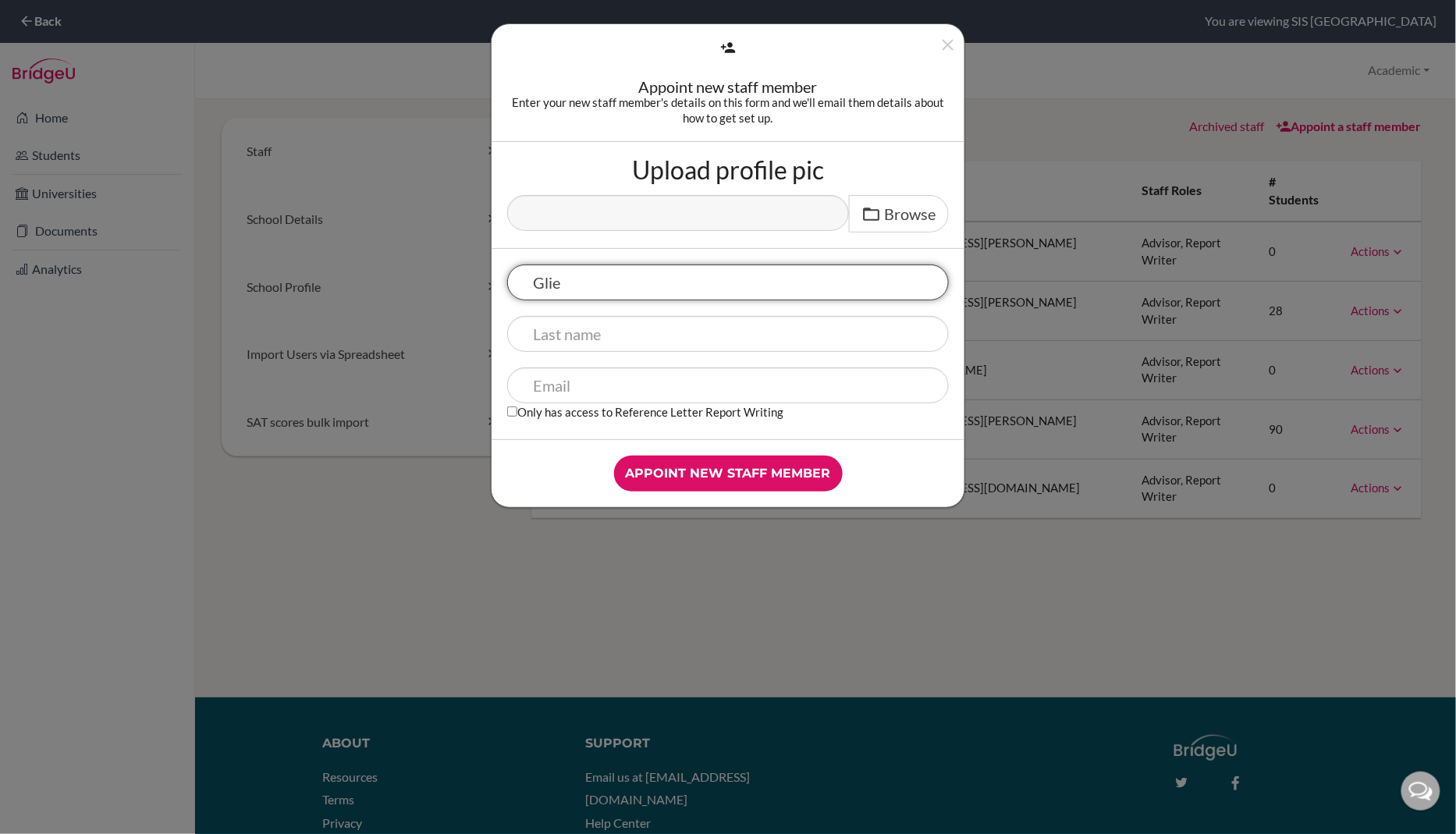
type input "Glief"
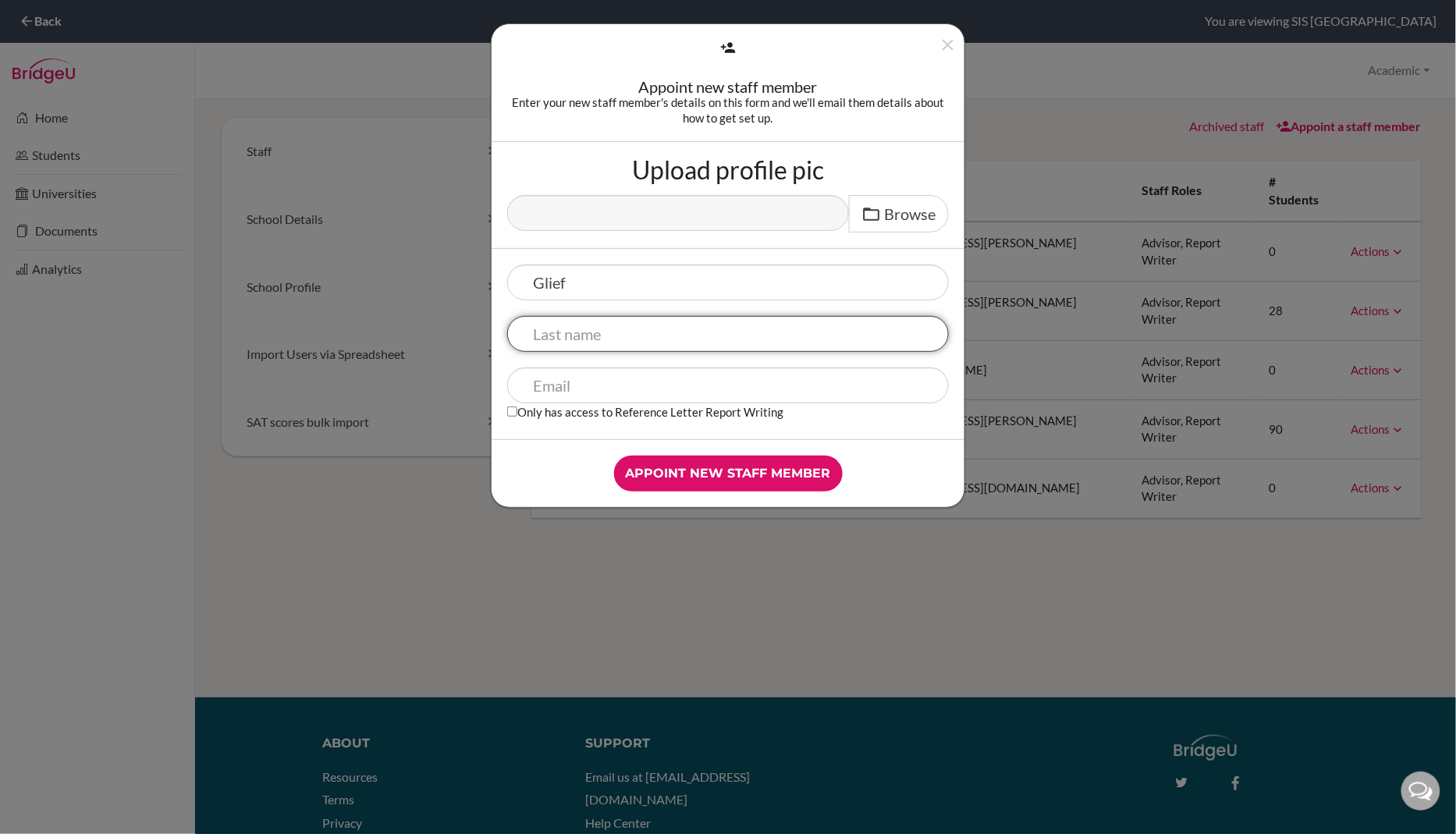
click at [598, 329] on input "text" at bounding box center [728, 334] width 442 height 36
type input "<"
type input "[PERSON_NAME]"
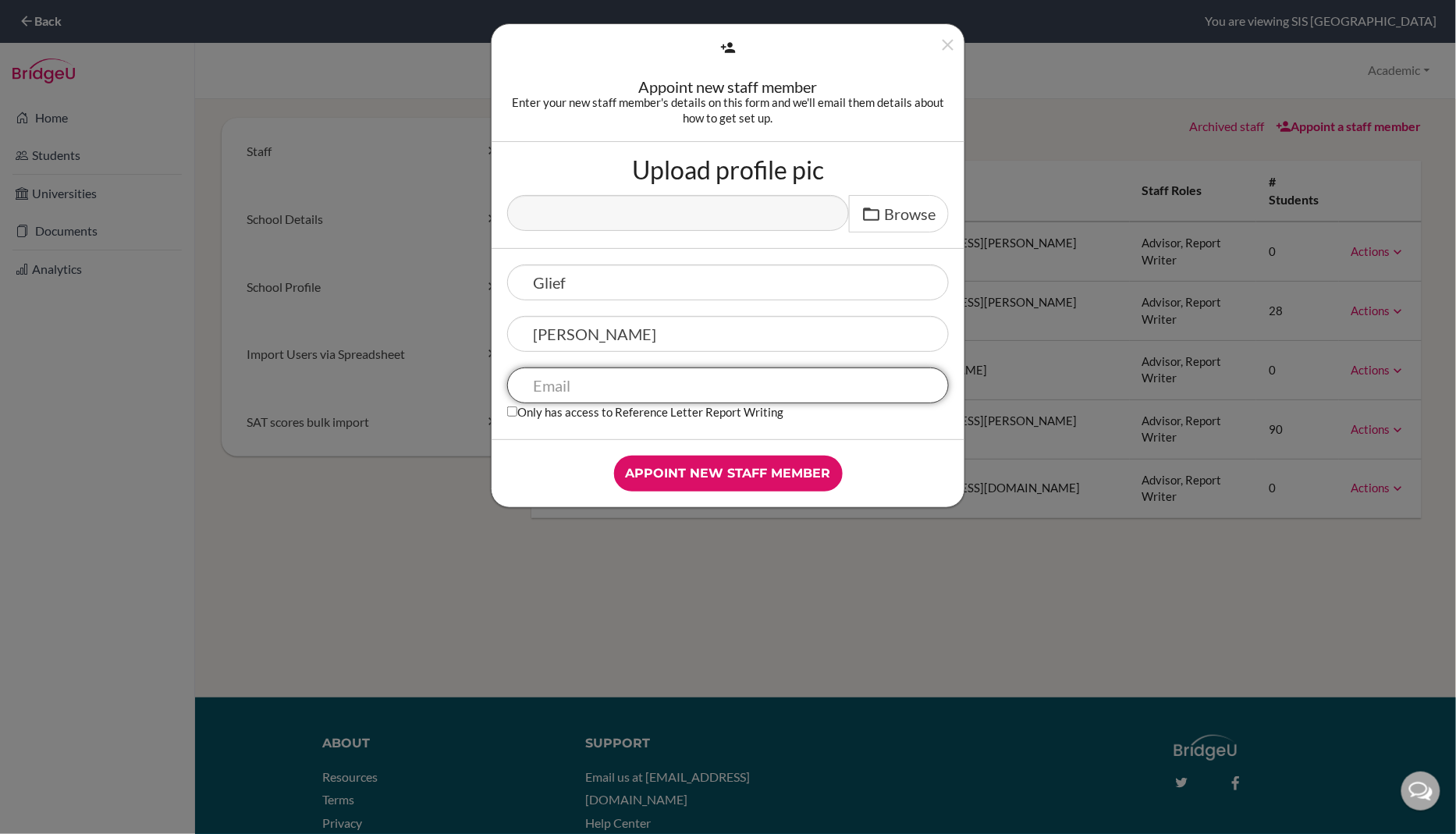
click at [568, 386] on input "text" at bounding box center [728, 385] width 442 height 36
type input "[EMAIL_ADDRESS][DOMAIN_NAME]"
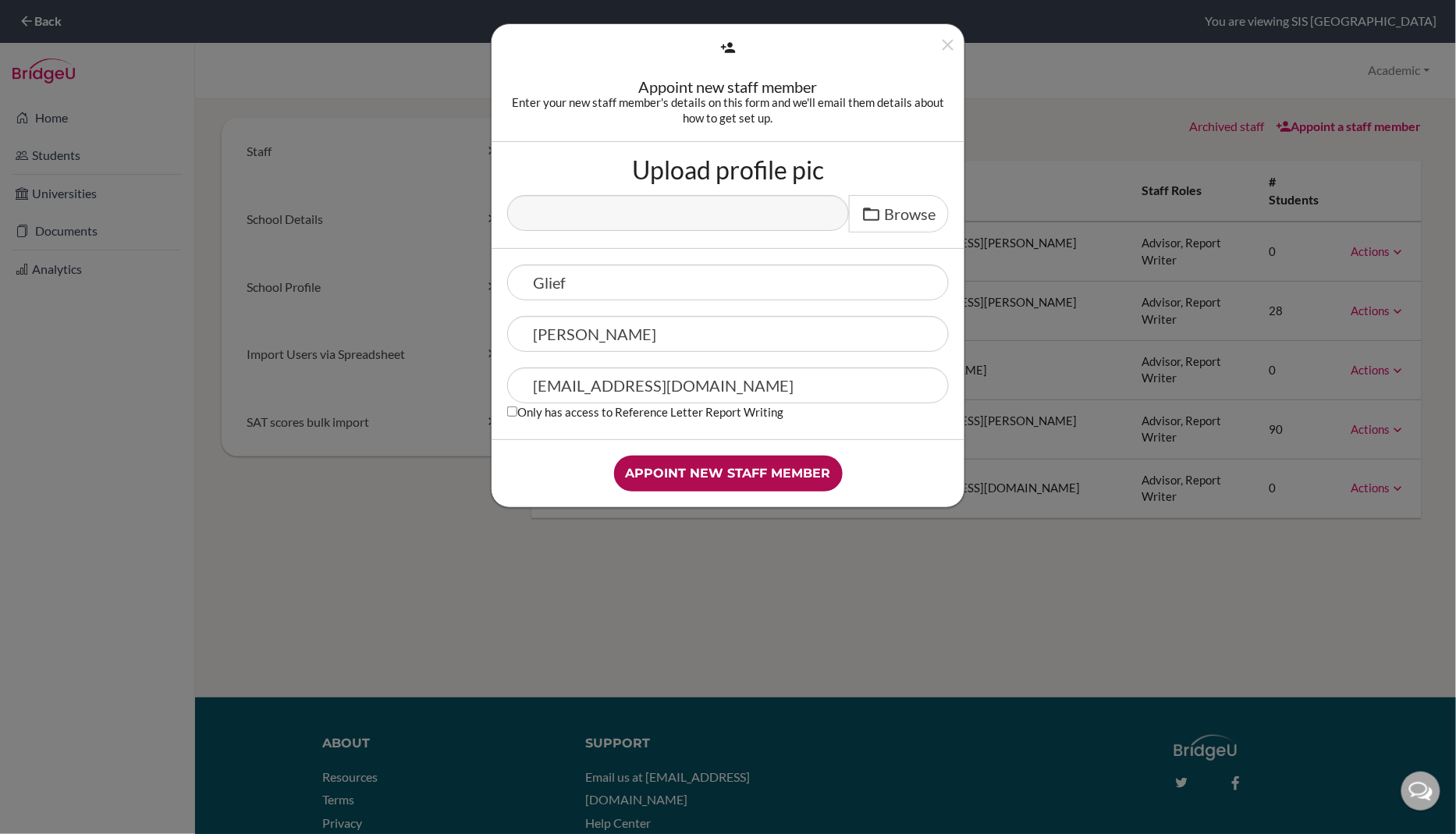
click at [786, 475] on input "Appoint new staff member" at bounding box center [728, 473] width 229 height 36
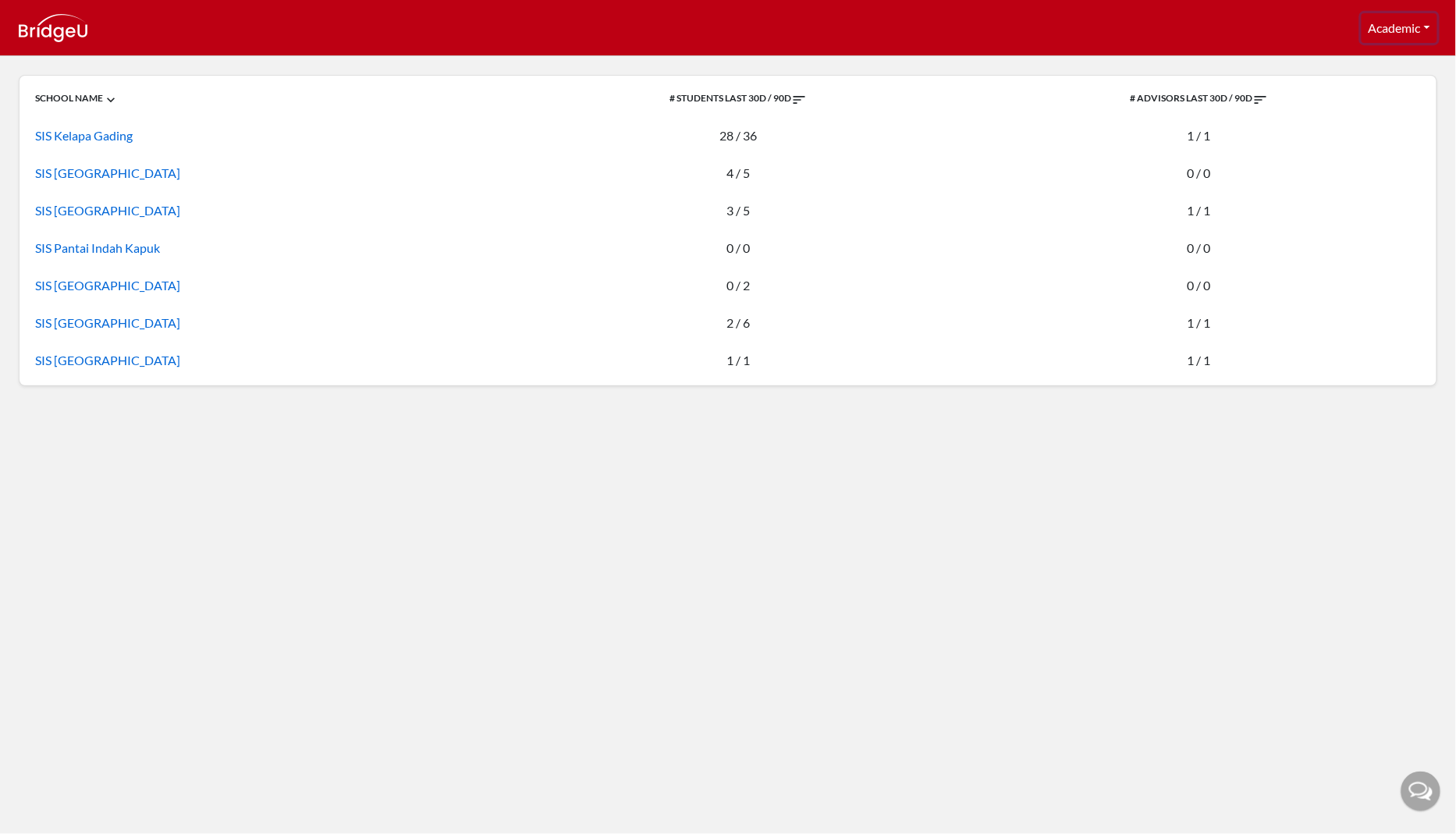
click at [1407, 19] on button "Academic" at bounding box center [1398, 28] width 75 height 30
click at [532, 820] on div "SCHOOL NAME # STUDENTS LAST 30D / 90D # ADVISORS LAST 30D / 90D SIS Kelapa Gadi…" at bounding box center [728, 445] width 1456 height 778
